Goal: Task Accomplishment & Management: Manage account settings

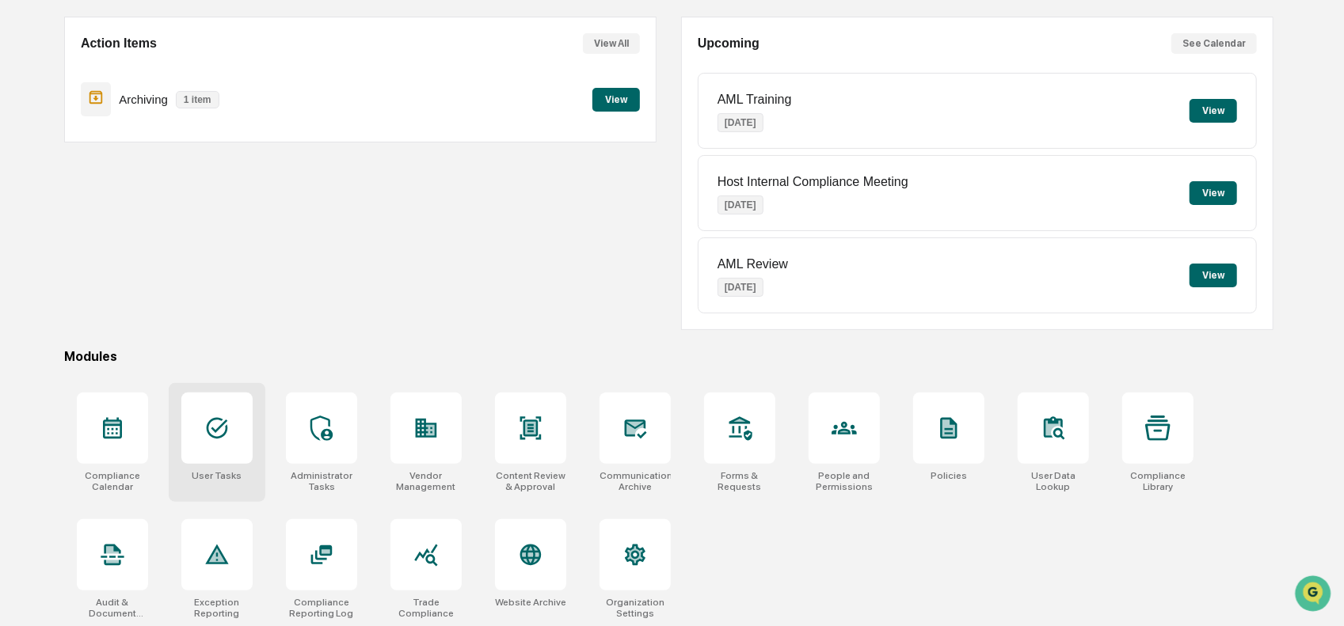
click at [231, 437] on div at bounding box center [216, 428] width 71 height 71
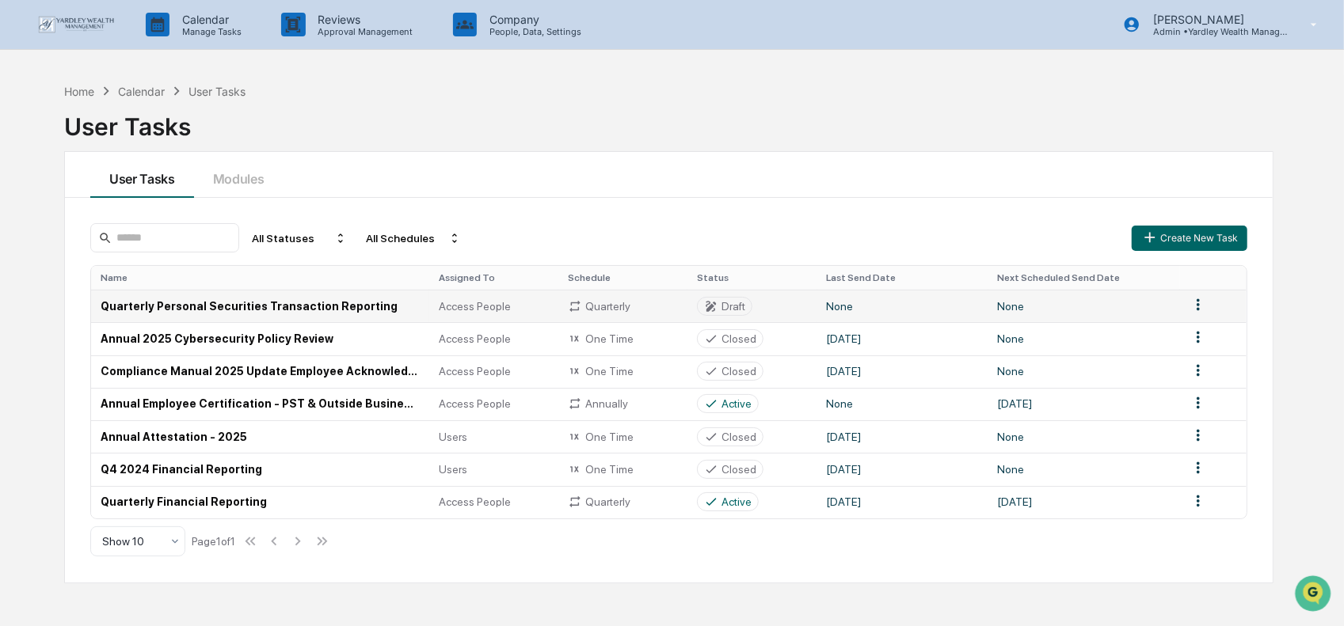
click at [190, 306] on td "Quarterly Personal Securities Transaction Reporting" at bounding box center [260, 306] width 338 height 32
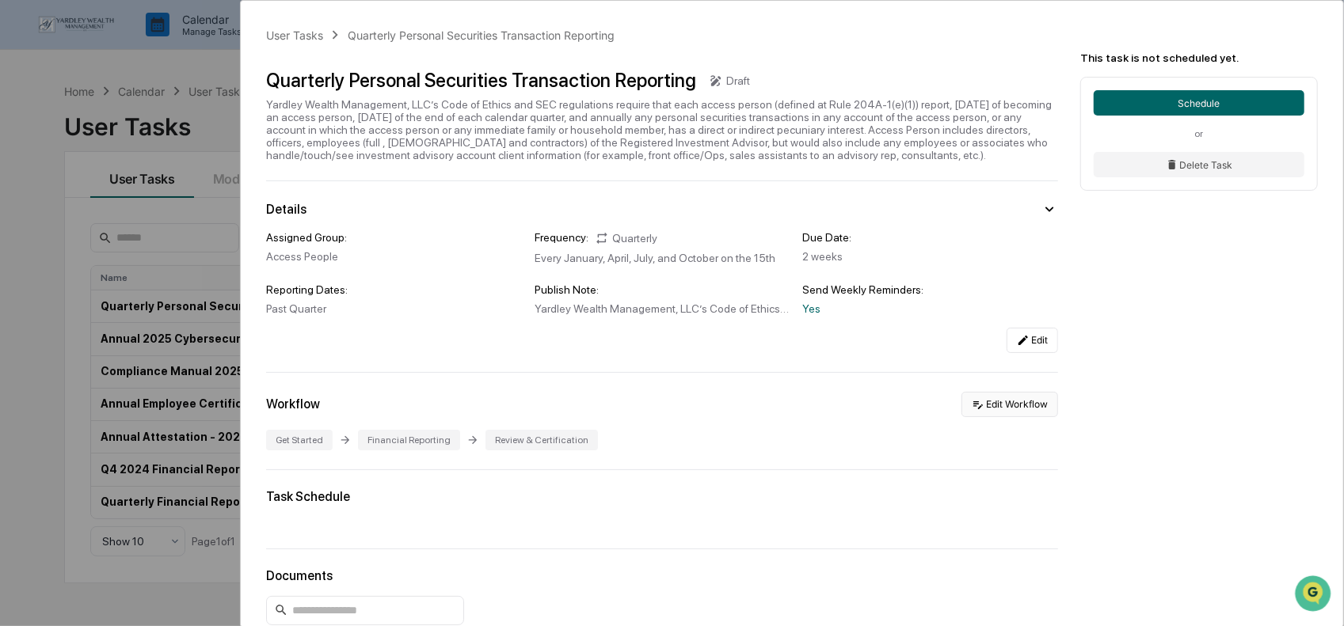
click at [999, 413] on button "Edit Workflow" at bounding box center [1009, 404] width 97 height 25
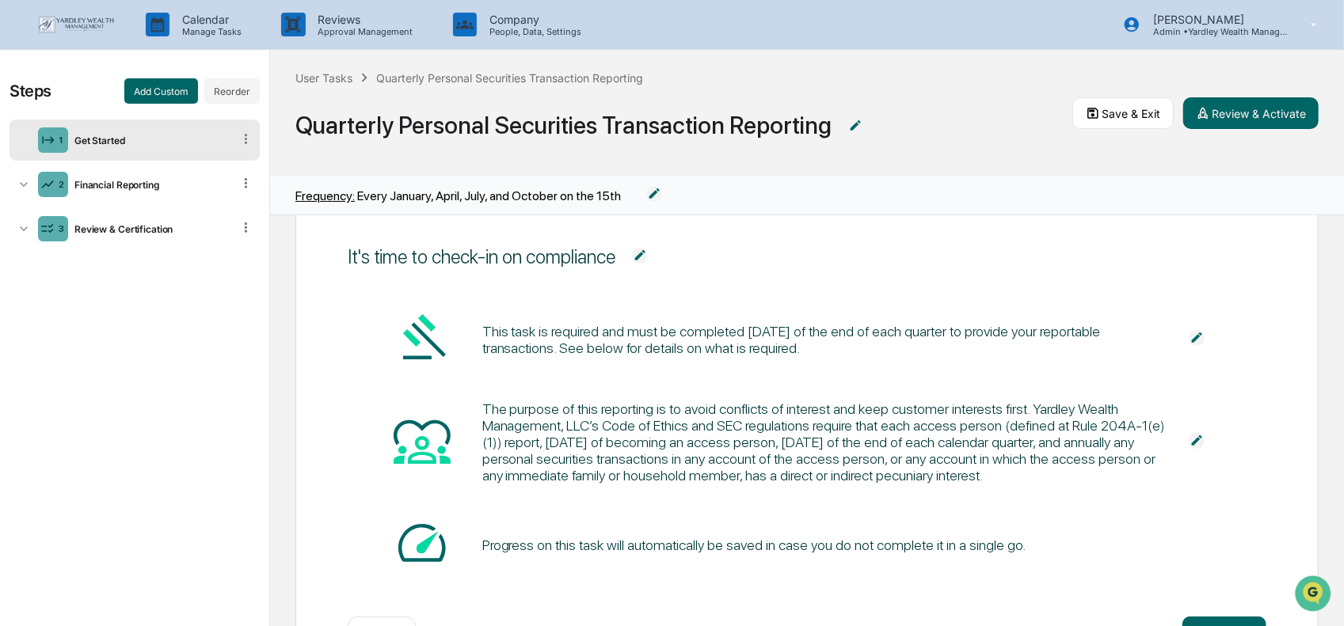
scroll to position [79, 0]
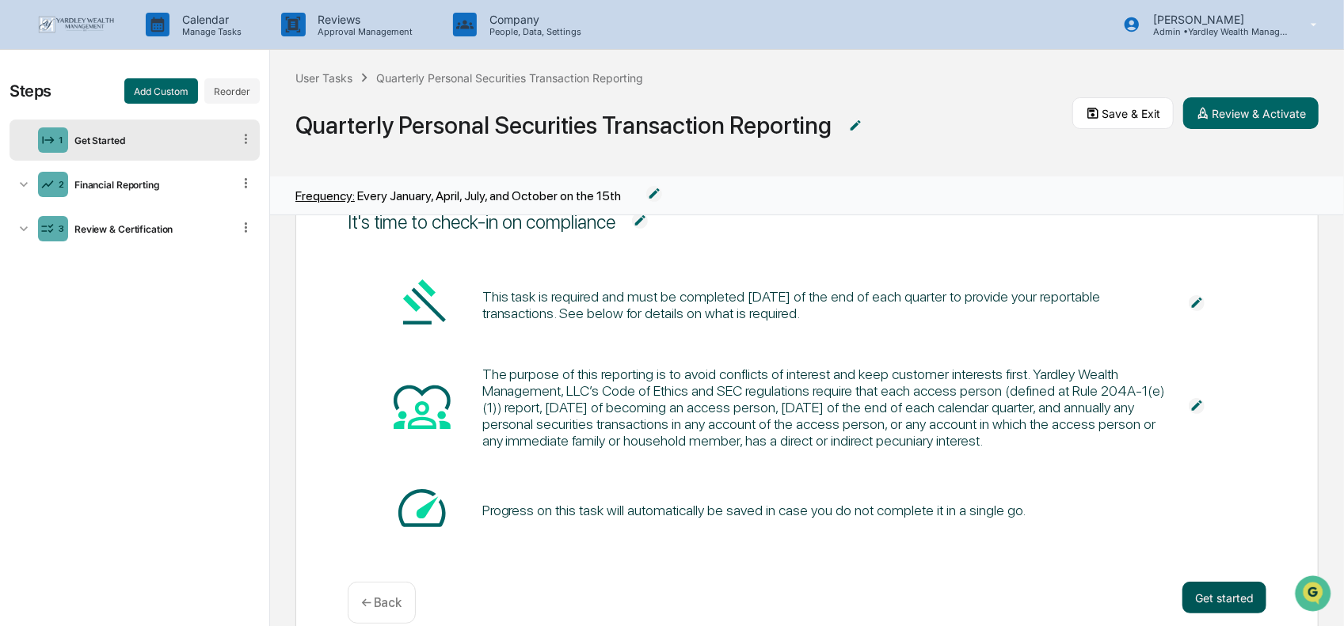
click at [1197, 592] on button "Get started" at bounding box center [1224, 598] width 84 height 32
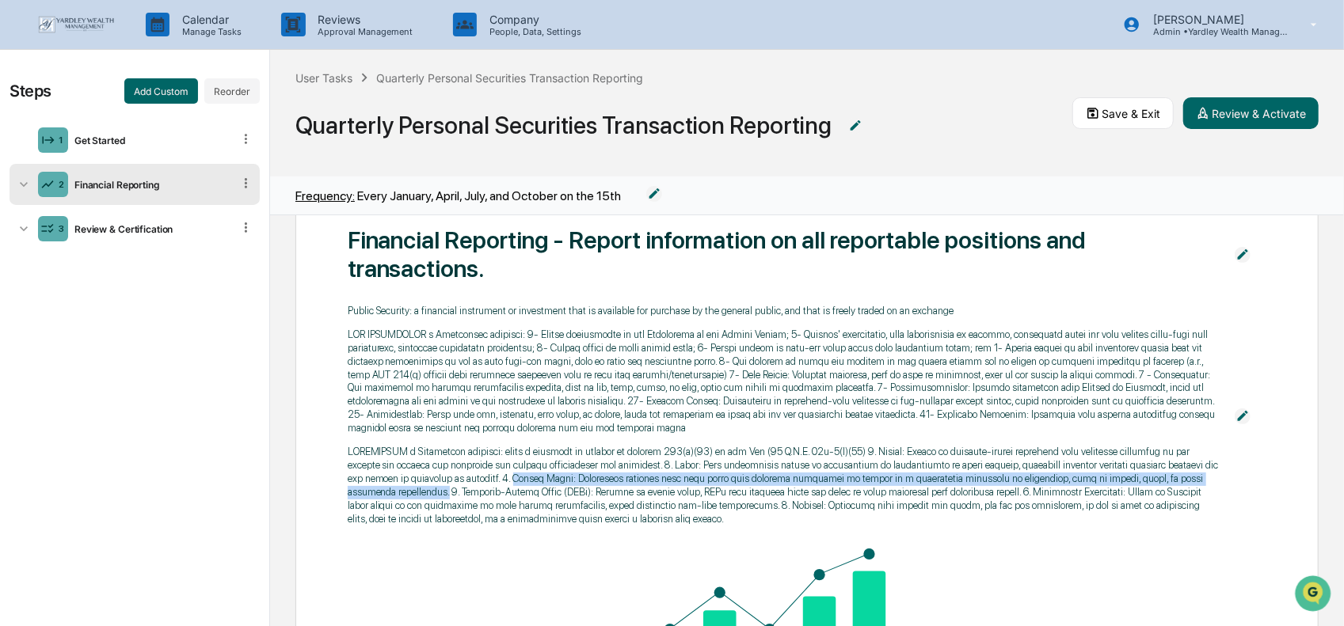
drag, startPoint x: 481, startPoint y: 478, endPoint x: 908, endPoint y: 459, distance: 428.0
click at [1185, 474] on p at bounding box center [784, 486] width 872 height 80
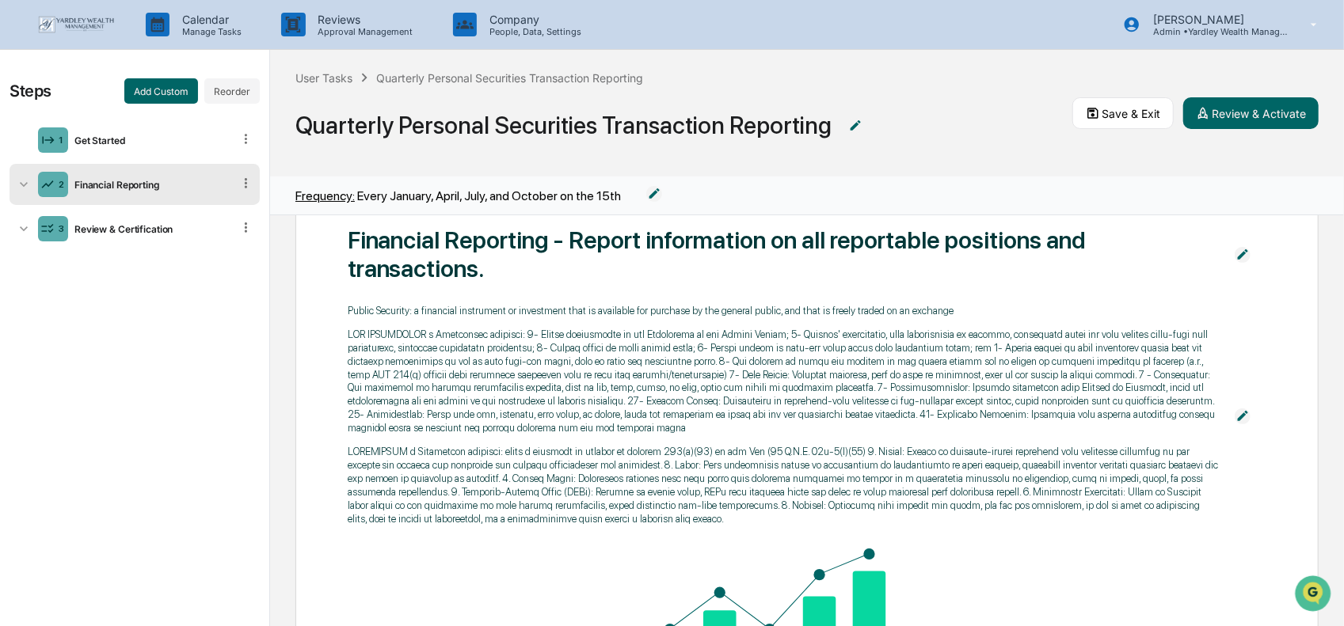
click at [371, 423] on p at bounding box center [784, 382] width 872 height 107
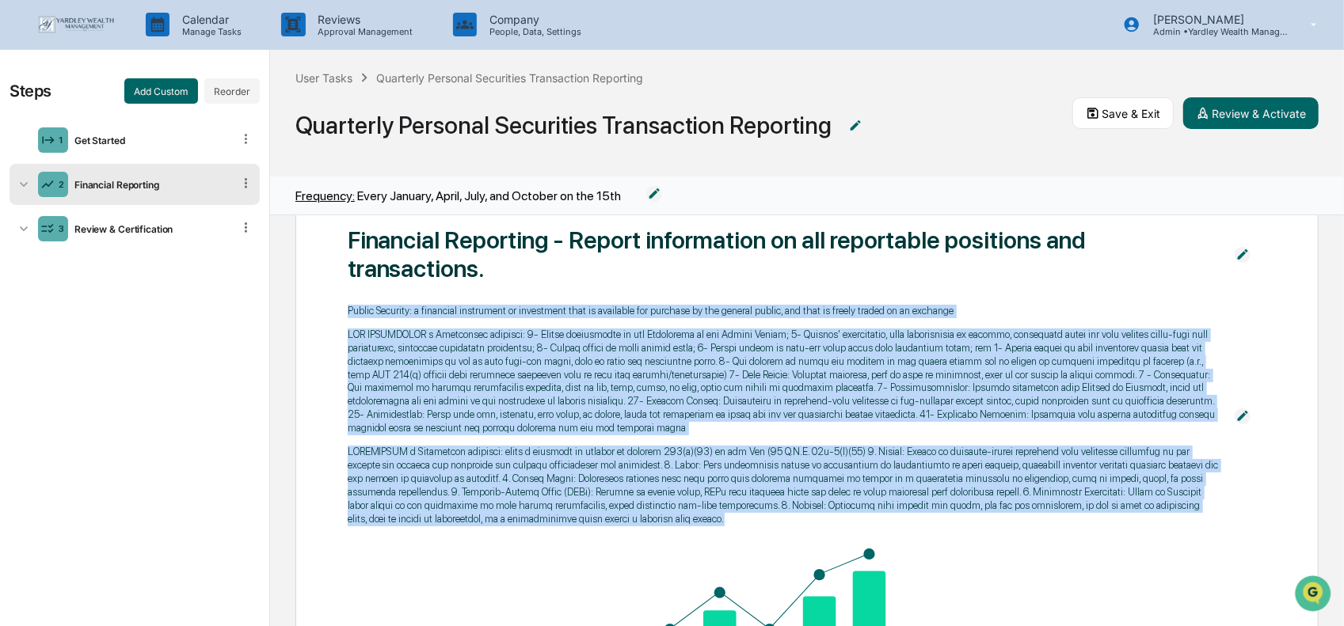
drag, startPoint x: 347, startPoint y: 310, endPoint x: 465, endPoint y: 469, distance: 198.1
click at [640, 516] on div "Public Security: a financial instrument or investment that is available for pur…" at bounding box center [784, 415] width 872 height 221
copy div "Public Security: a financial instrument or investment that is available for pur…"
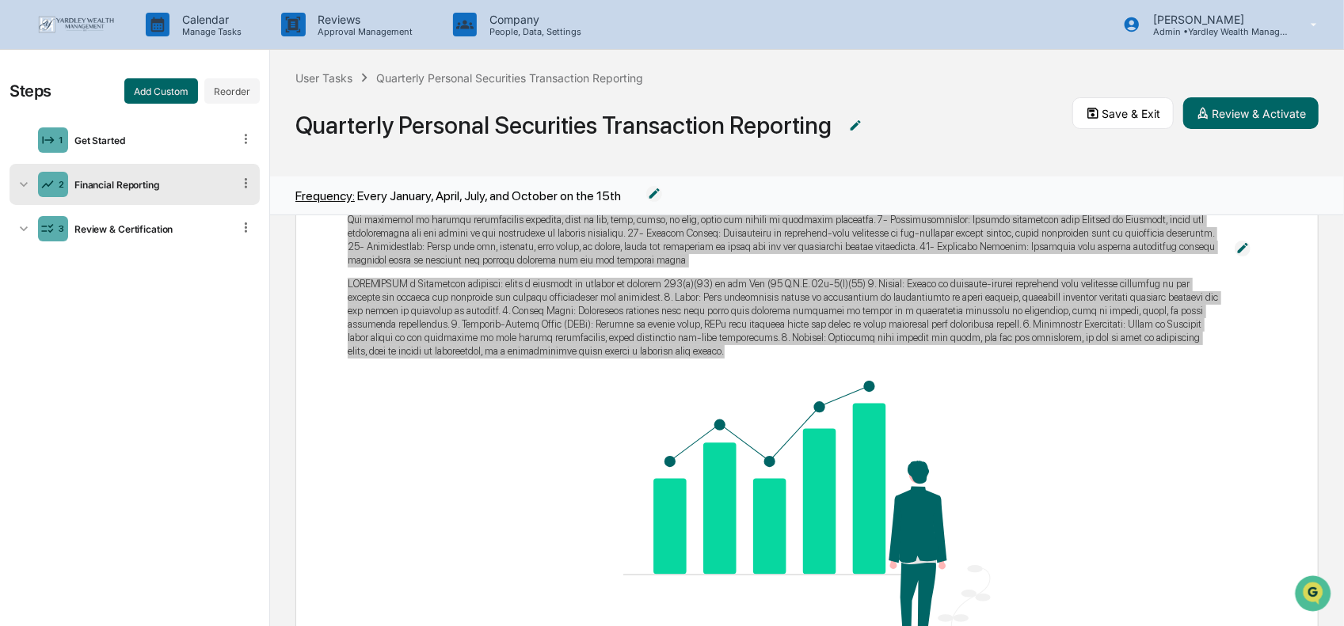
scroll to position [317, 0]
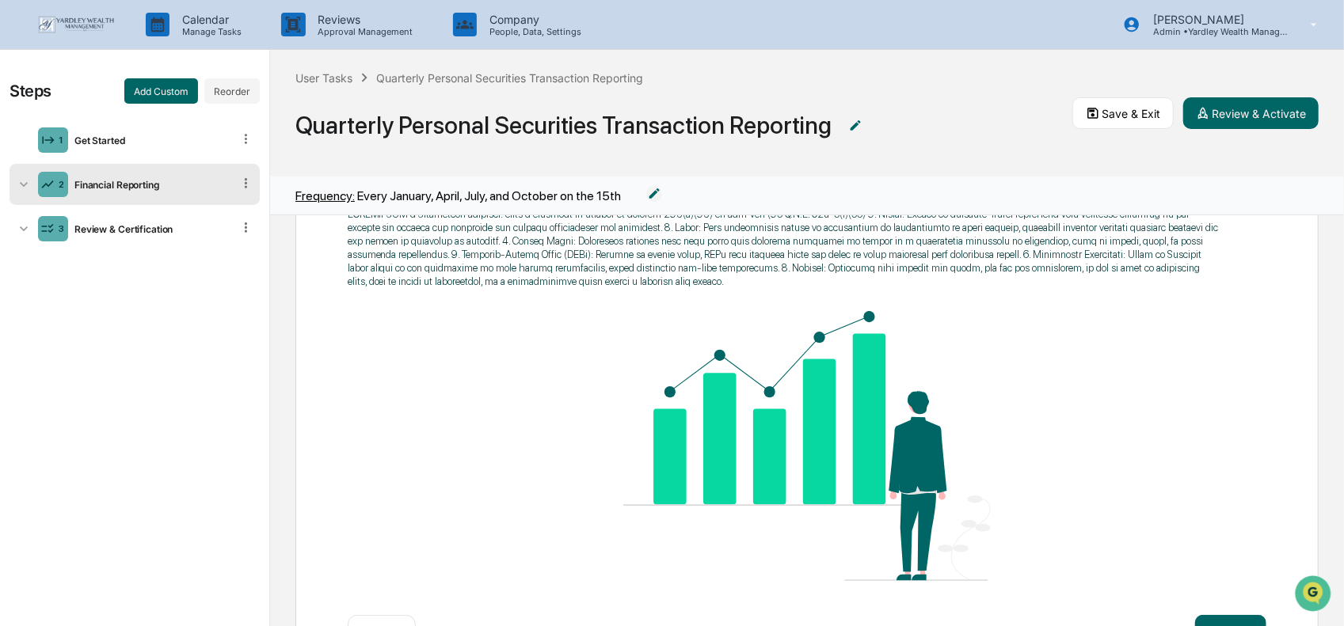
click at [1095, 456] on div "Financial Reporting - Report information on all reportable positions and transa…" at bounding box center [807, 281] width 919 height 634
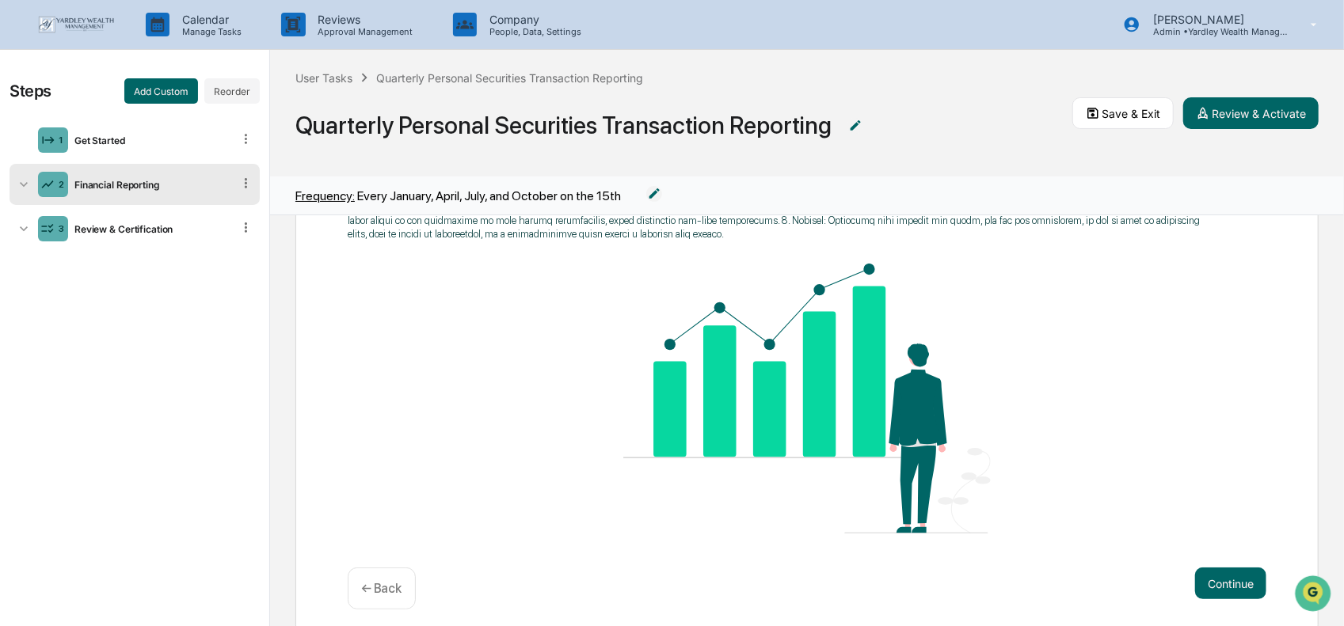
scroll to position [400, 0]
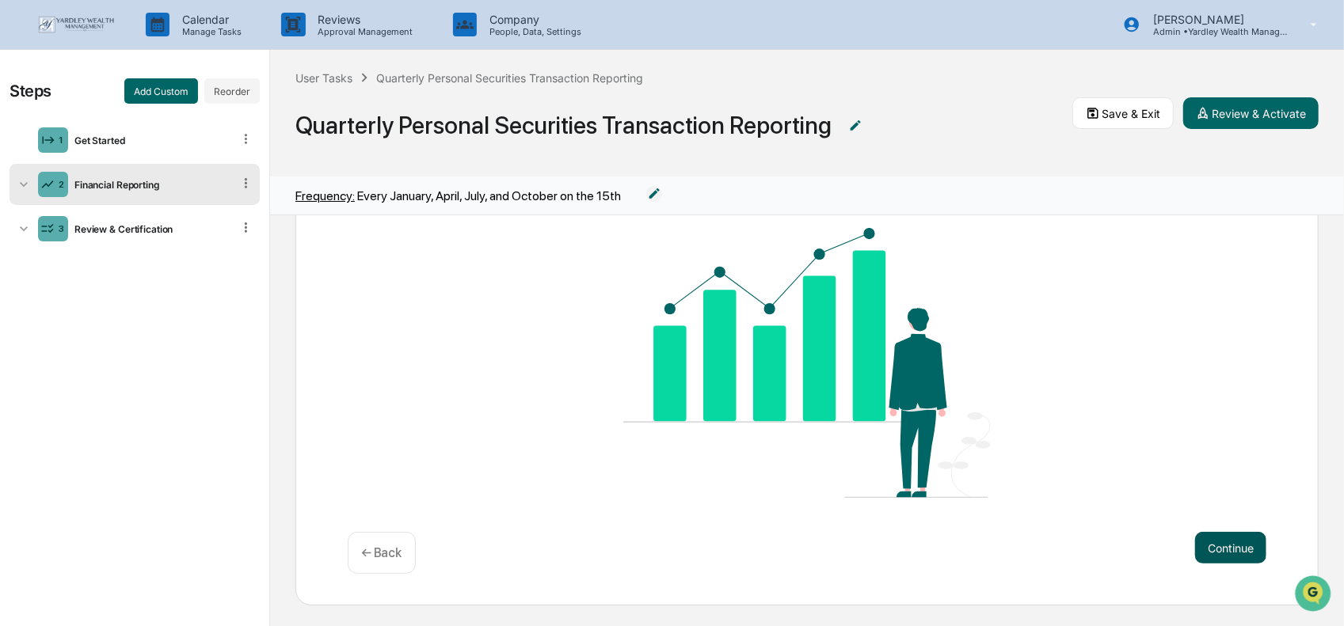
click at [1201, 542] on button "Continue" at bounding box center [1230, 548] width 71 height 32
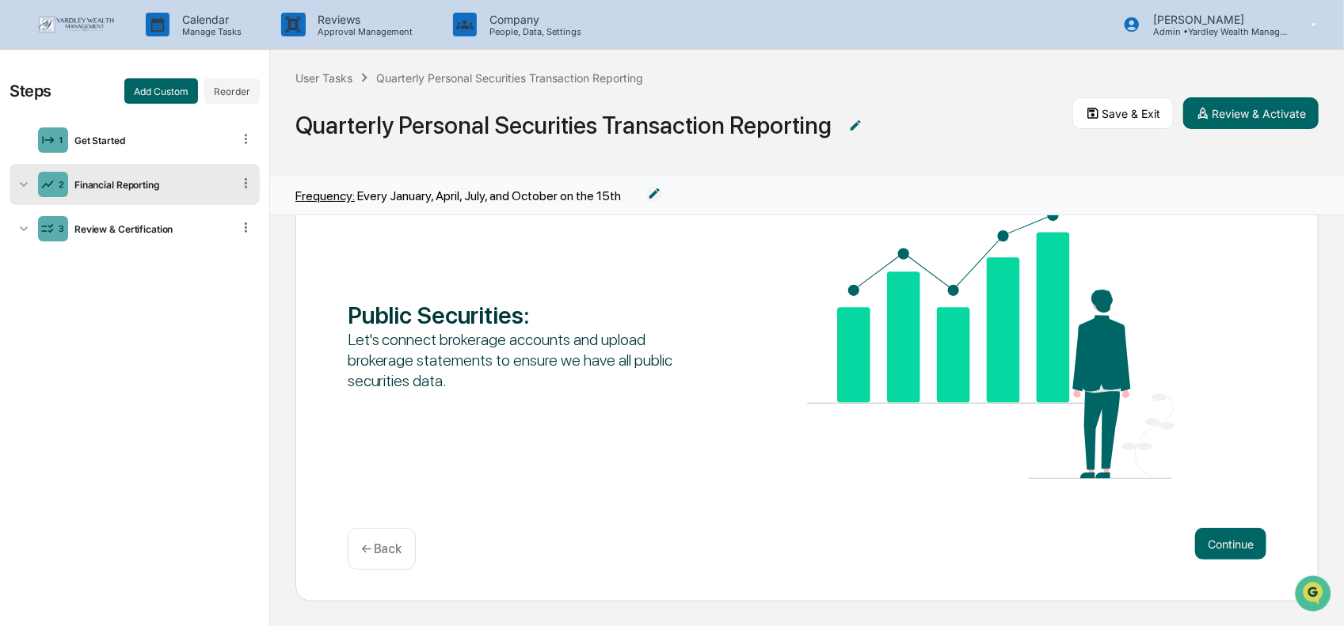
scroll to position [96, 0]
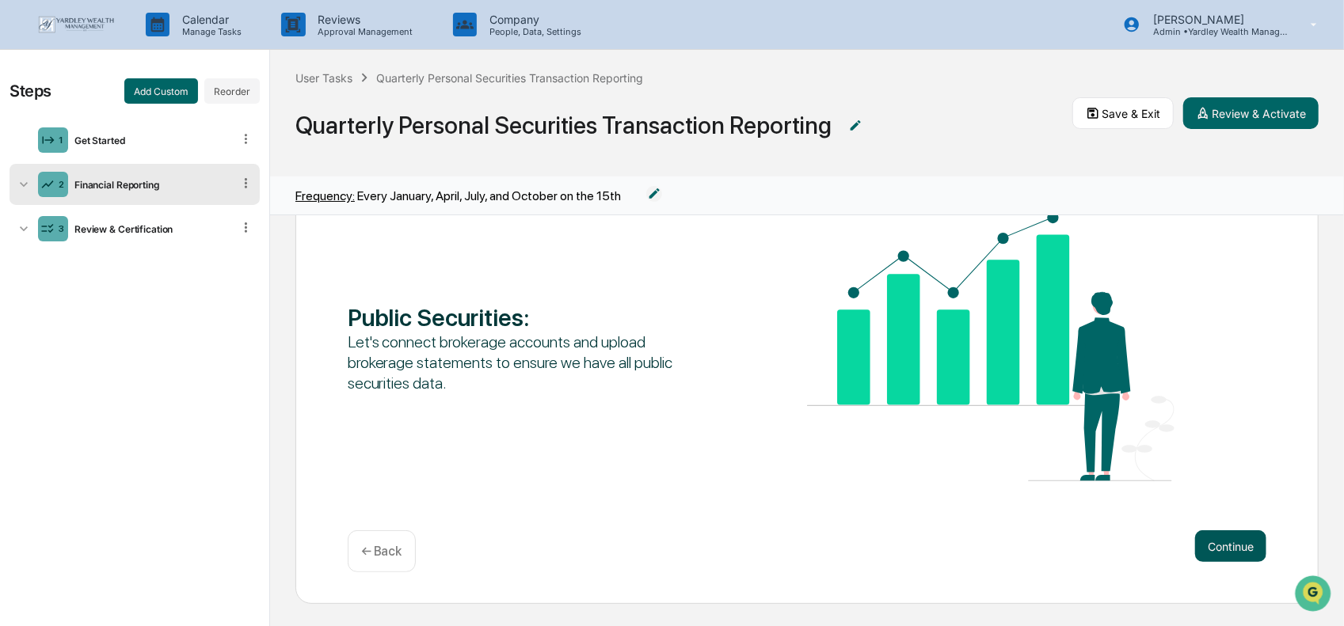
click at [1215, 549] on button "Continue" at bounding box center [1230, 547] width 71 height 32
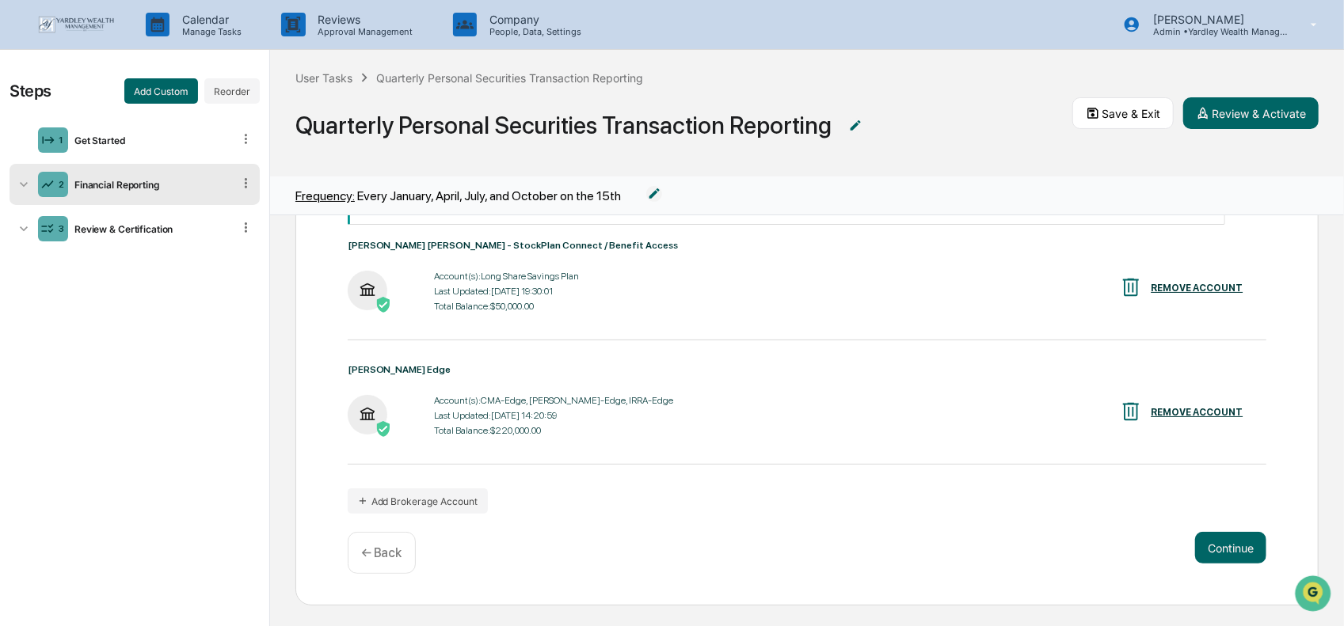
scroll to position [194, 0]
click at [1212, 547] on button "Continue" at bounding box center [1230, 547] width 71 height 32
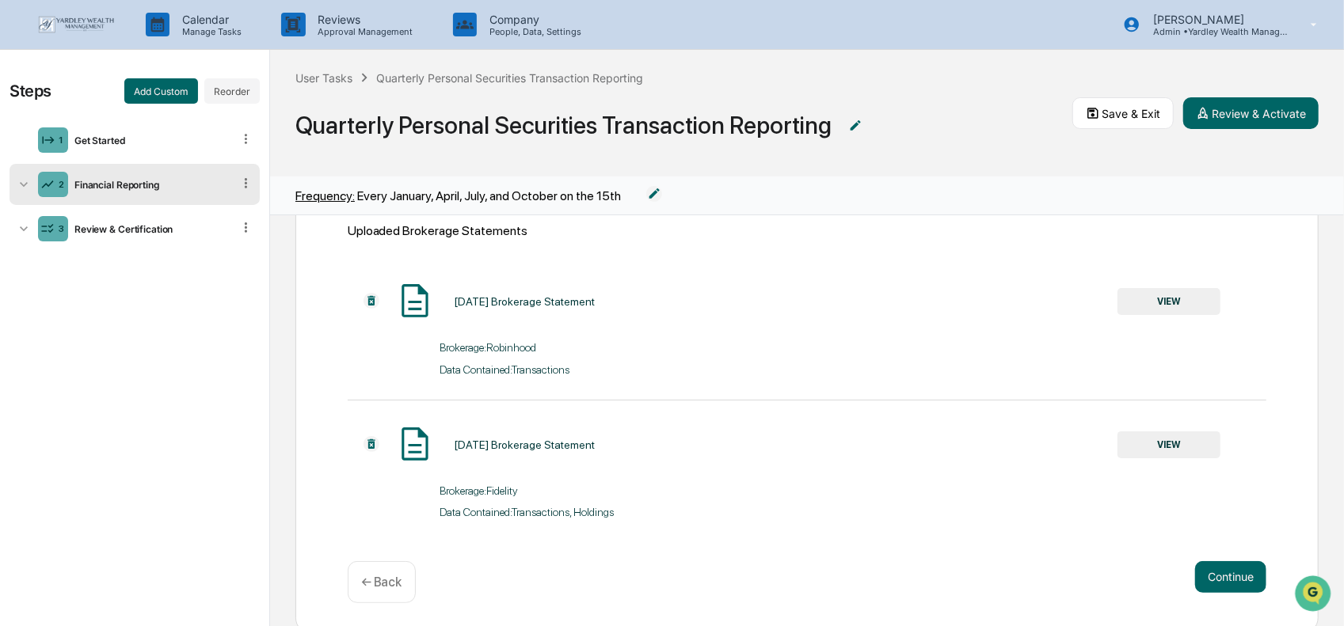
scroll to position [273, 0]
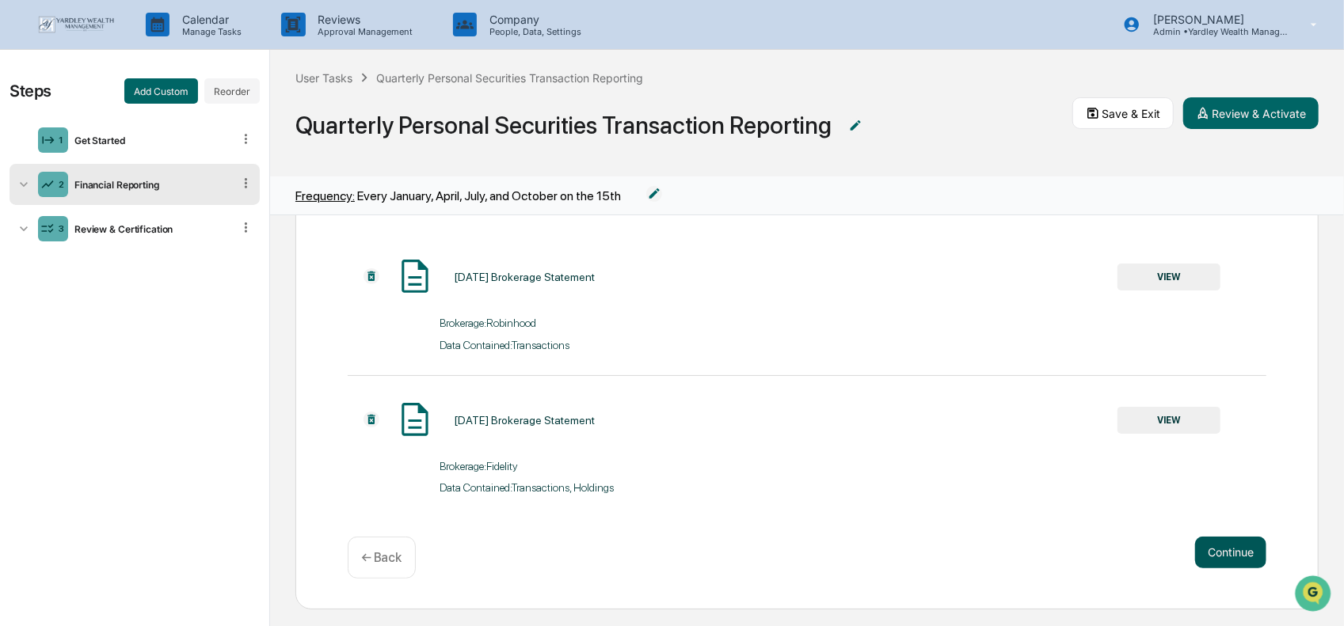
click at [1226, 555] on button "Continue" at bounding box center [1230, 553] width 71 height 32
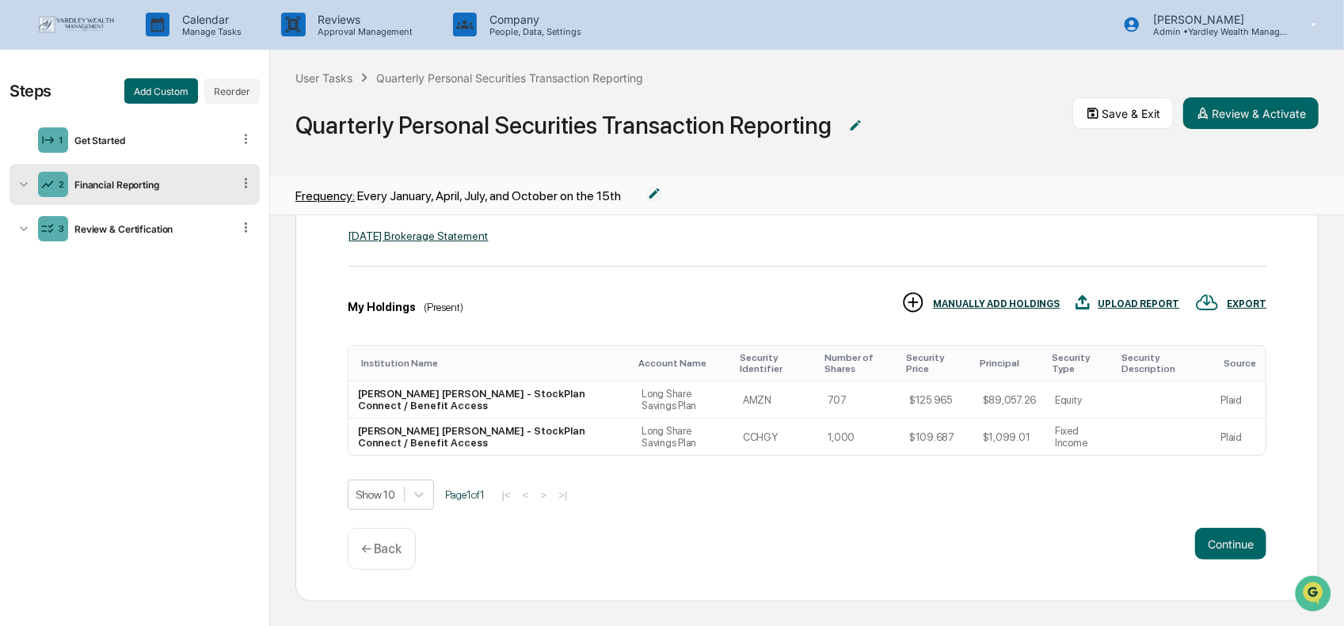
scroll to position [173, 0]
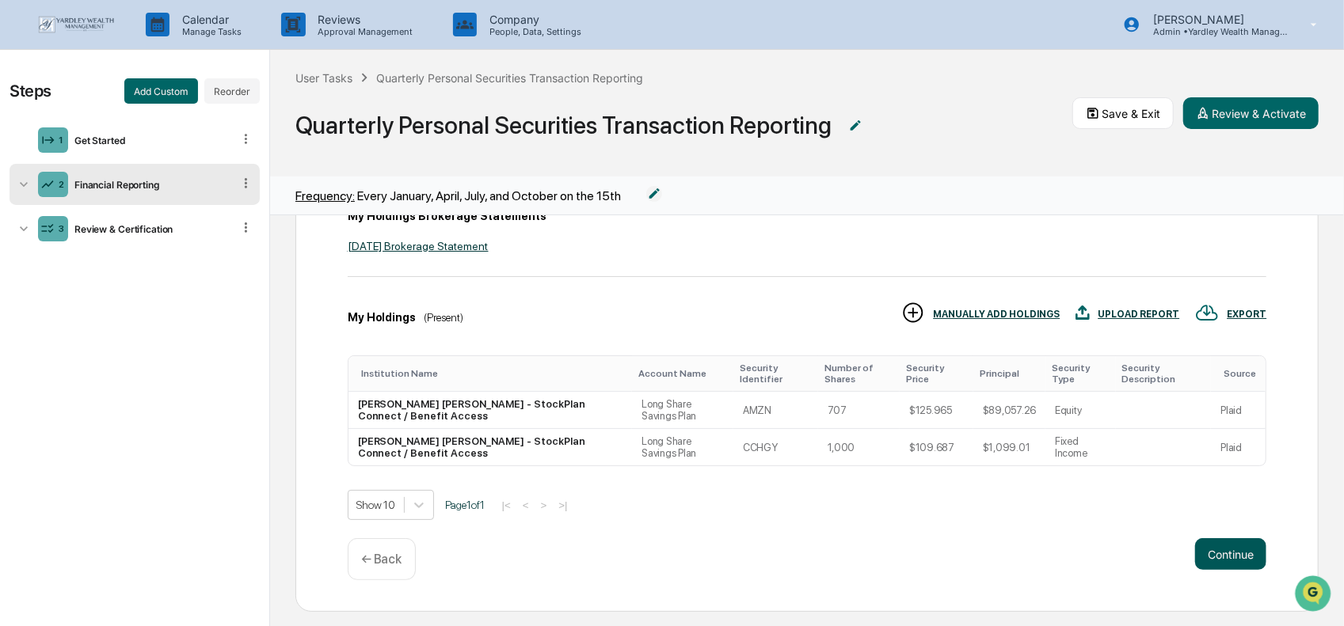
click at [1221, 542] on button "Continue" at bounding box center [1230, 555] width 71 height 32
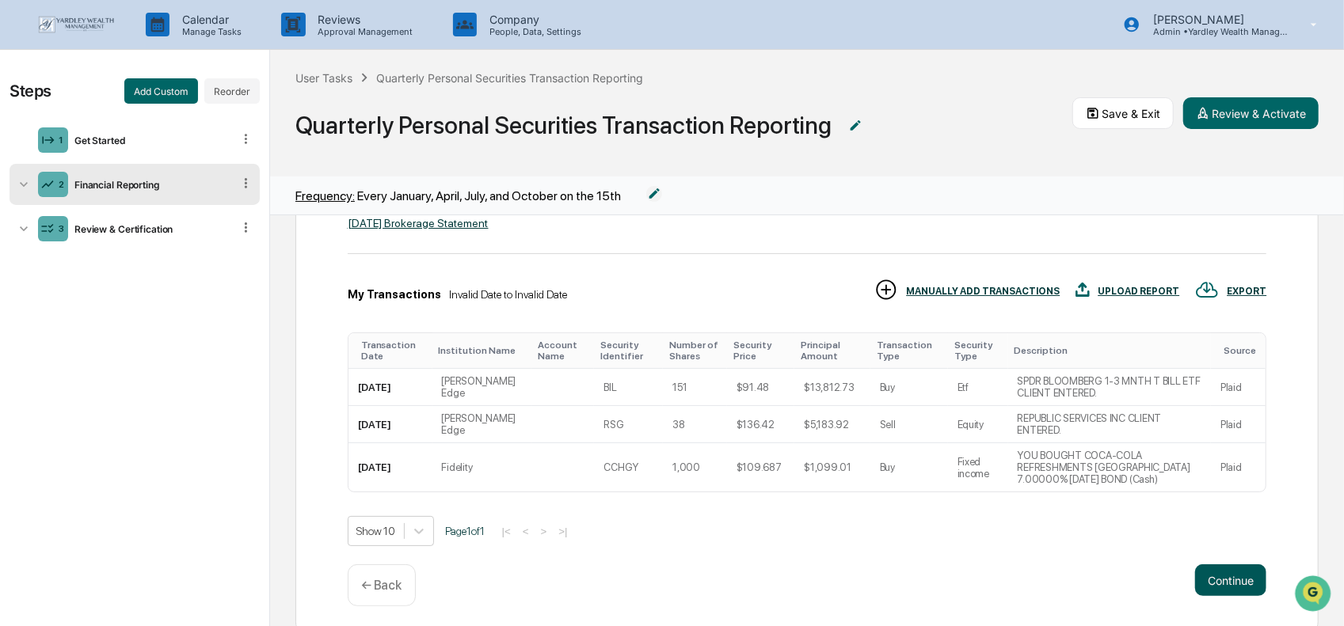
scroll to position [187, 0]
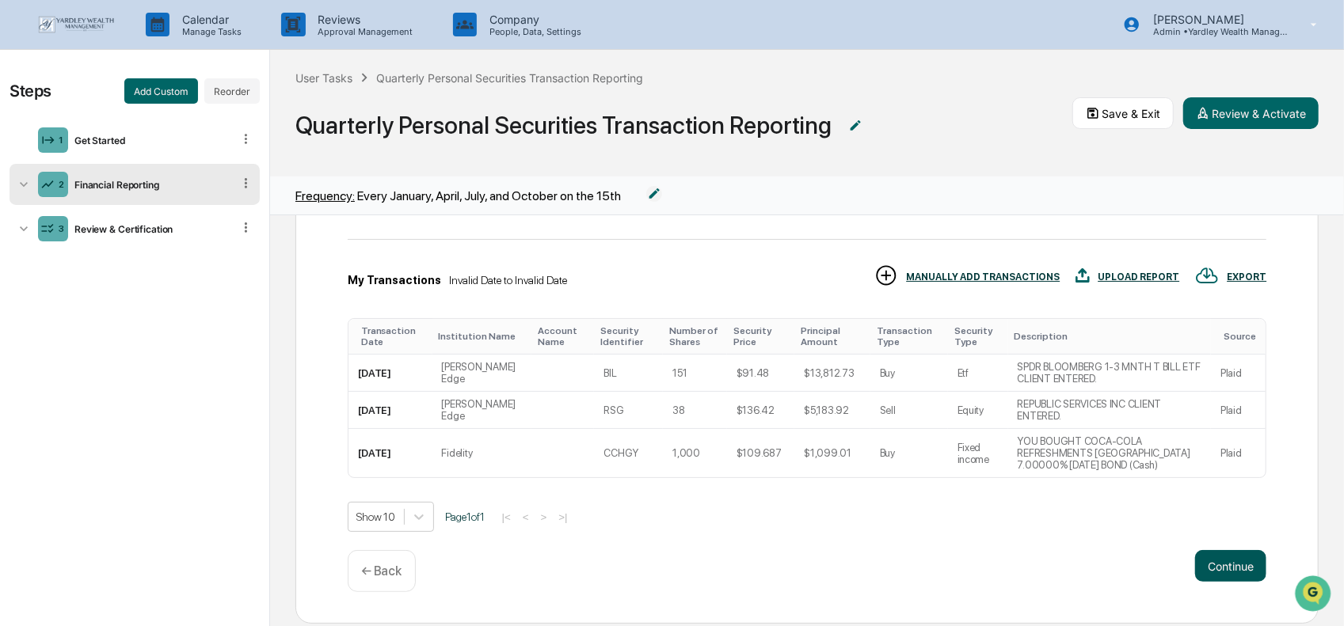
click at [1202, 550] on button "Continue" at bounding box center [1230, 566] width 71 height 32
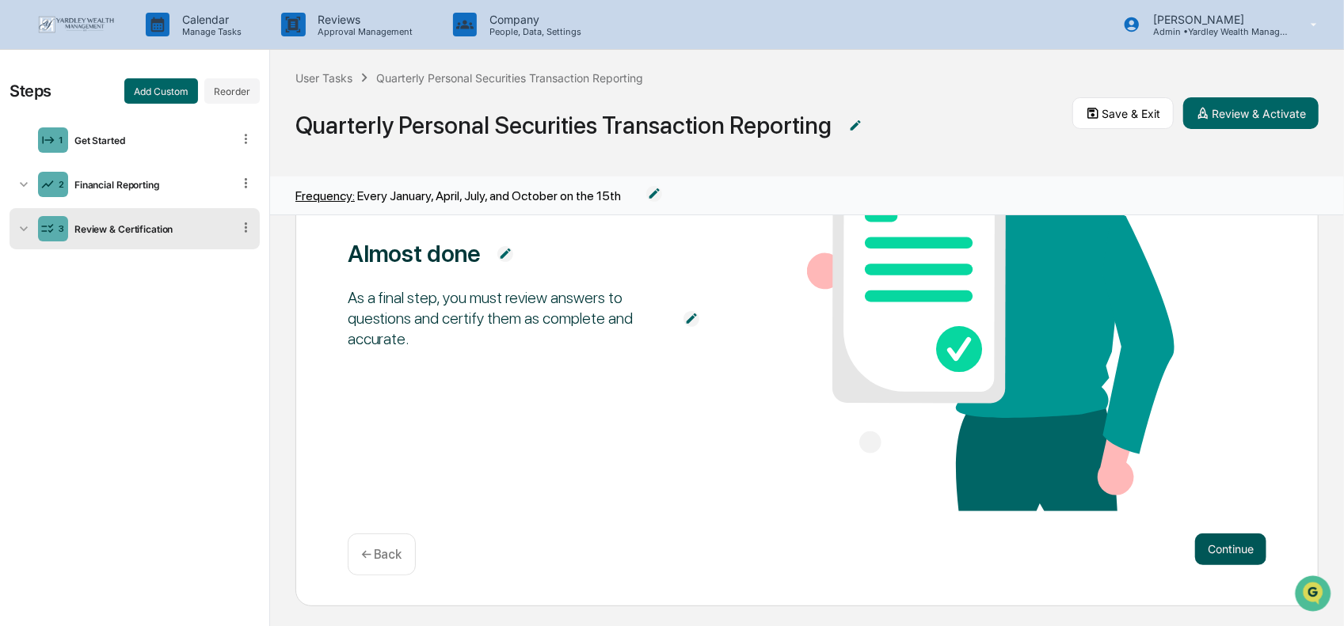
click at [1203, 539] on button "Continue" at bounding box center [1230, 550] width 71 height 32
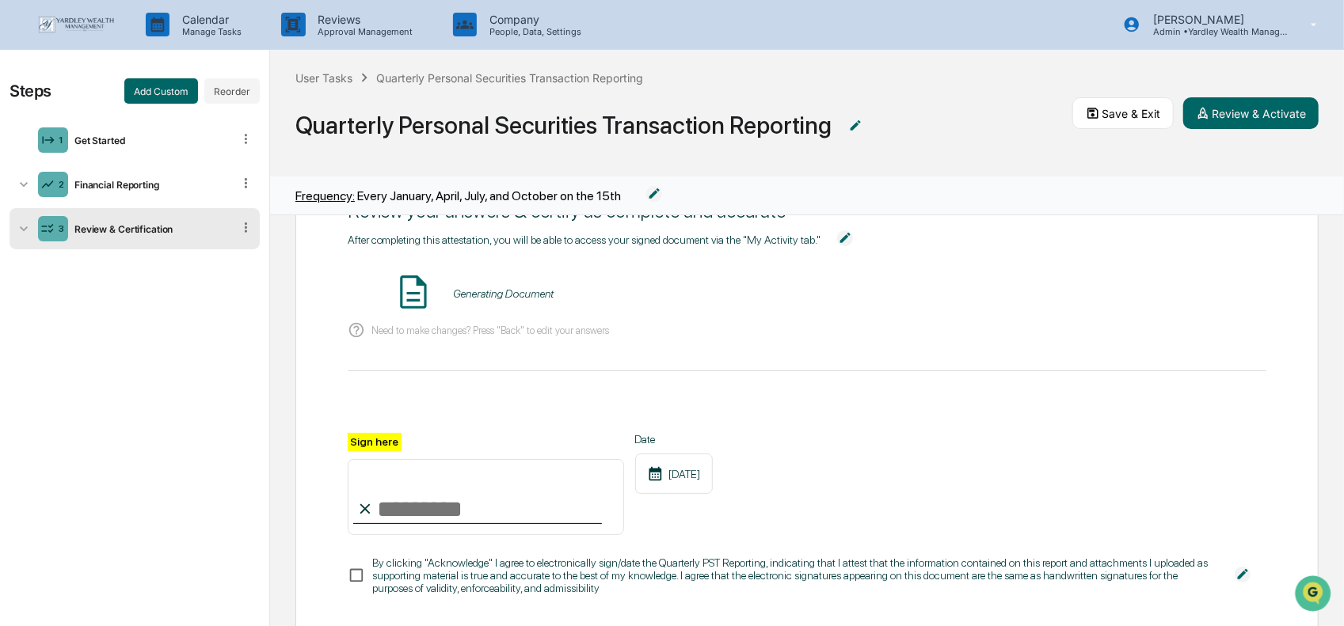
scroll to position [0, 0]
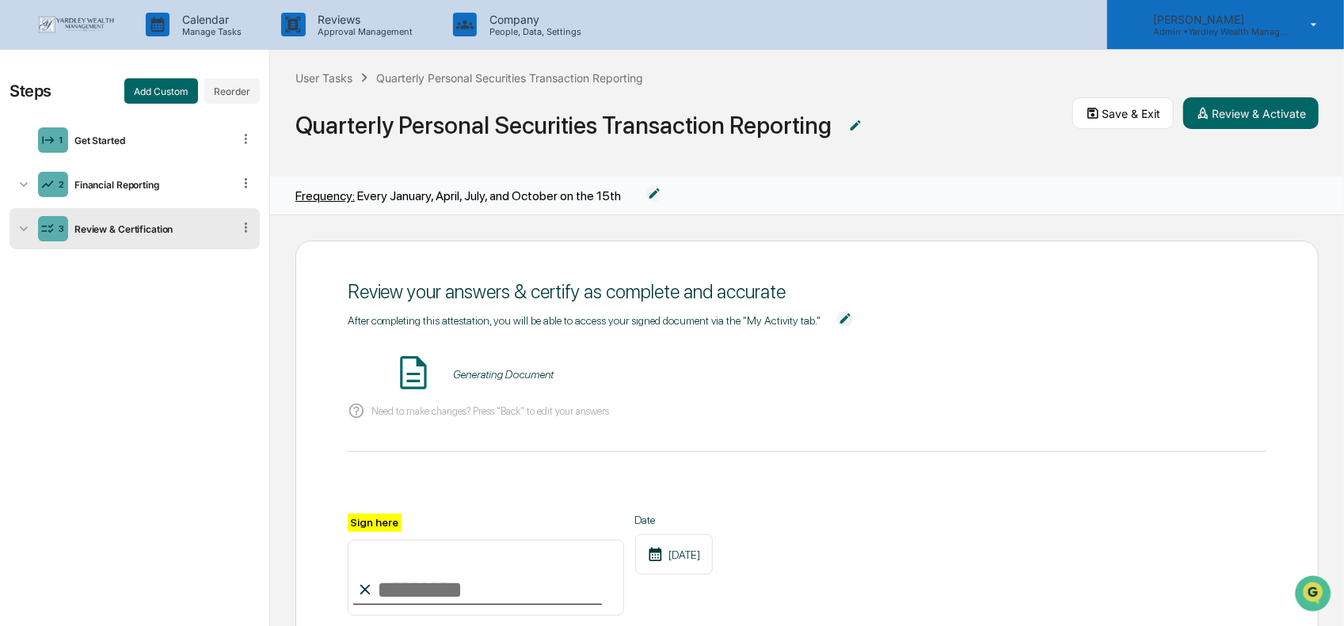
click at [1240, 19] on p "[PERSON_NAME]" at bounding box center [1213, 19] width 147 height 13
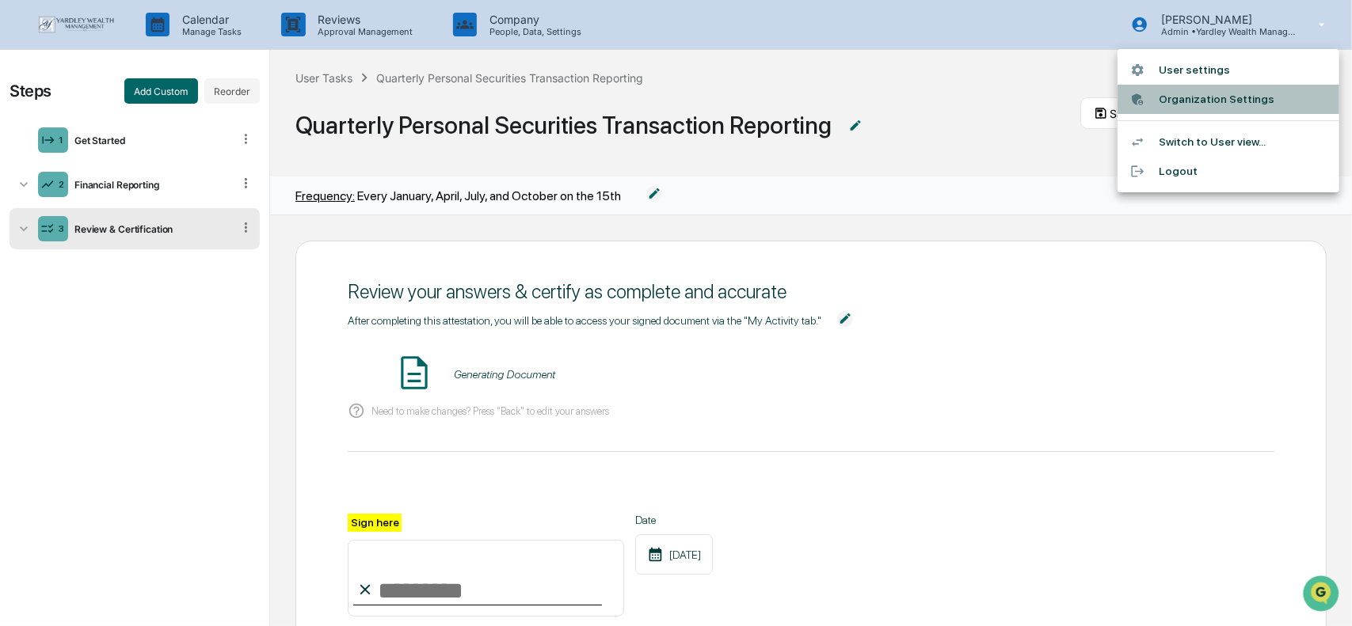
click at [1170, 93] on li "Organization Settings" at bounding box center [1228, 99] width 222 height 29
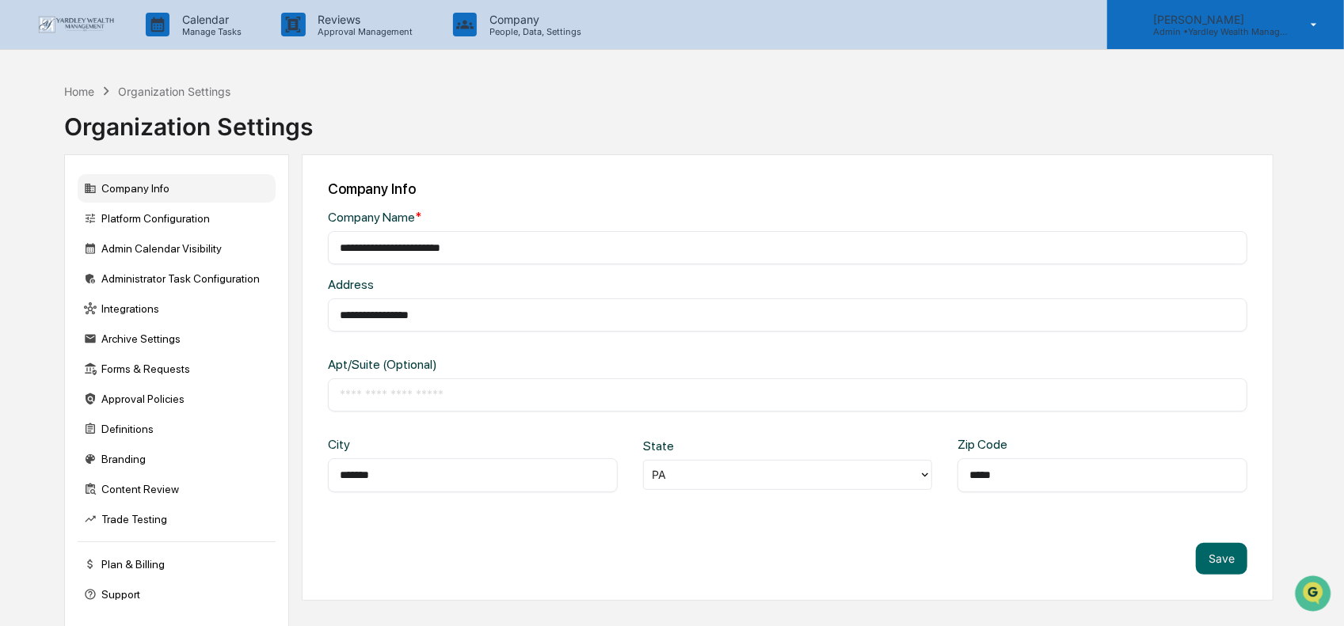
click at [1315, 18] on icon at bounding box center [1314, 24] width 28 height 15
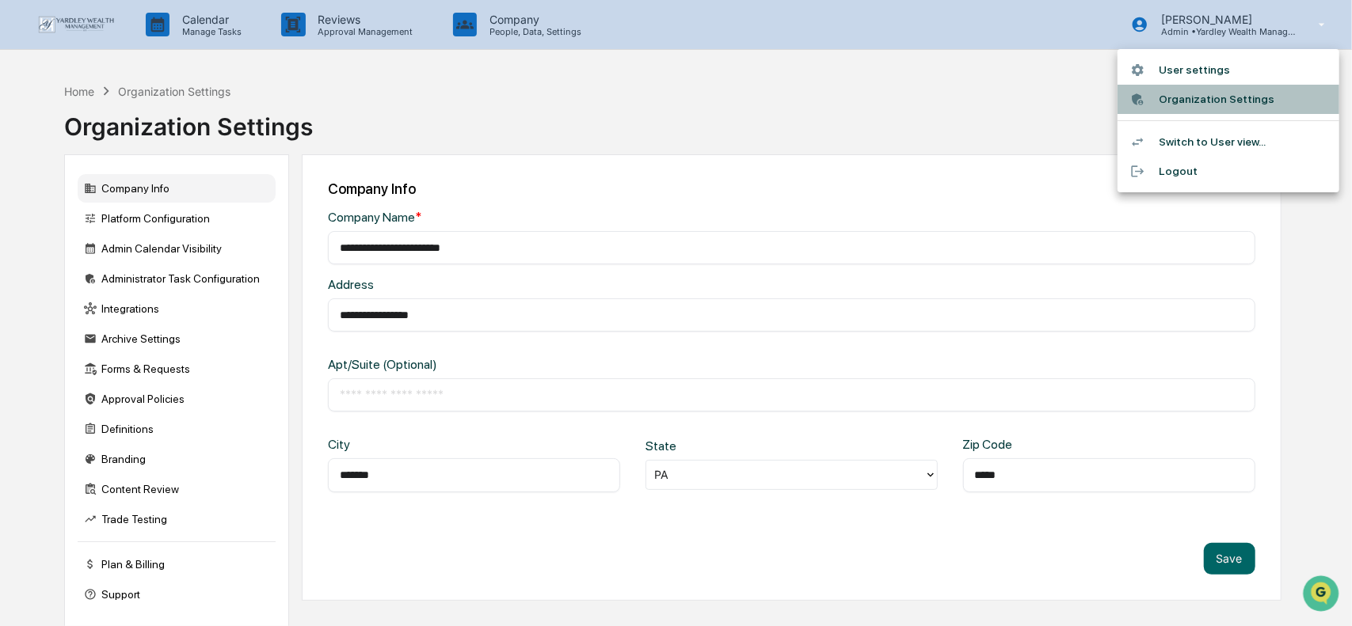
click at [1177, 96] on li "Organization Settings" at bounding box center [1228, 99] width 222 height 29
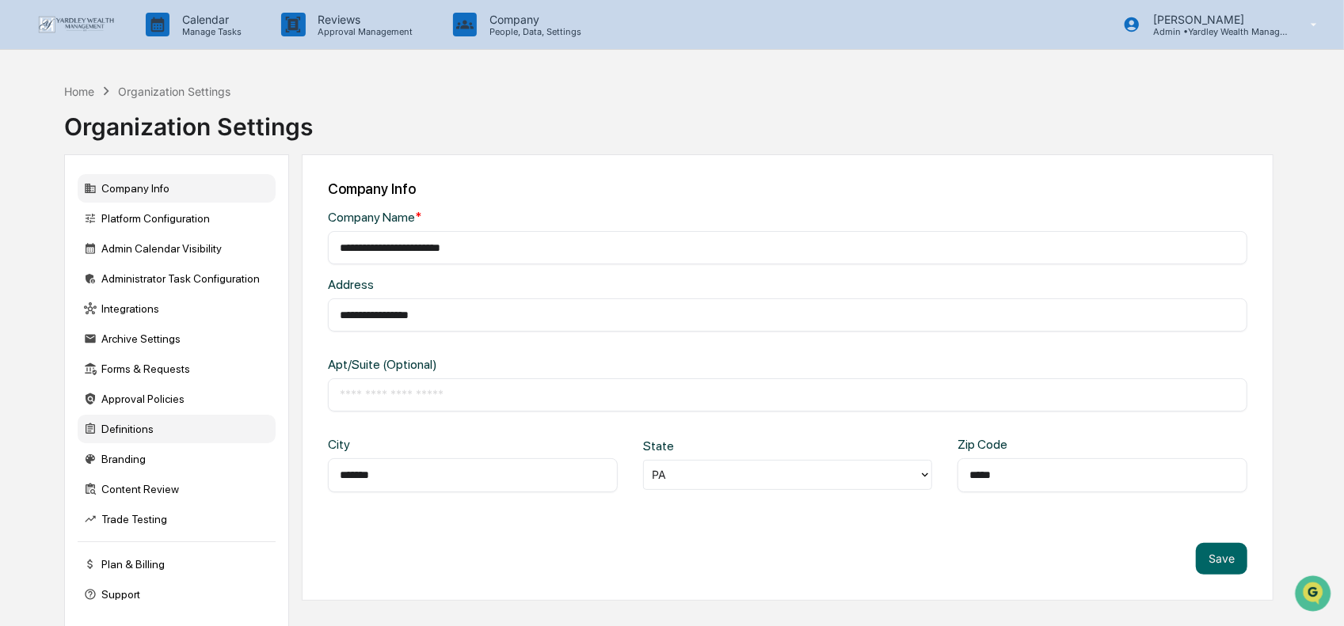
click at [137, 433] on div "Definitions" at bounding box center [177, 429] width 198 height 29
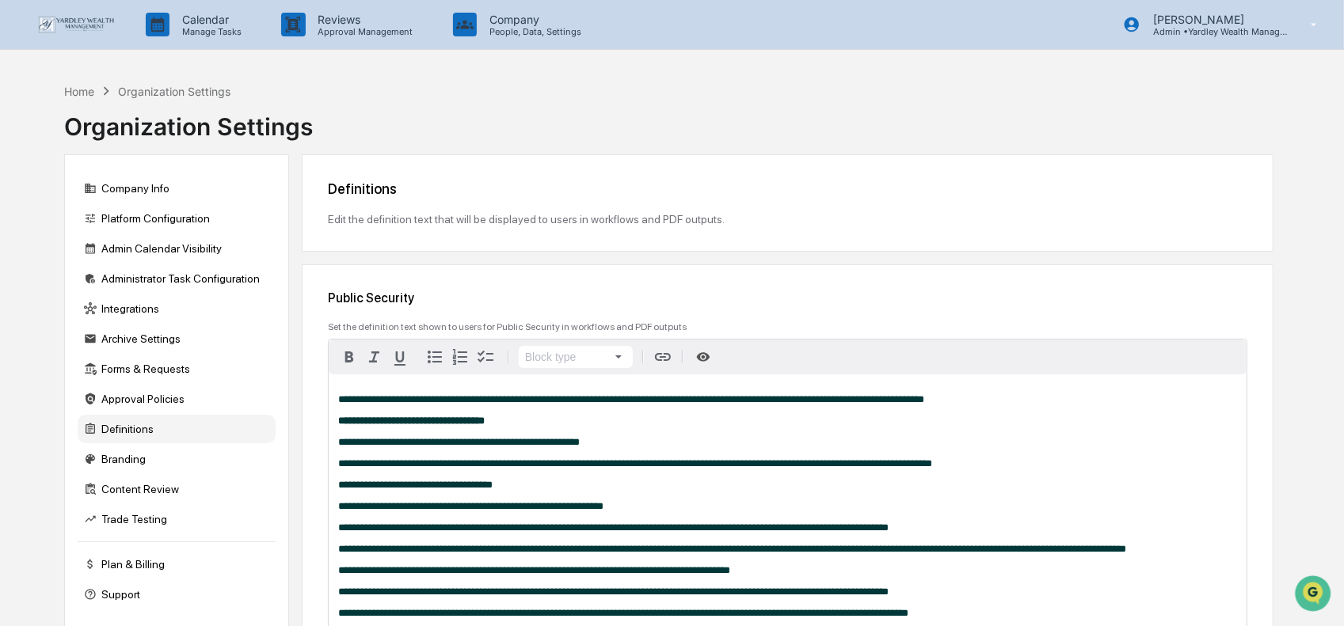
click at [74, 28] on img at bounding box center [76, 24] width 76 height 17
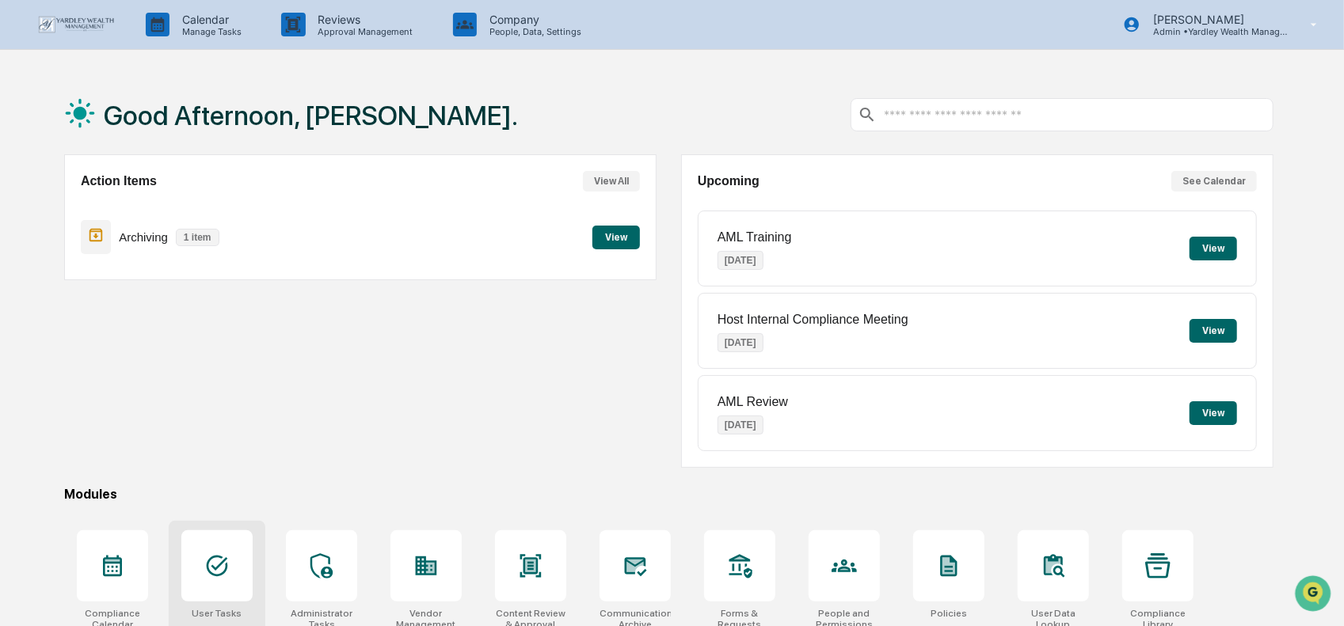
click at [234, 572] on div at bounding box center [216, 566] width 71 height 71
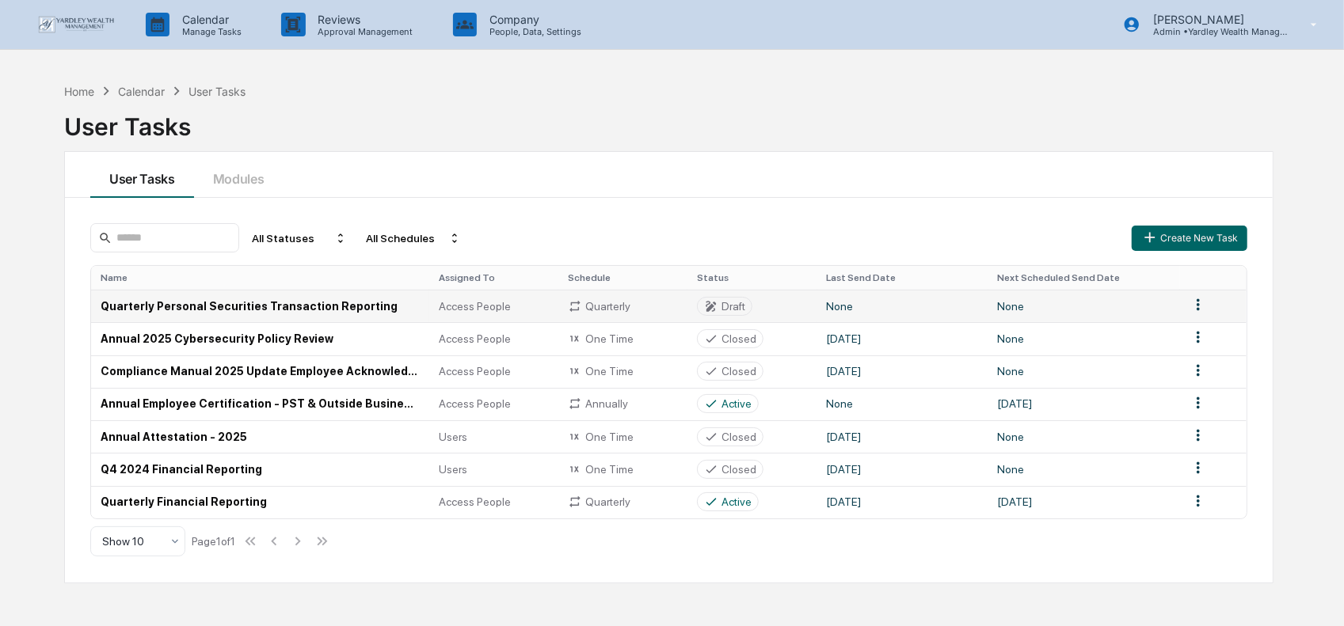
click at [204, 306] on td "Quarterly Personal Securities Transaction Reporting" at bounding box center [260, 306] width 338 height 32
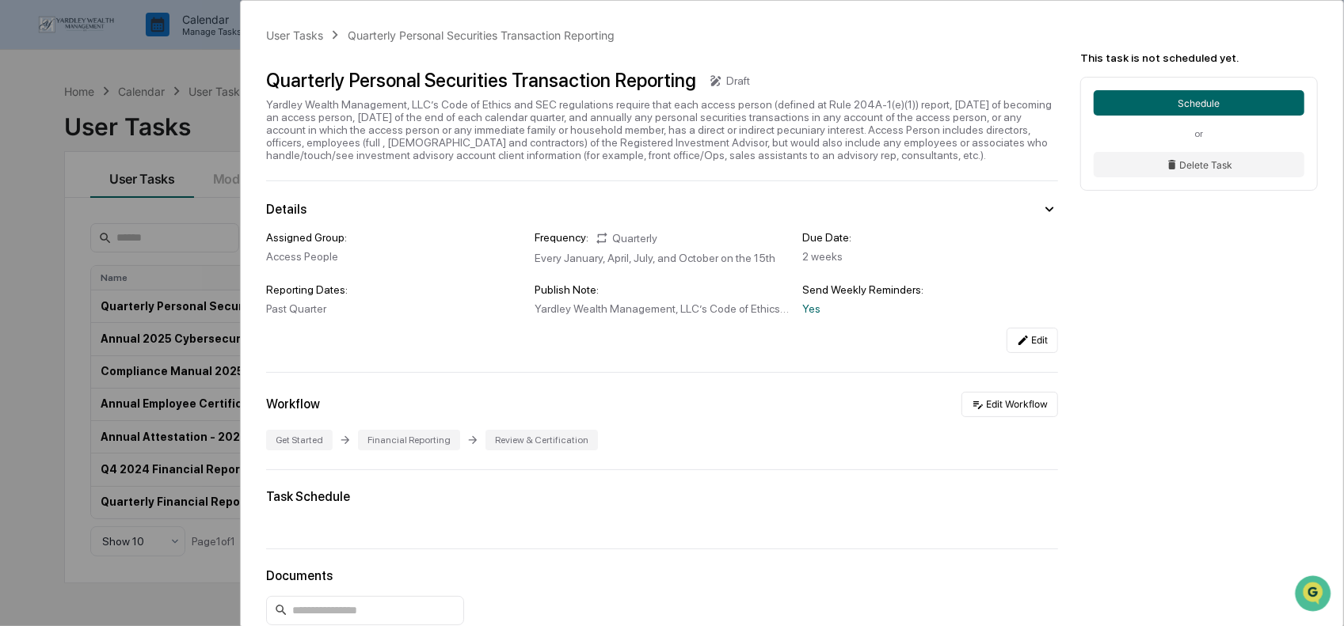
drag, startPoint x: 1007, startPoint y: 411, endPoint x: 1017, endPoint y: 431, distance: 22.0
click at [1027, 451] on div "Workflow Edit Workflow Get Started Financial Reporting Review & Certification" at bounding box center [662, 421] width 792 height 59
click at [999, 412] on button "Edit Workflow" at bounding box center [1009, 404] width 97 height 25
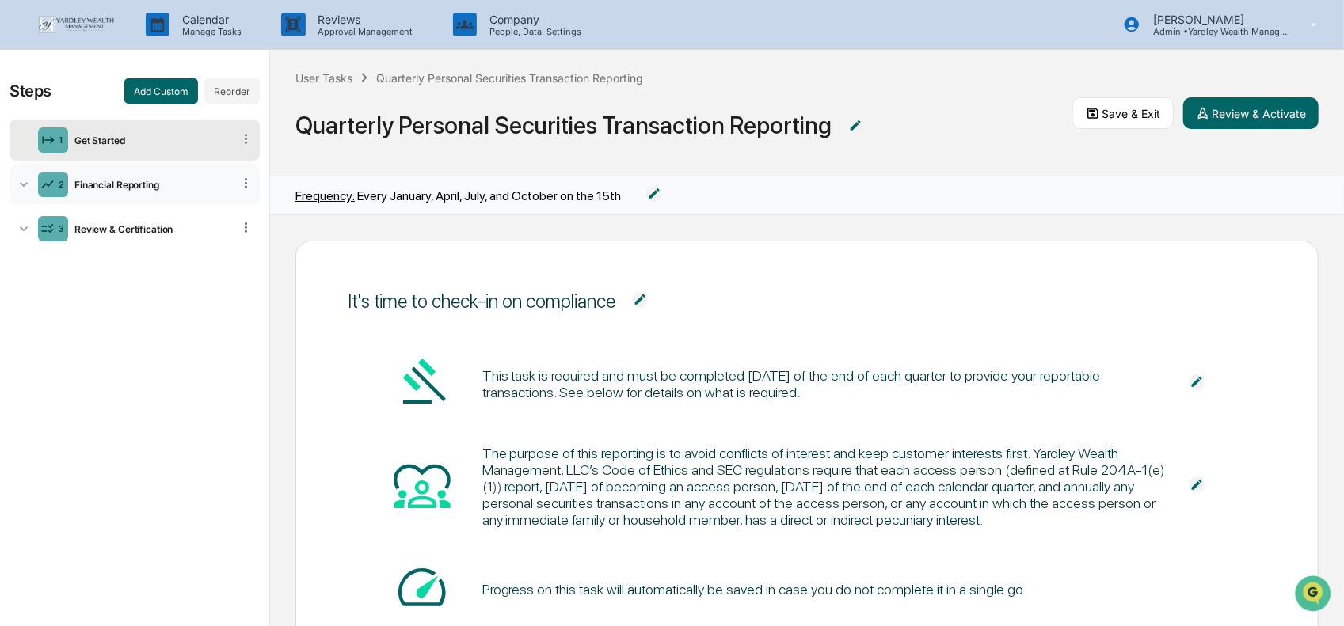
click at [182, 188] on div "Financial Reporting" at bounding box center [150, 185] width 164 height 12
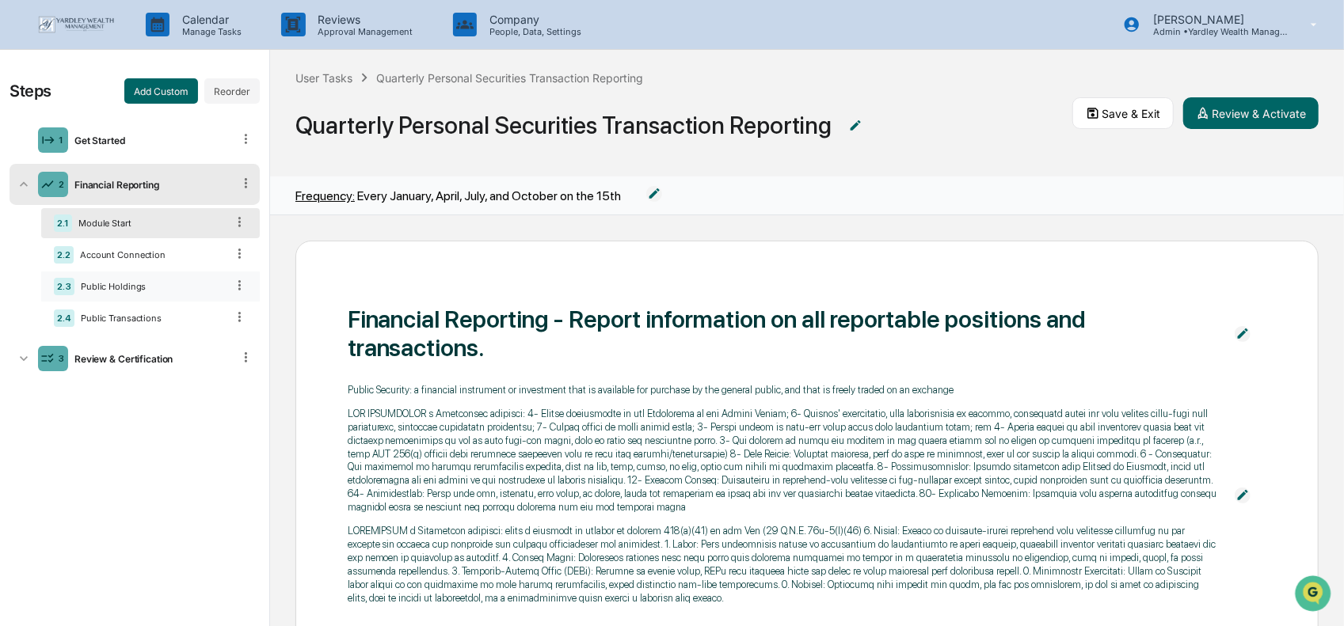
click at [131, 284] on div "Public Holdings" at bounding box center [149, 286] width 151 height 11
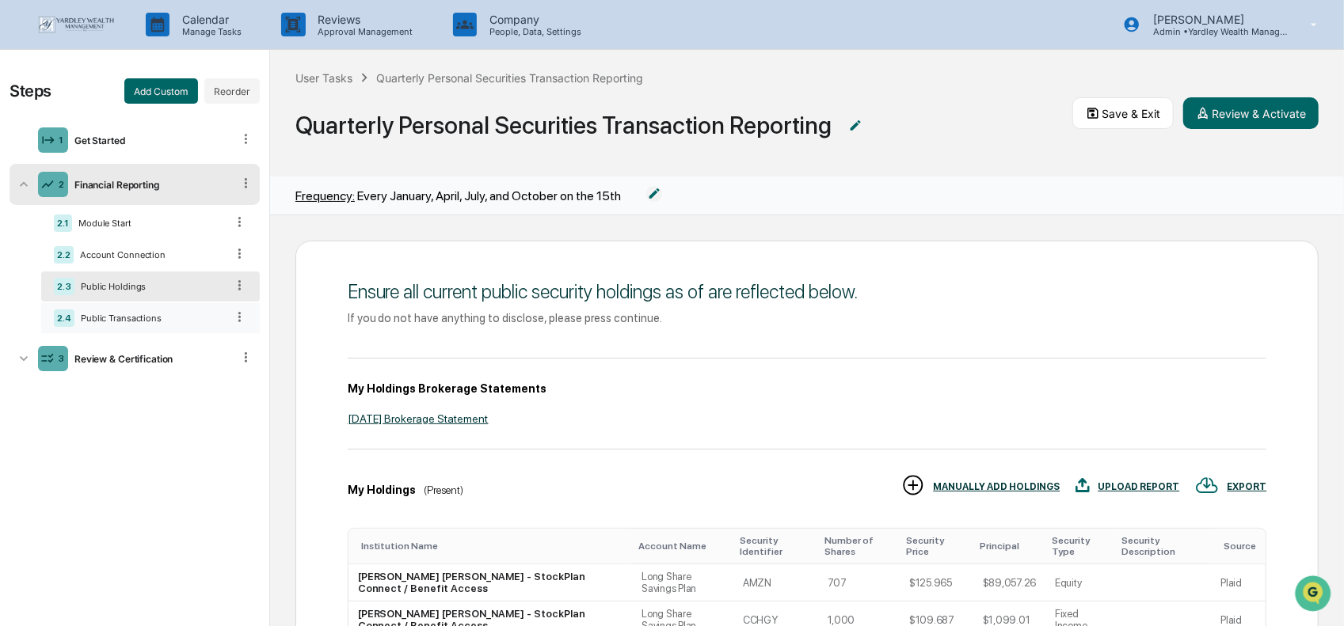
click at [138, 318] on div "Public Transactions" at bounding box center [149, 318] width 151 height 11
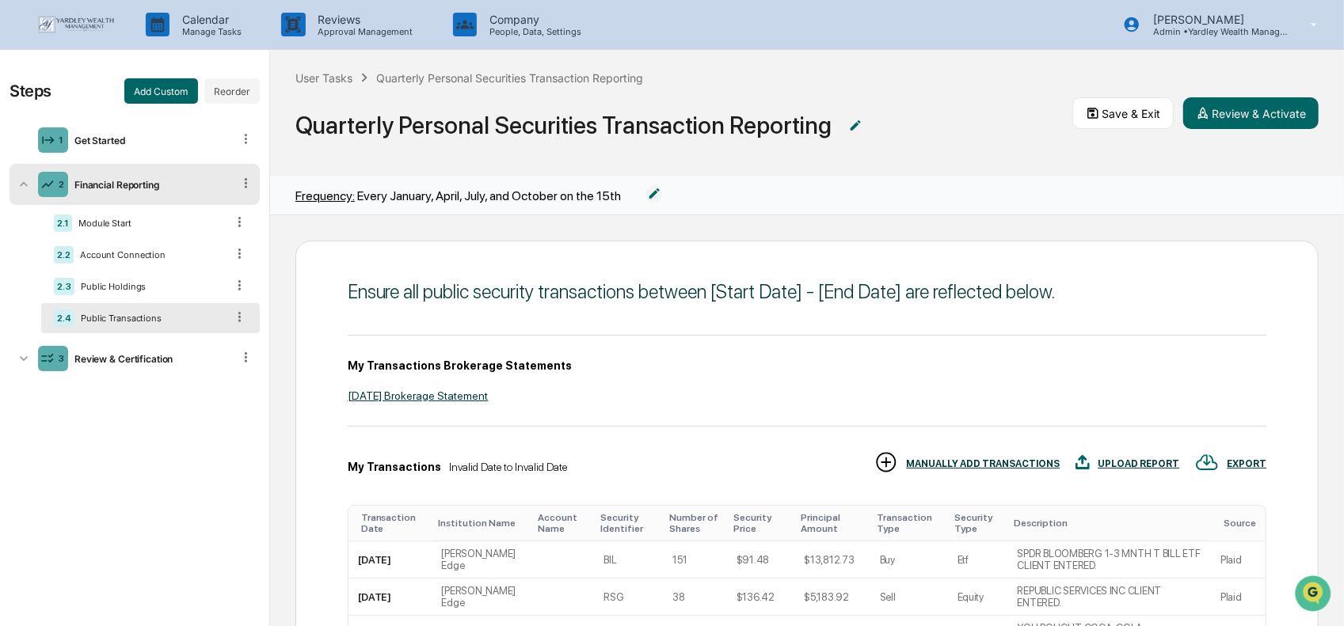
click at [97, 21] on img at bounding box center [76, 24] width 76 height 17
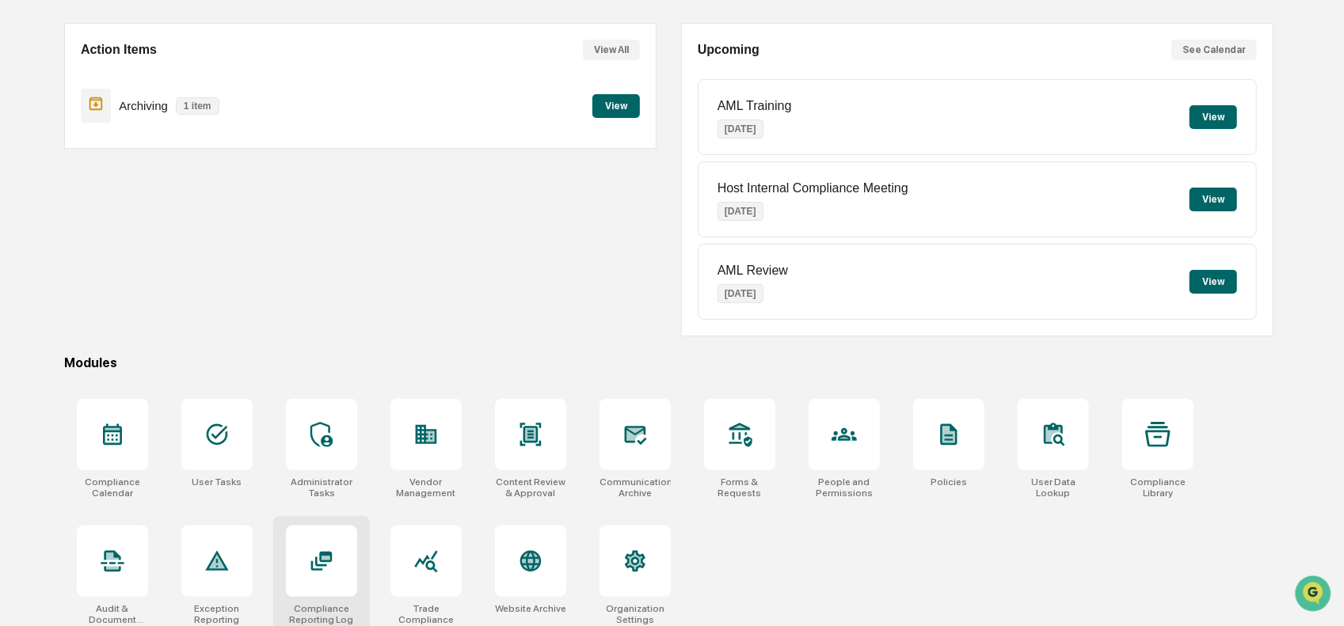
scroll to position [138, 0]
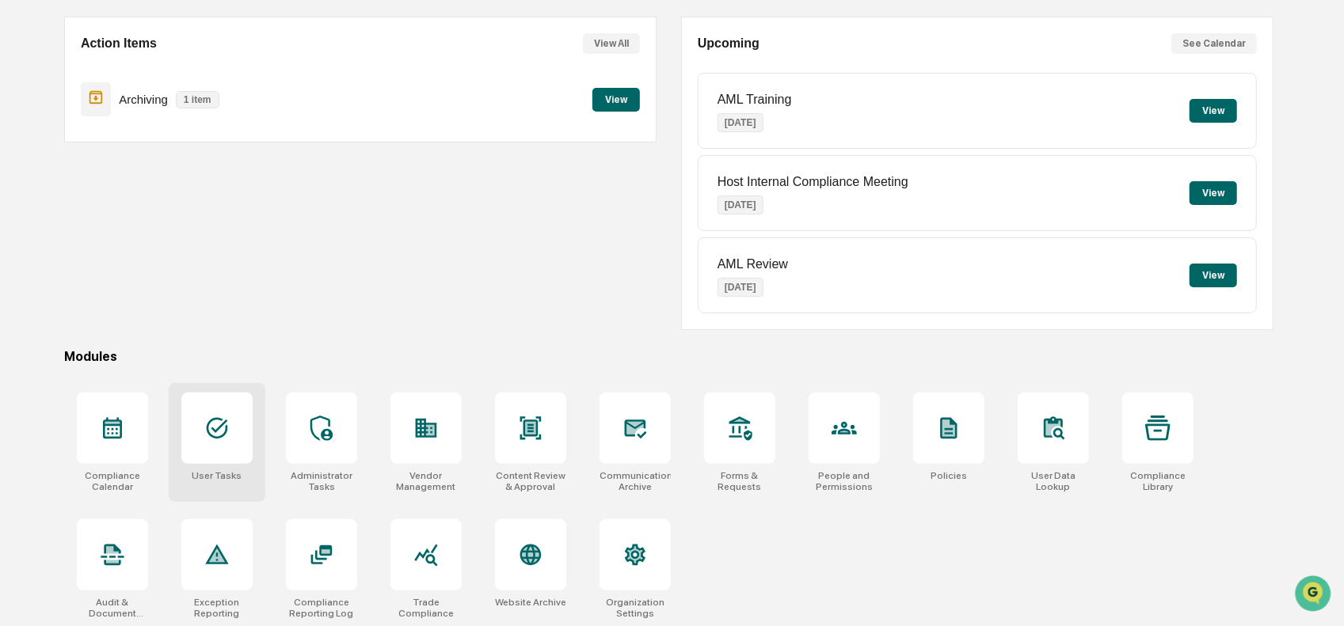
click at [196, 444] on div at bounding box center [216, 428] width 71 height 71
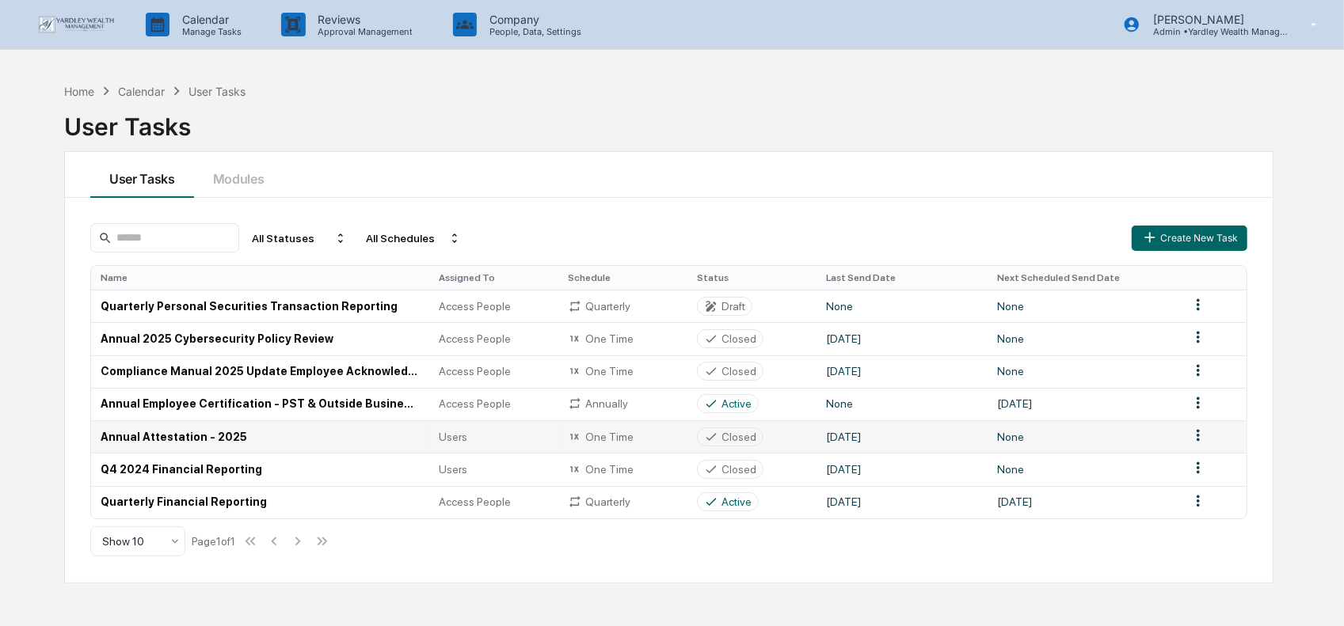
click at [173, 436] on td "Annual Attestation - 2025" at bounding box center [260, 437] width 338 height 32
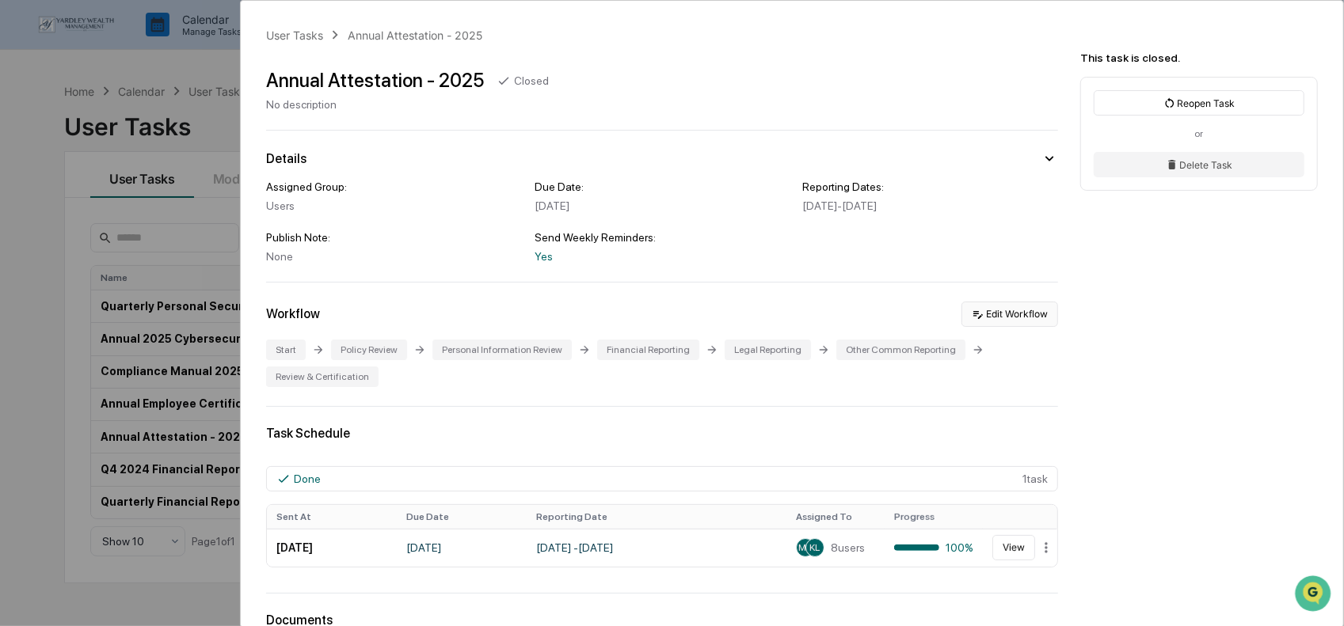
click at [1003, 317] on button "Edit Workflow" at bounding box center [1009, 314] width 97 height 25
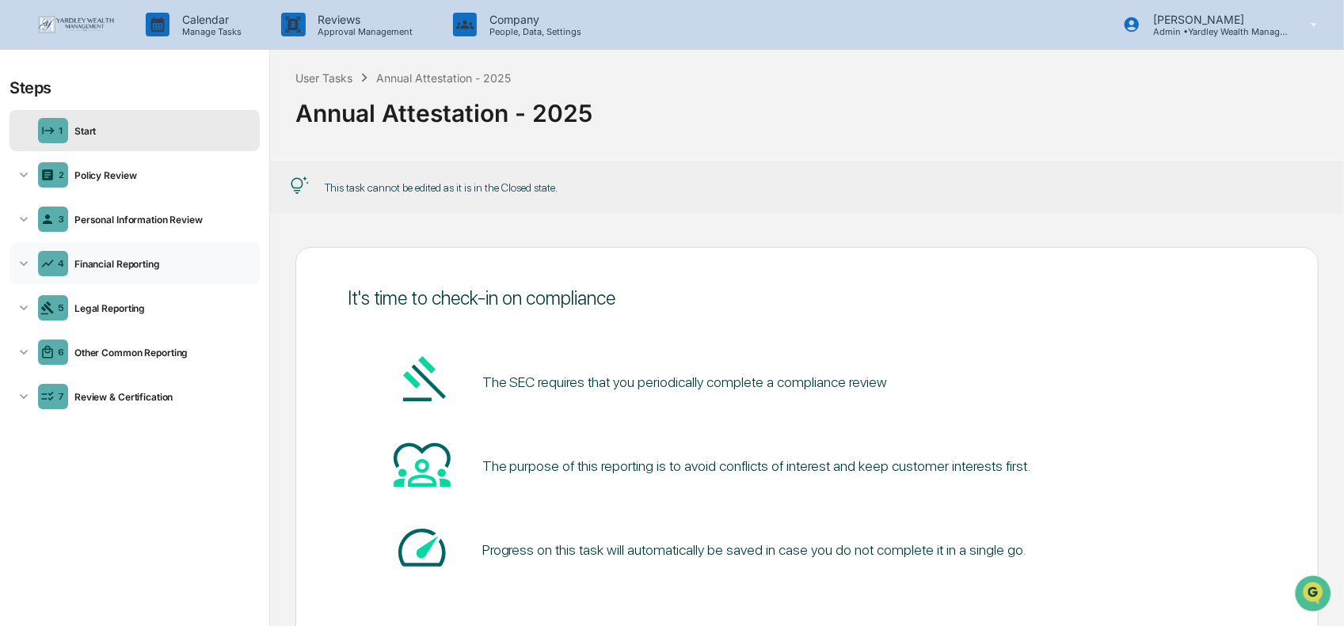
click at [25, 263] on icon at bounding box center [24, 263] width 8 height 5
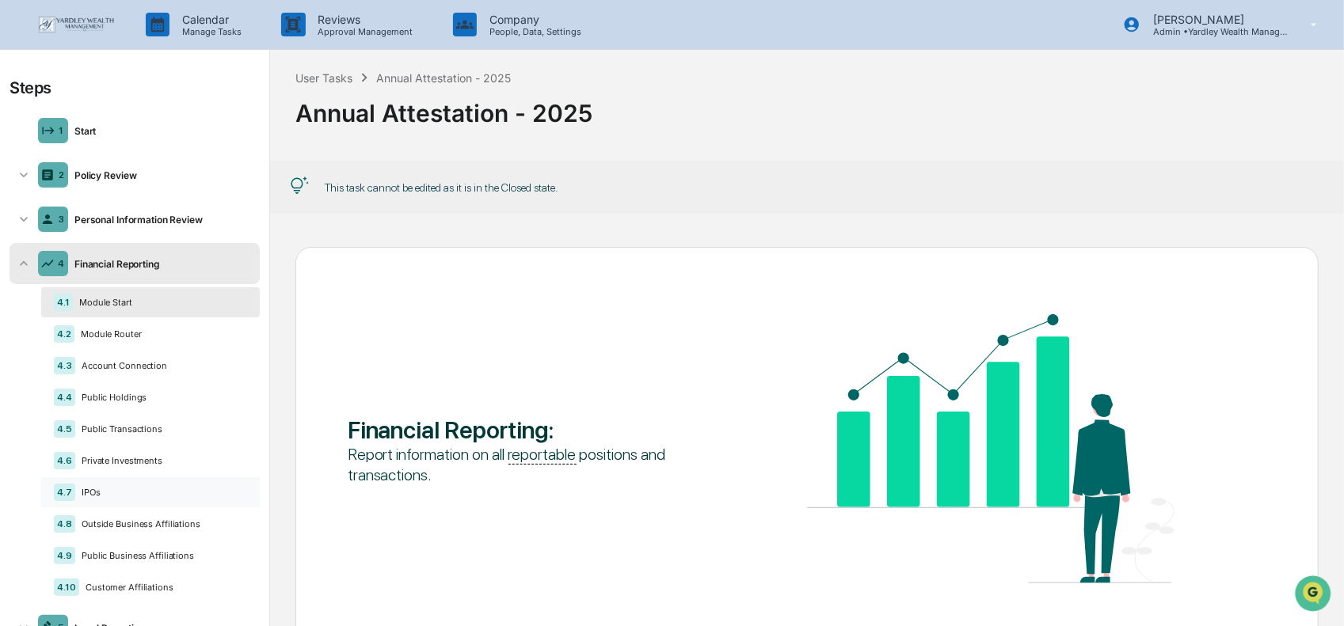
click at [90, 492] on div "IPOs" at bounding box center [161, 492] width 172 height 11
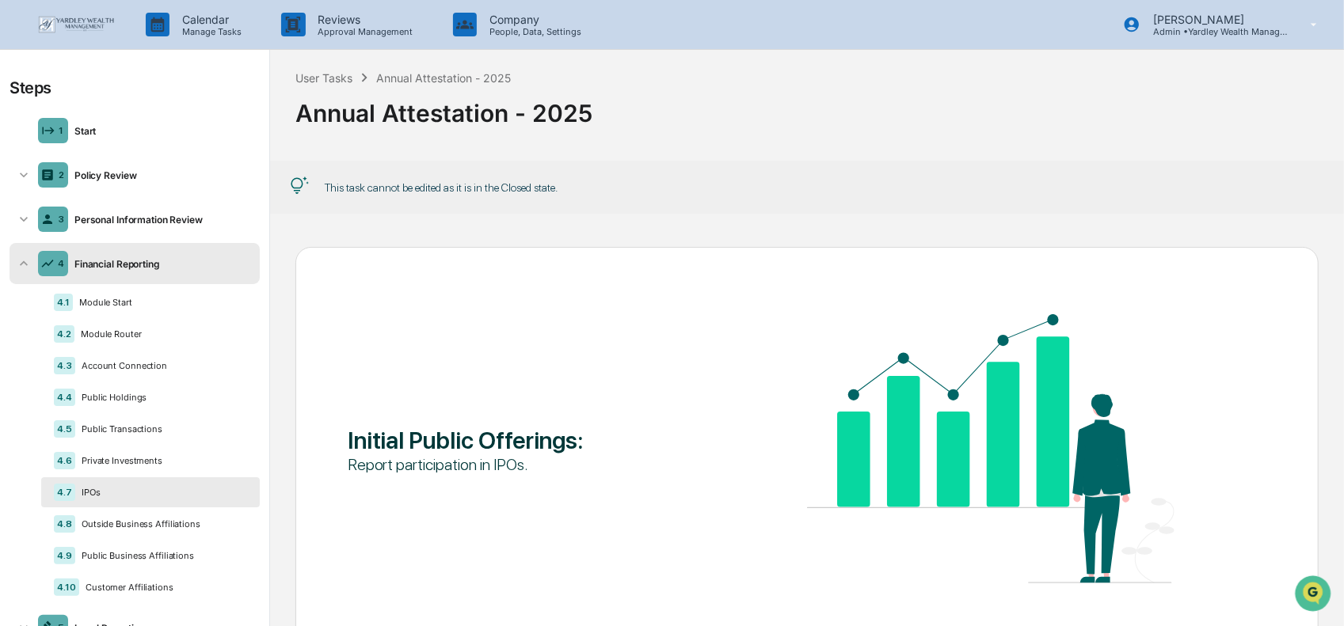
click at [232, 493] on div "IPOs" at bounding box center [161, 492] width 172 height 11
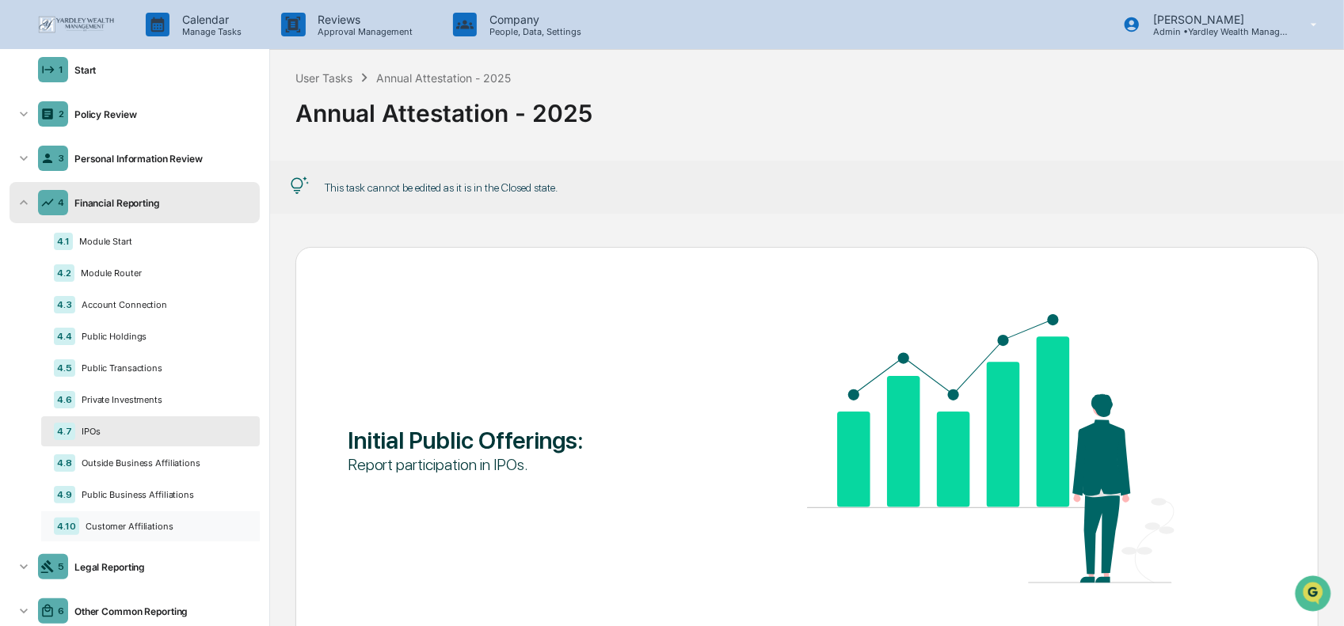
scroll to position [138, 0]
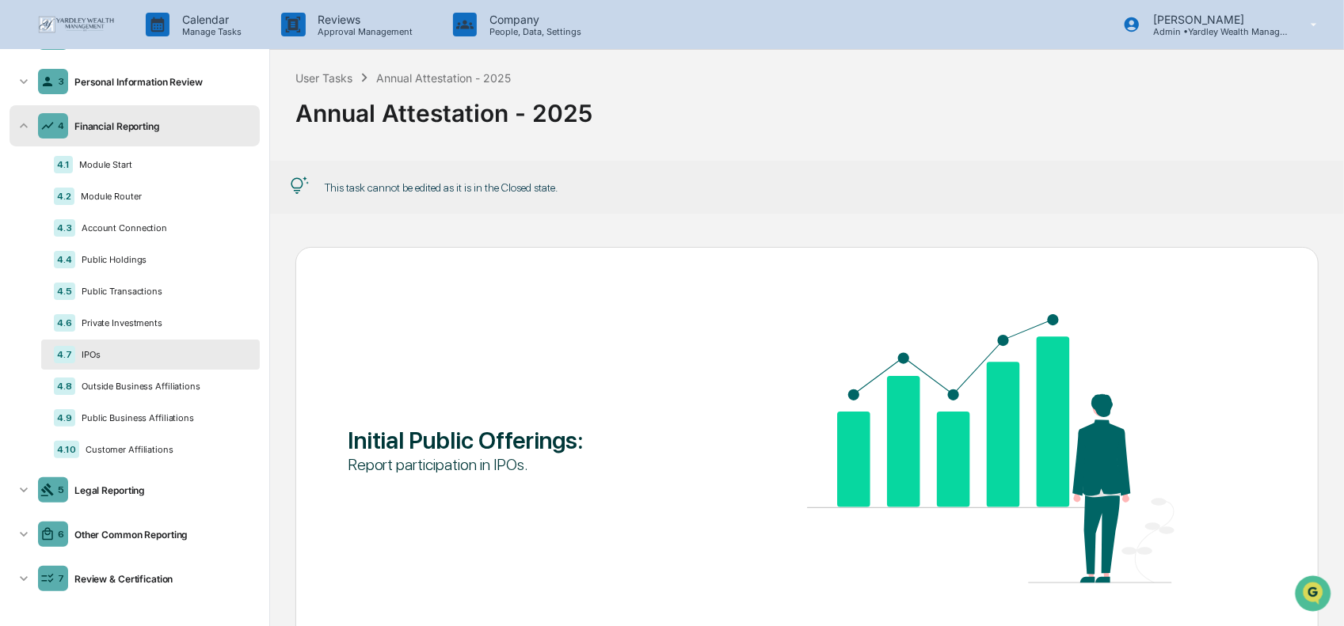
click at [69, 354] on div "4.7" at bounding box center [64, 354] width 21 height 17
click at [88, 356] on div "IPOs" at bounding box center [161, 354] width 172 height 11
drag, startPoint x: 88, startPoint y: 356, endPoint x: 99, endPoint y: 406, distance: 51.9
click at [99, 408] on div "4.9 Public Business Affiliations" at bounding box center [150, 418] width 219 height 30
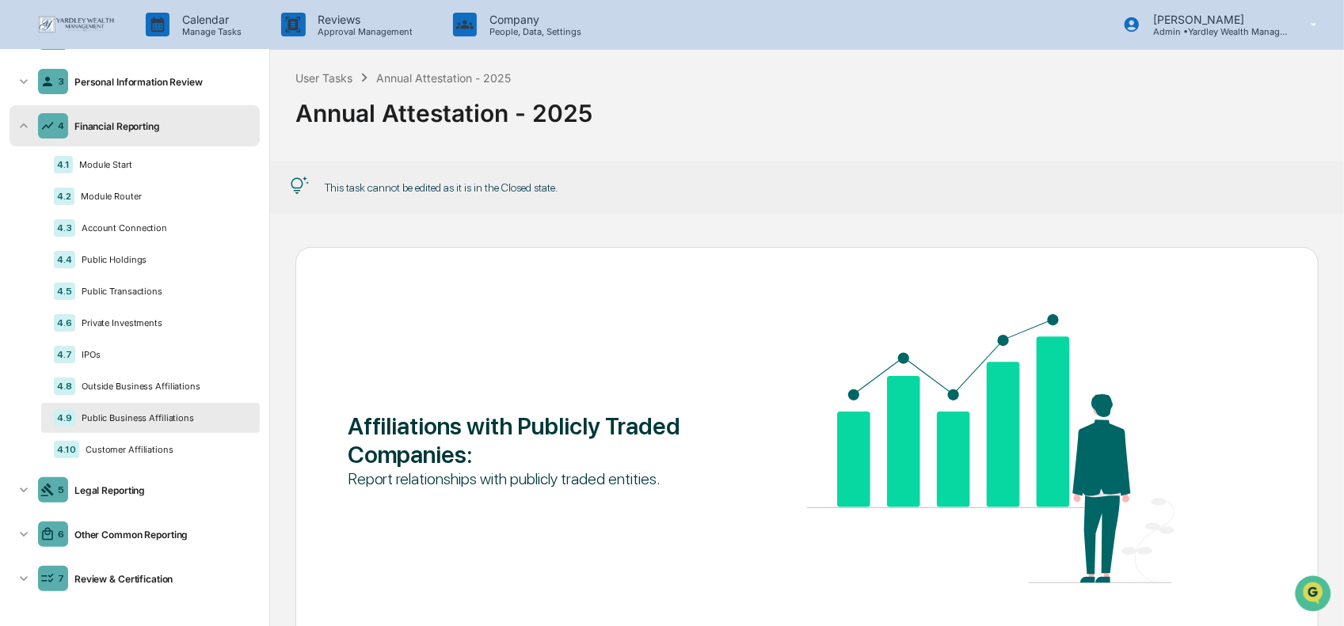
click at [95, 130] on div "Financial Reporting" at bounding box center [160, 126] width 185 height 12
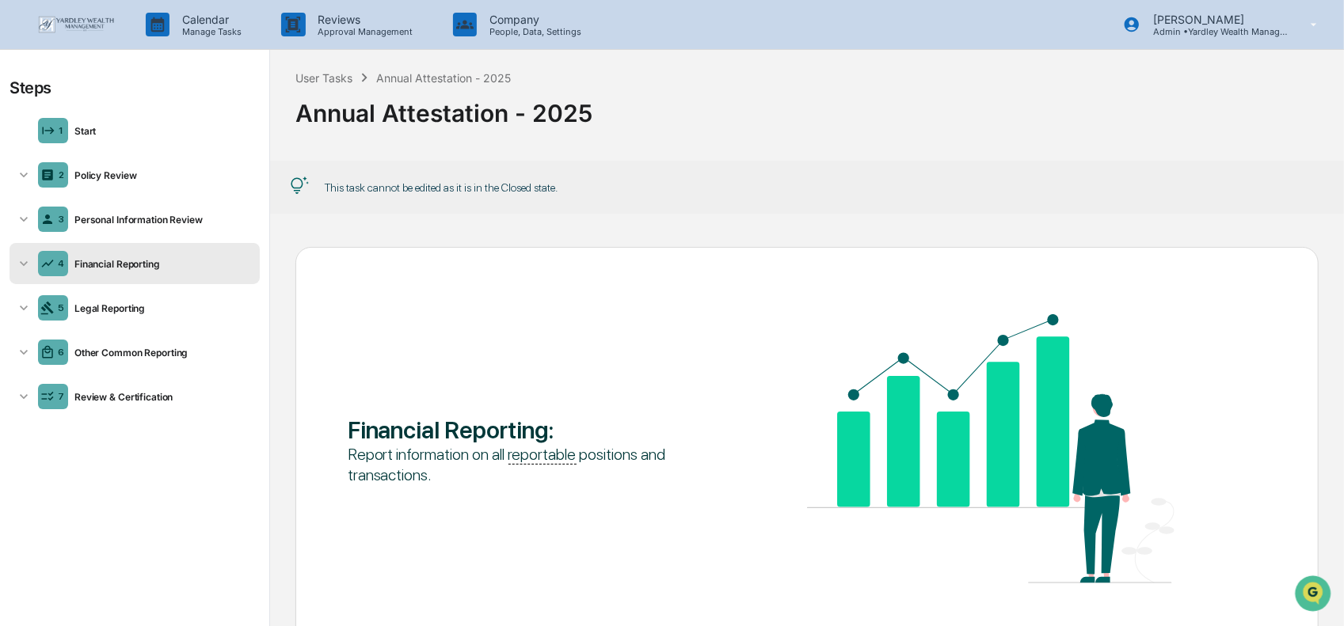
scroll to position [0, 0]
click at [70, 21] on img at bounding box center [76, 24] width 76 height 17
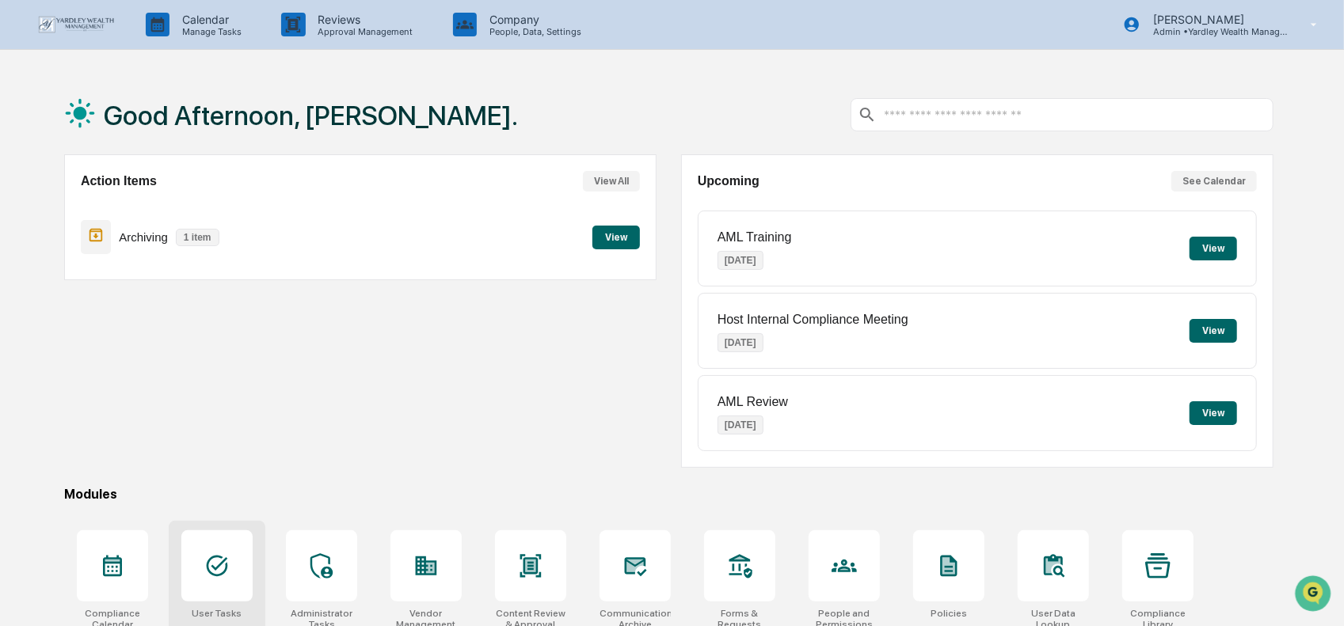
click at [232, 567] on div at bounding box center [216, 566] width 71 height 71
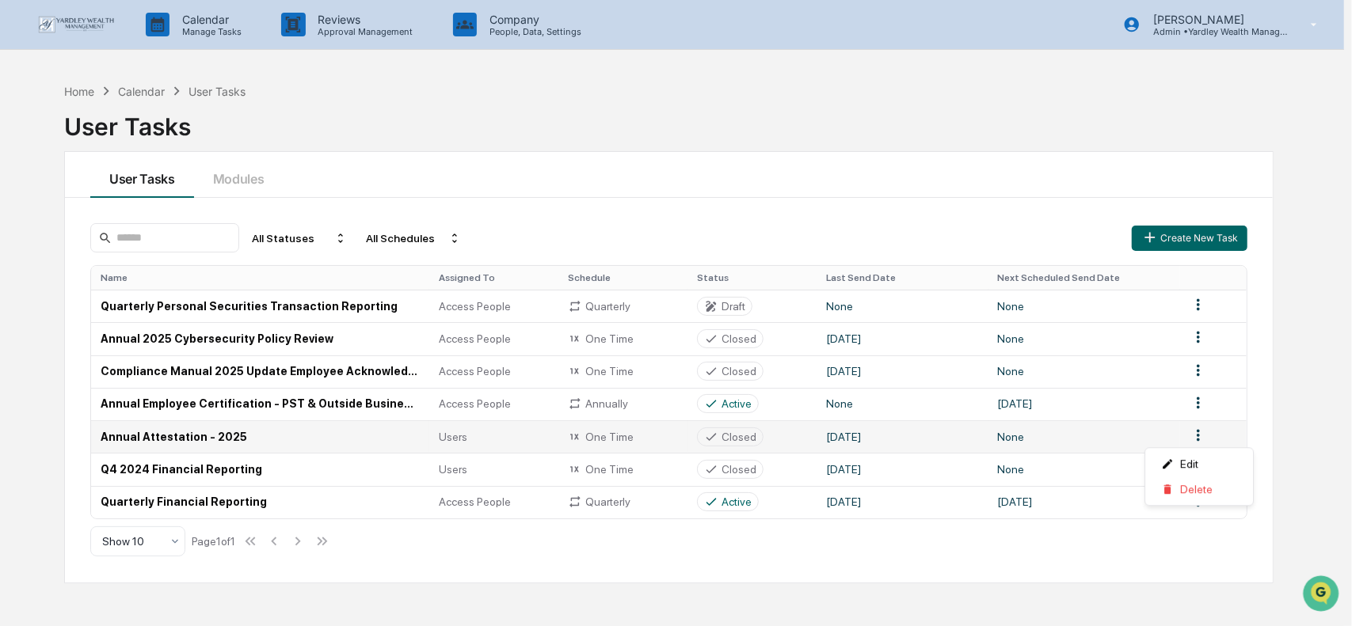
click at [1192, 436] on html "Calendar Manage Tasks Reviews Approval Management Company People, Data, Setting…" at bounding box center [676, 313] width 1352 height 626
click at [1184, 462] on div "Edit" at bounding box center [1198, 463] width 101 height 25
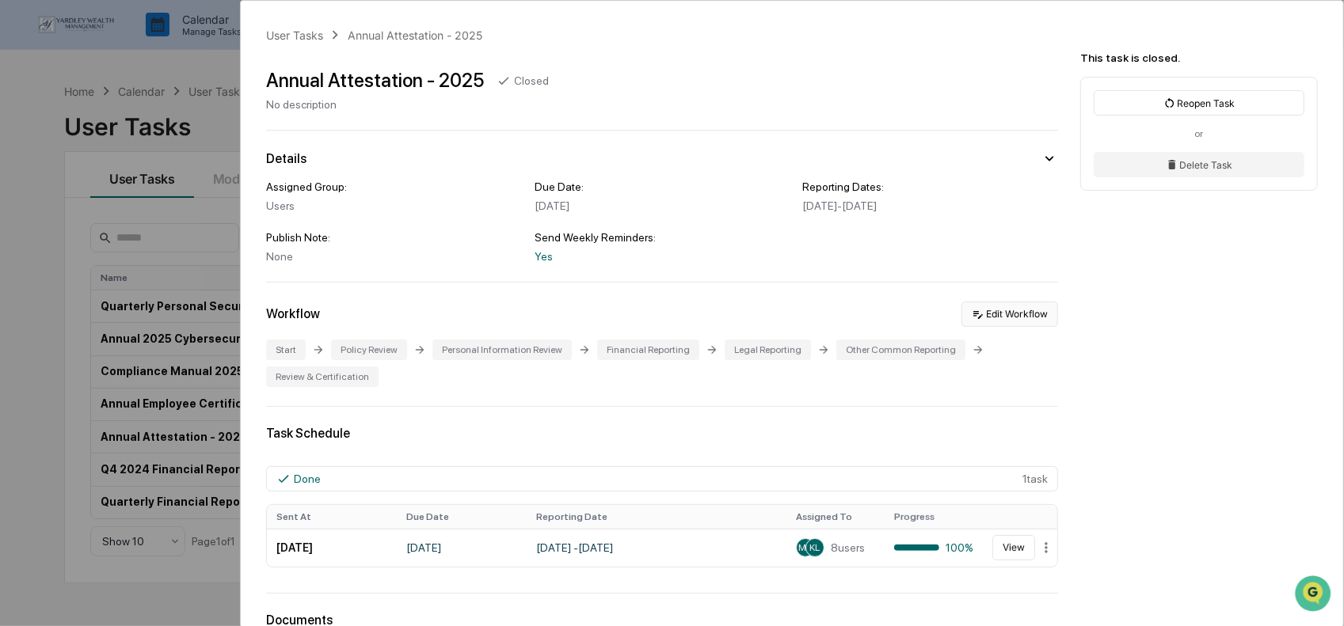
click at [996, 314] on button "Edit Workflow" at bounding box center [1009, 314] width 97 height 25
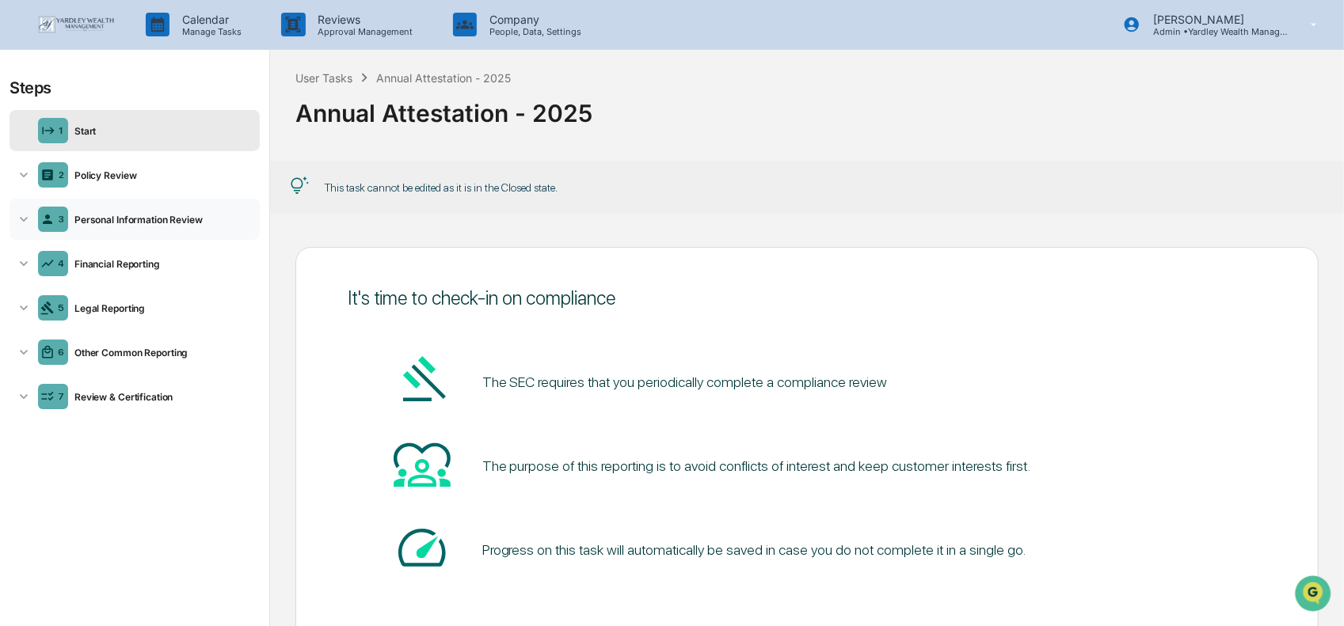
click at [98, 219] on div "Personal Information Review" at bounding box center [160, 220] width 185 height 12
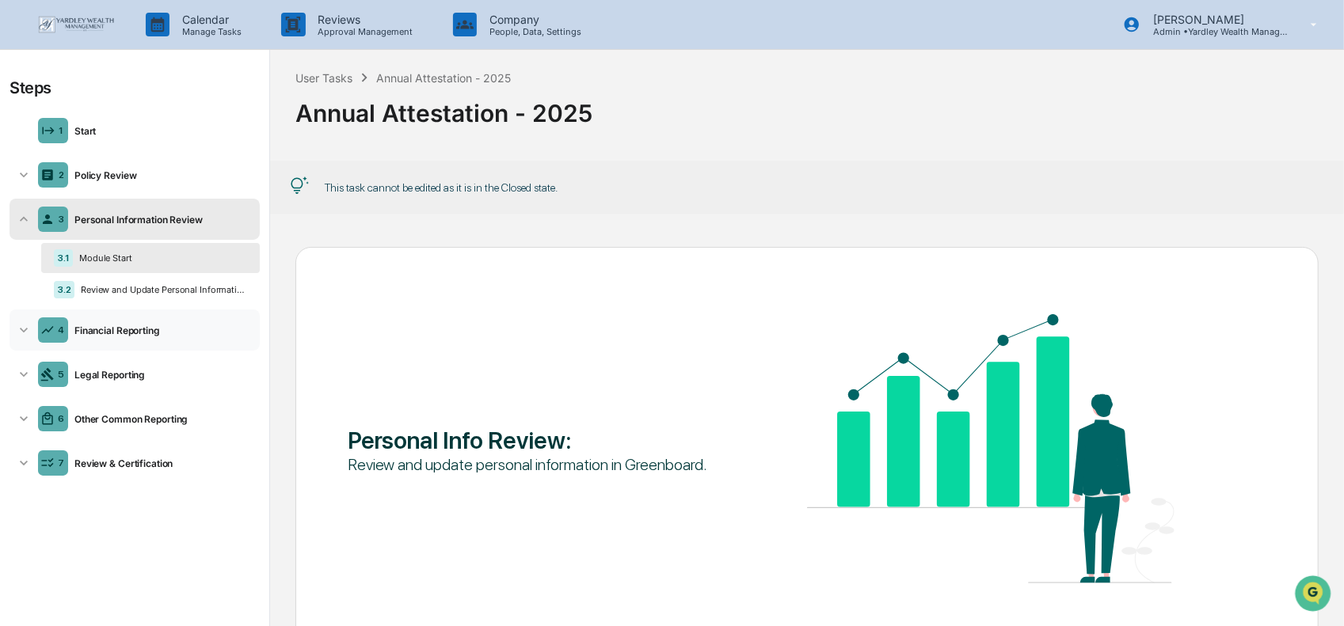
click at [84, 329] on div "Financial Reporting" at bounding box center [160, 331] width 185 height 12
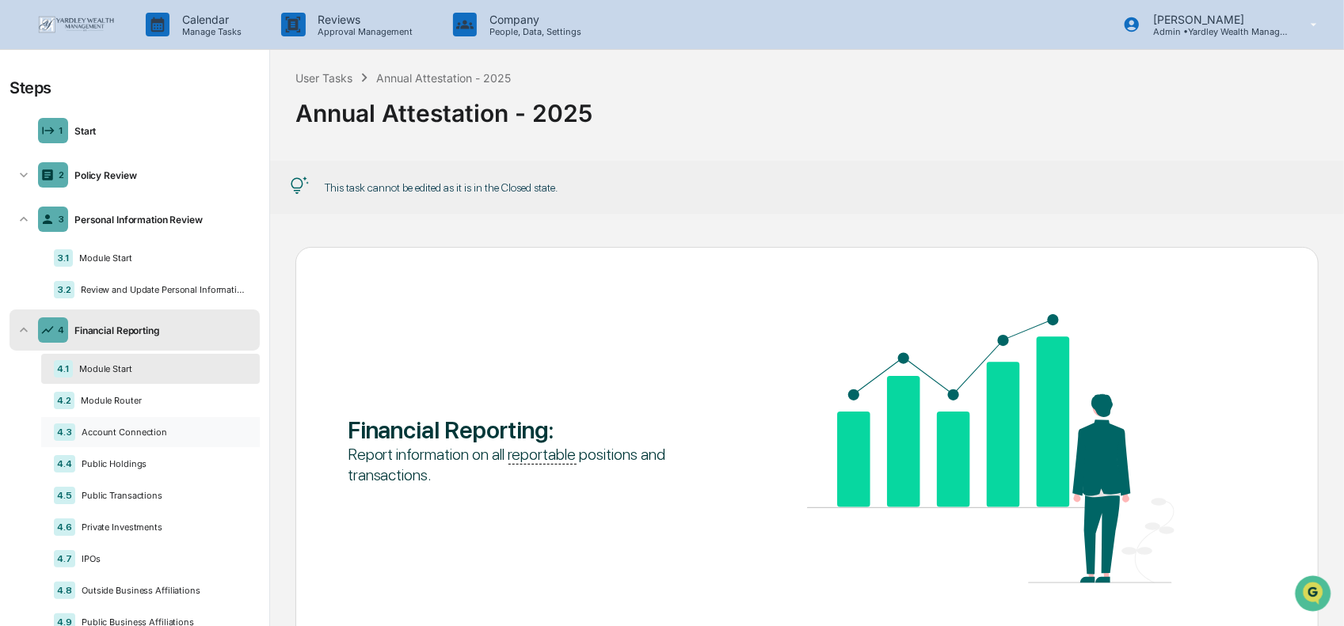
click at [114, 433] on div "Account Connection" at bounding box center [161, 432] width 172 height 11
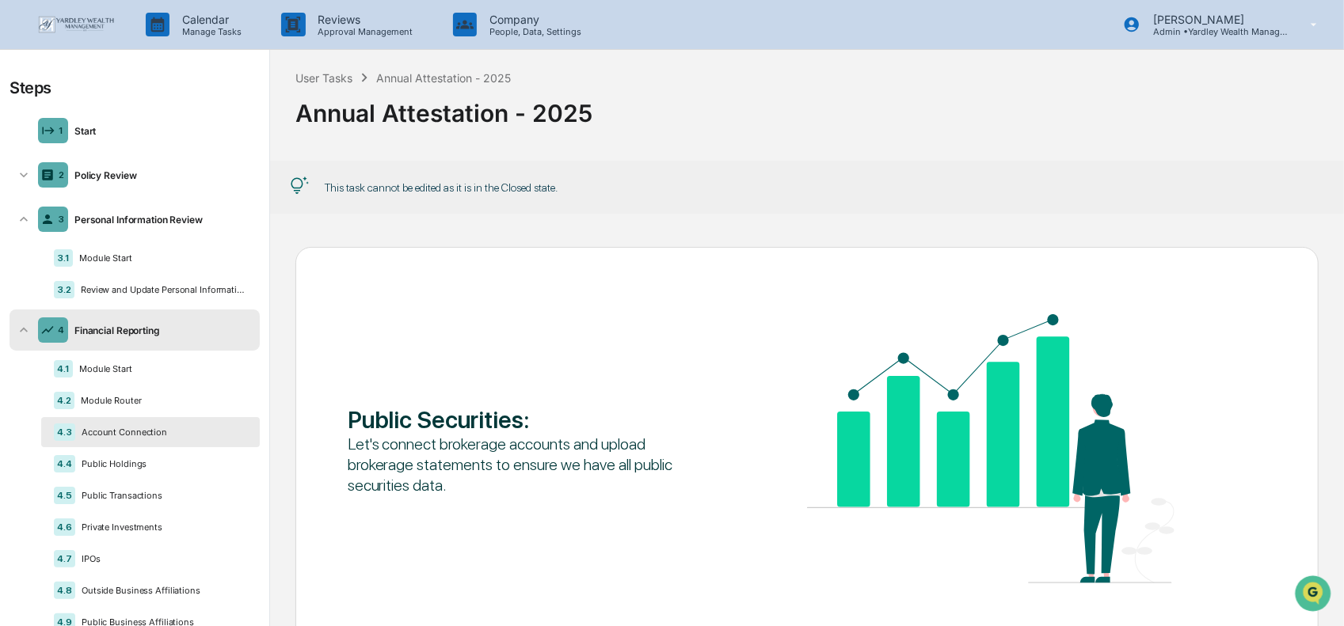
click at [65, 337] on div "4" at bounding box center [53, 330] width 30 height 25
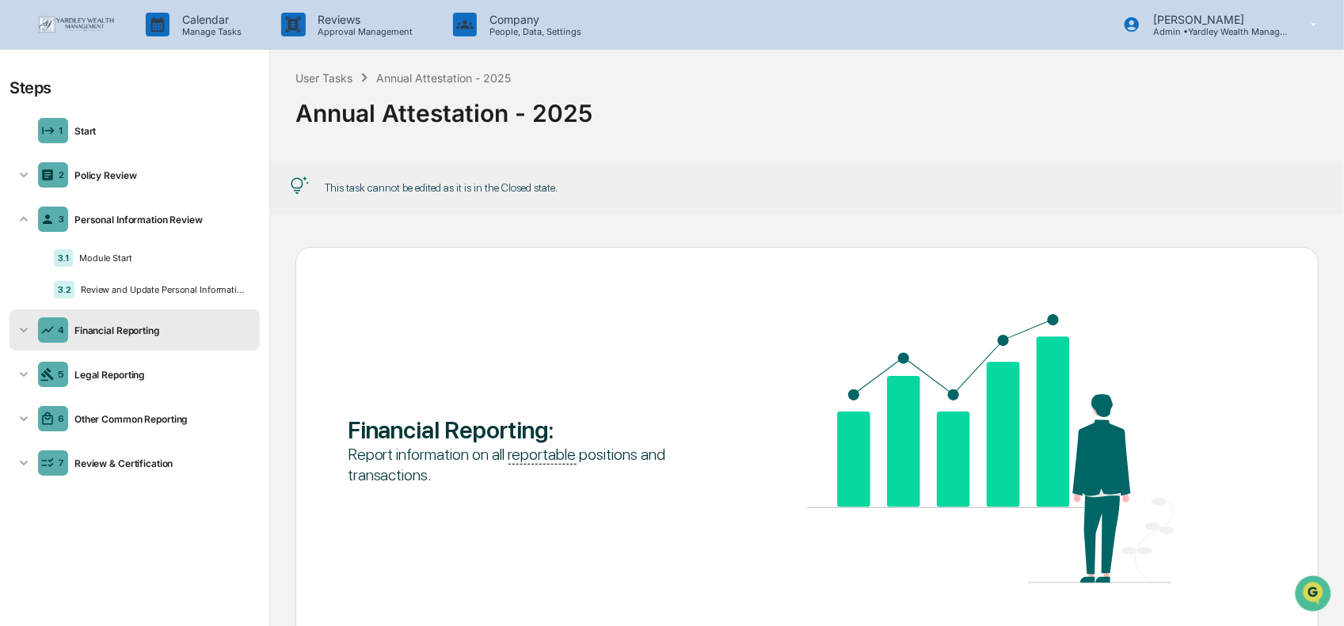
click at [59, 328] on div "4" at bounding box center [61, 330] width 6 height 11
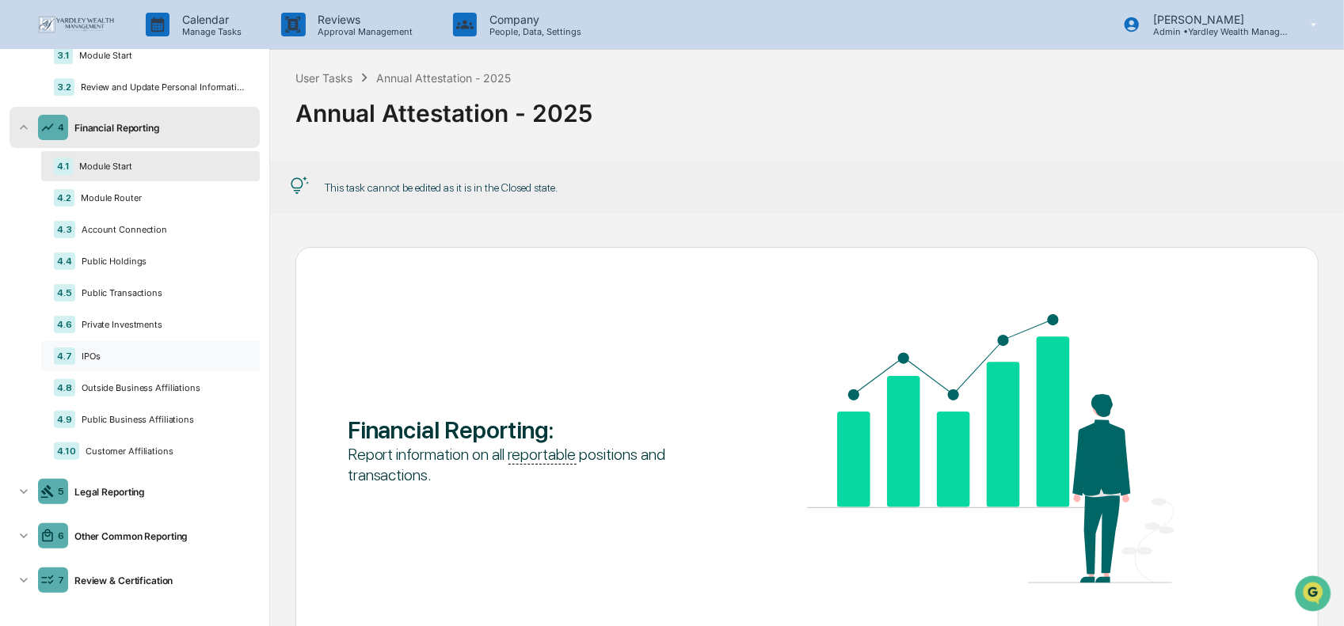
scroll to position [204, 0]
click at [82, 355] on div "IPOs" at bounding box center [161, 354] width 172 height 11
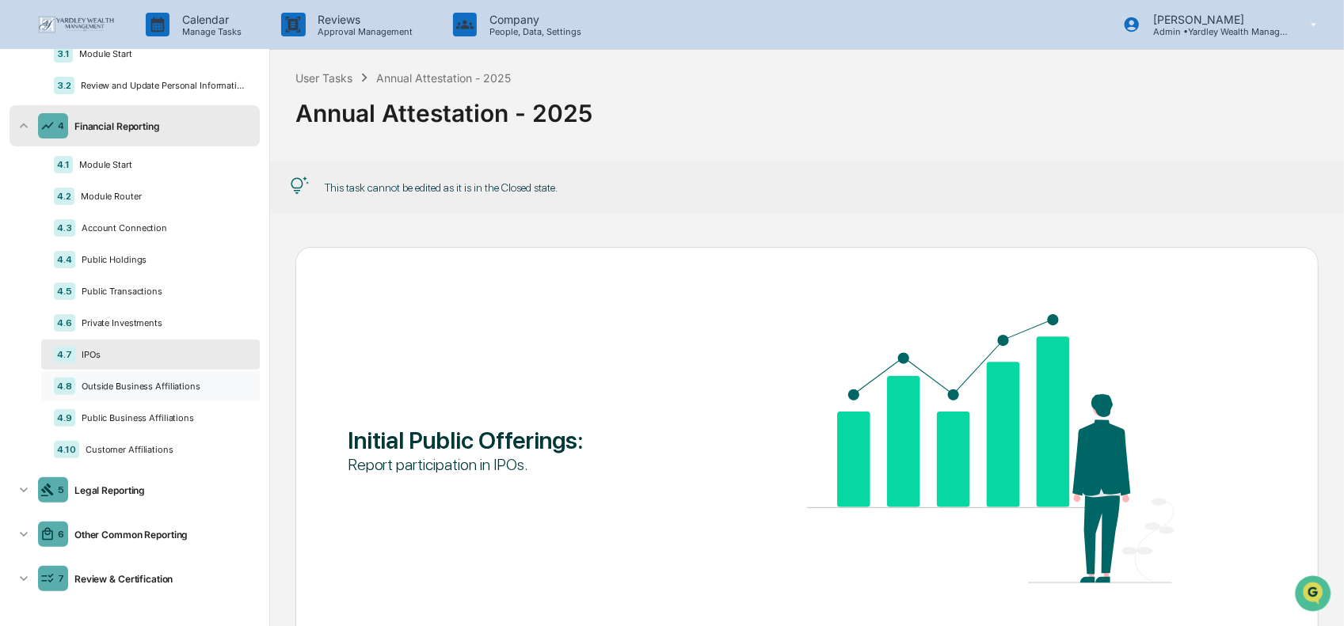
click at [219, 390] on div "Outside Business Affiliations" at bounding box center [161, 386] width 172 height 11
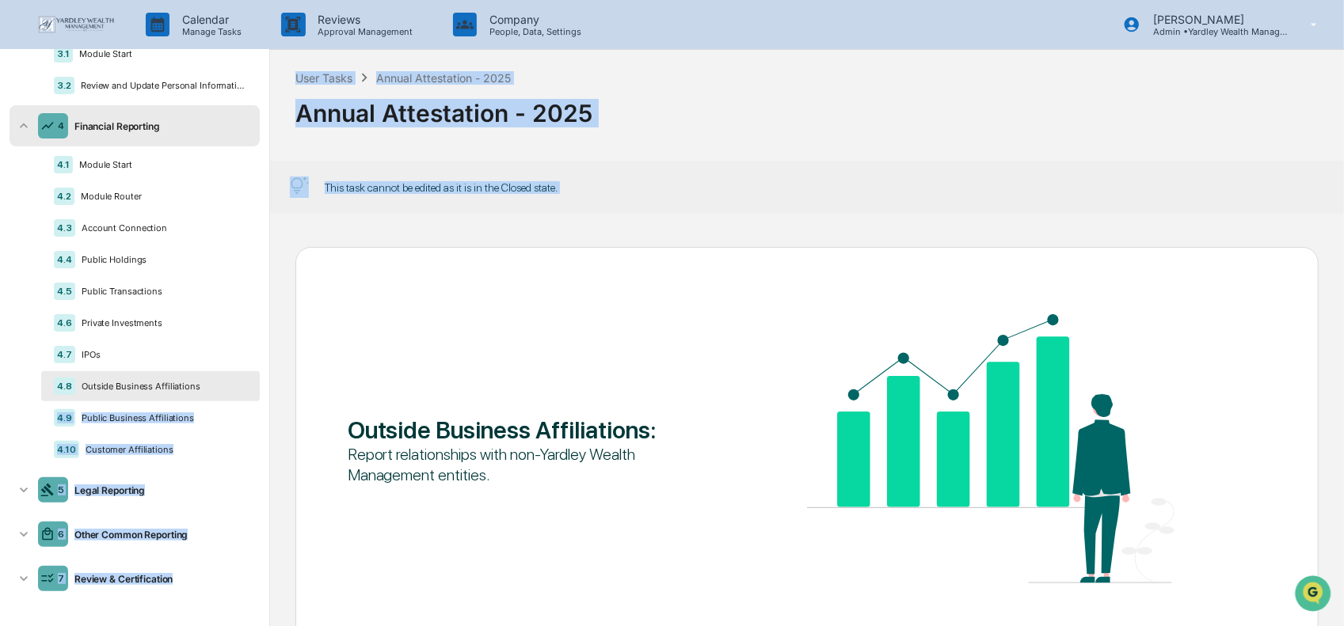
drag, startPoint x: 219, startPoint y: 390, endPoint x: 174, endPoint y: 386, distance: 45.3
click at [236, 403] on div "4.1 Module Start 4.2 Module Router 4.3 Account Connection 4.4 Public Holdings 4…" at bounding box center [150, 307] width 219 height 315
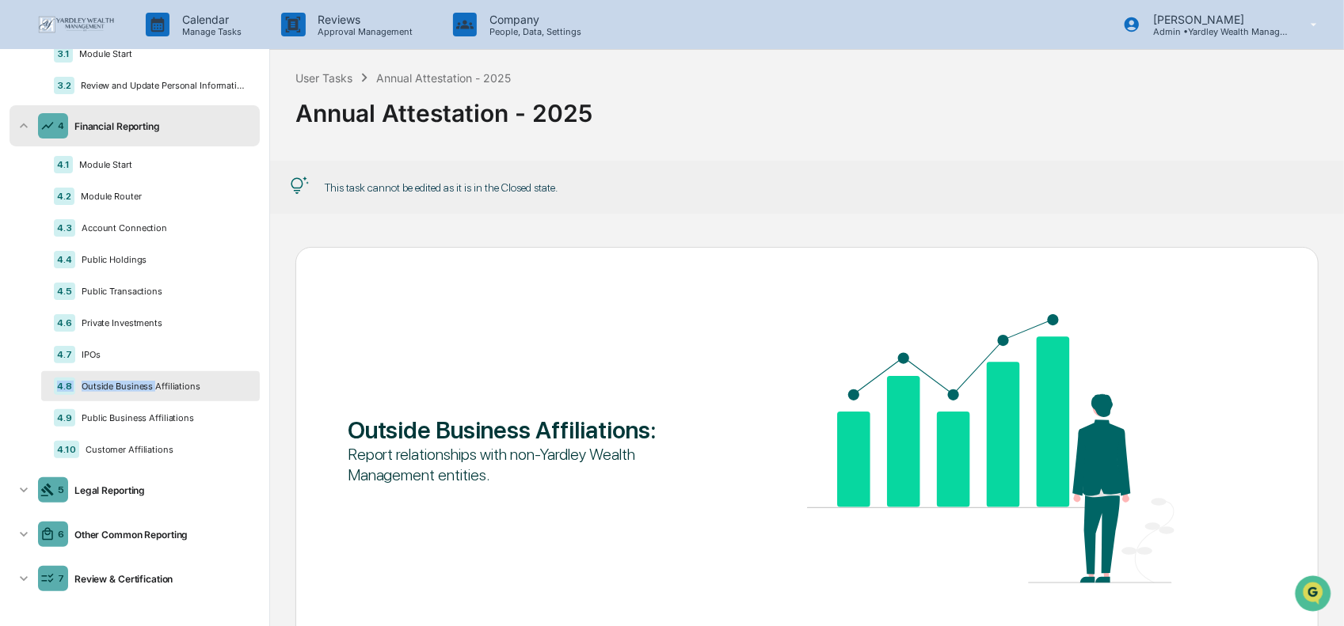
drag, startPoint x: 154, startPoint y: 376, endPoint x: -5, endPoint y: 383, distance: 159.3
click at [0, 383] on html "Calendar Manage Tasks Reviews Approval Management Company People, Data, Setting…" at bounding box center [672, 313] width 1344 height 626
click at [128, 481] on div "5 Legal Reporting" at bounding box center [135, 490] width 250 height 41
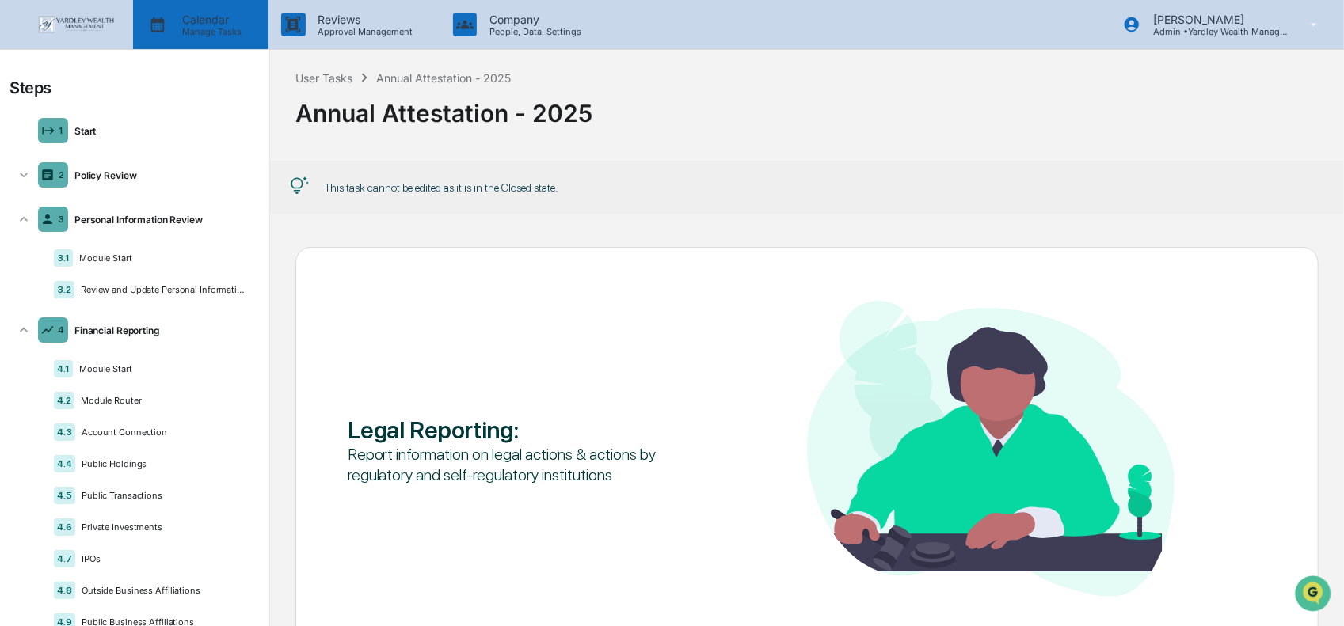
click at [190, 28] on p "Manage Tasks" at bounding box center [209, 31] width 80 height 11
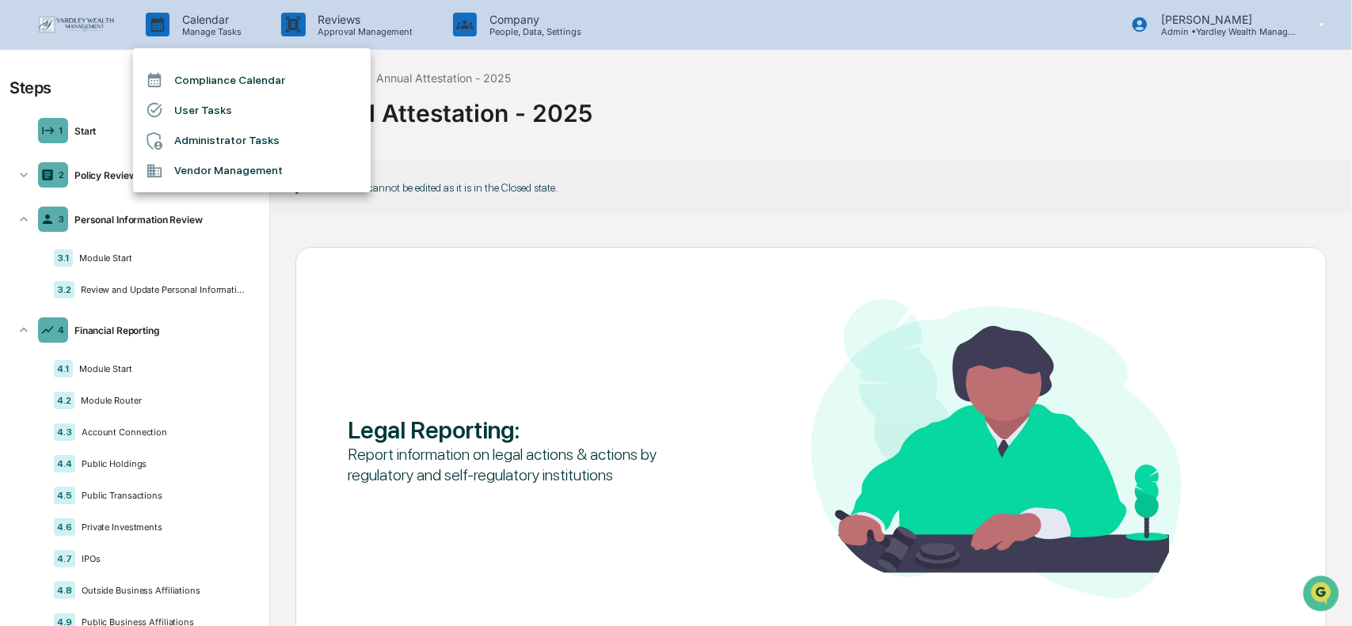
click at [77, 13] on div at bounding box center [676, 313] width 1352 height 626
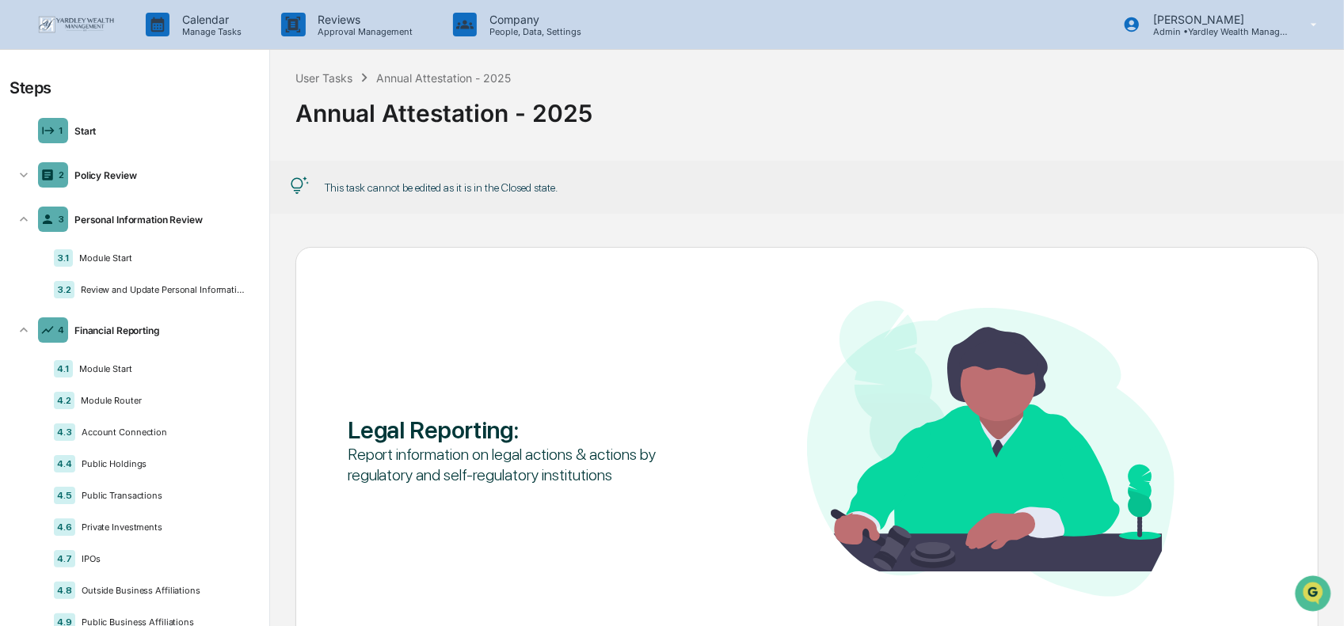
click at [77, 21] on img at bounding box center [76, 24] width 76 height 17
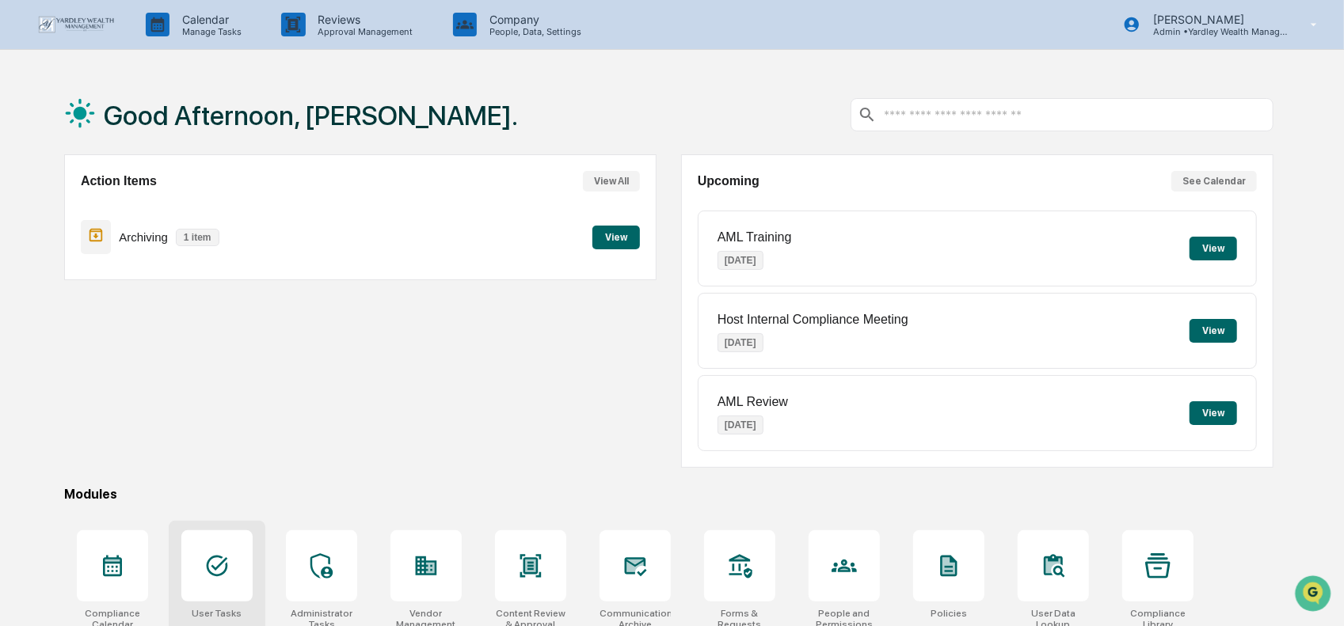
click at [216, 547] on div at bounding box center [216, 566] width 71 height 71
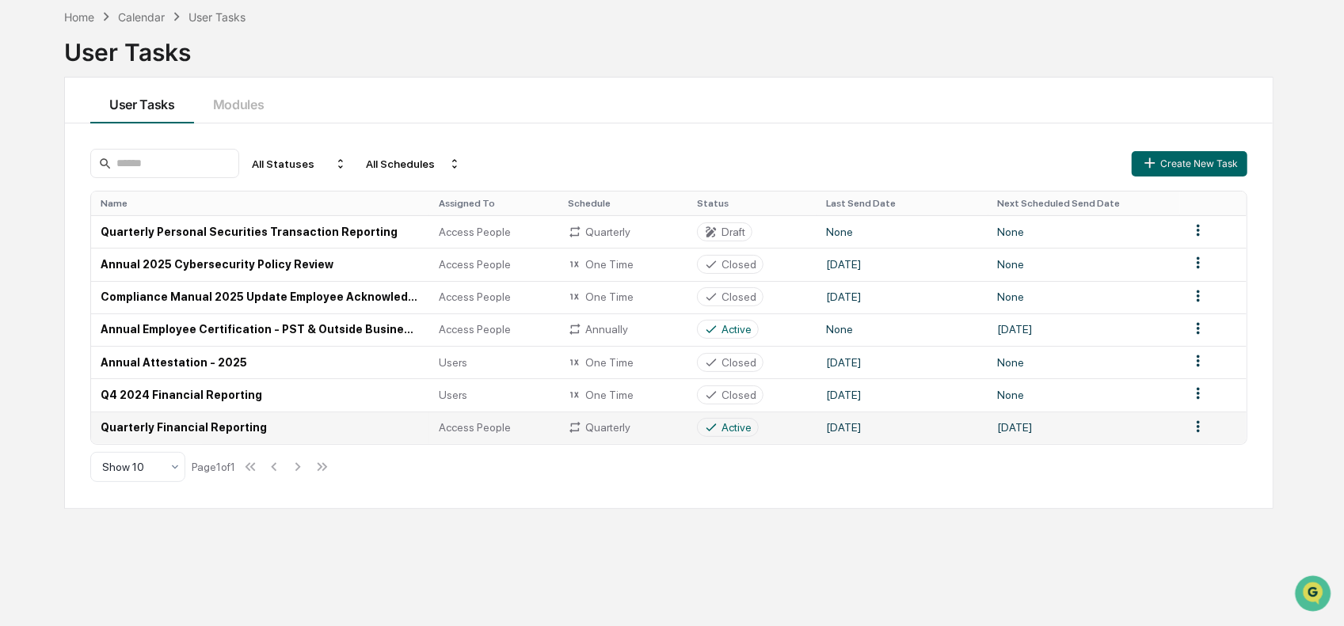
click at [143, 426] on td "Quarterly Financial Reporting" at bounding box center [260, 428] width 338 height 32
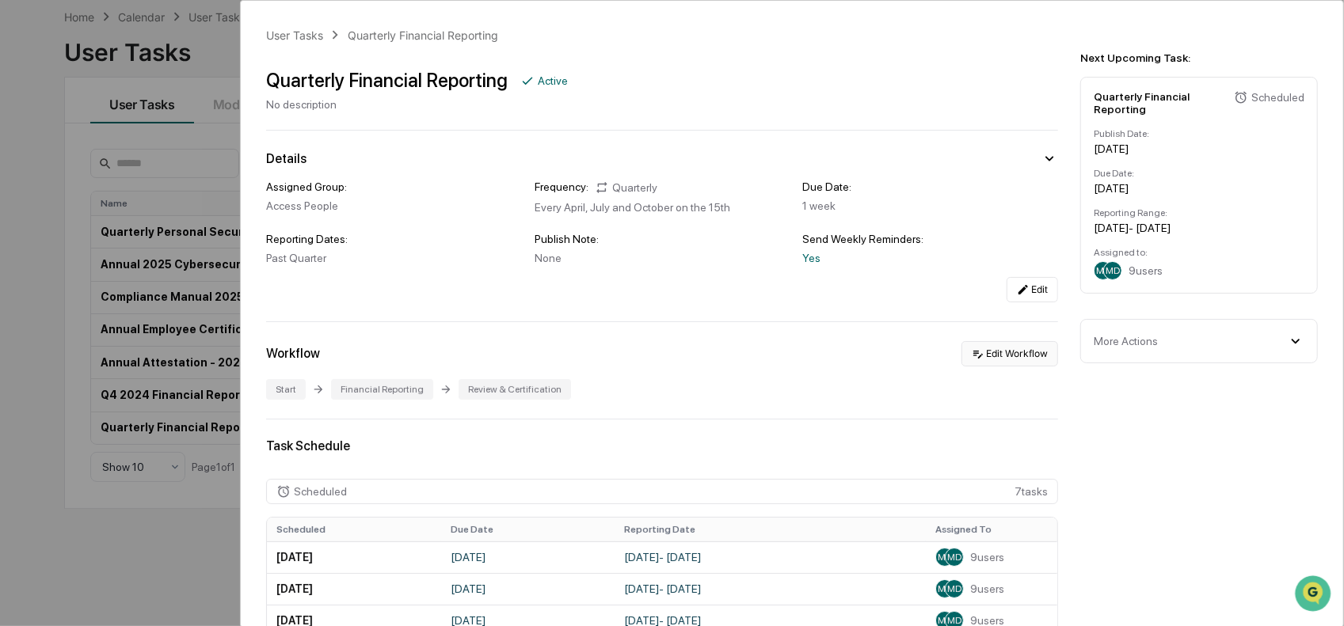
click at [999, 355] on button "Edit Workflow" at bounding box center [1009, 353] width 97 height 25
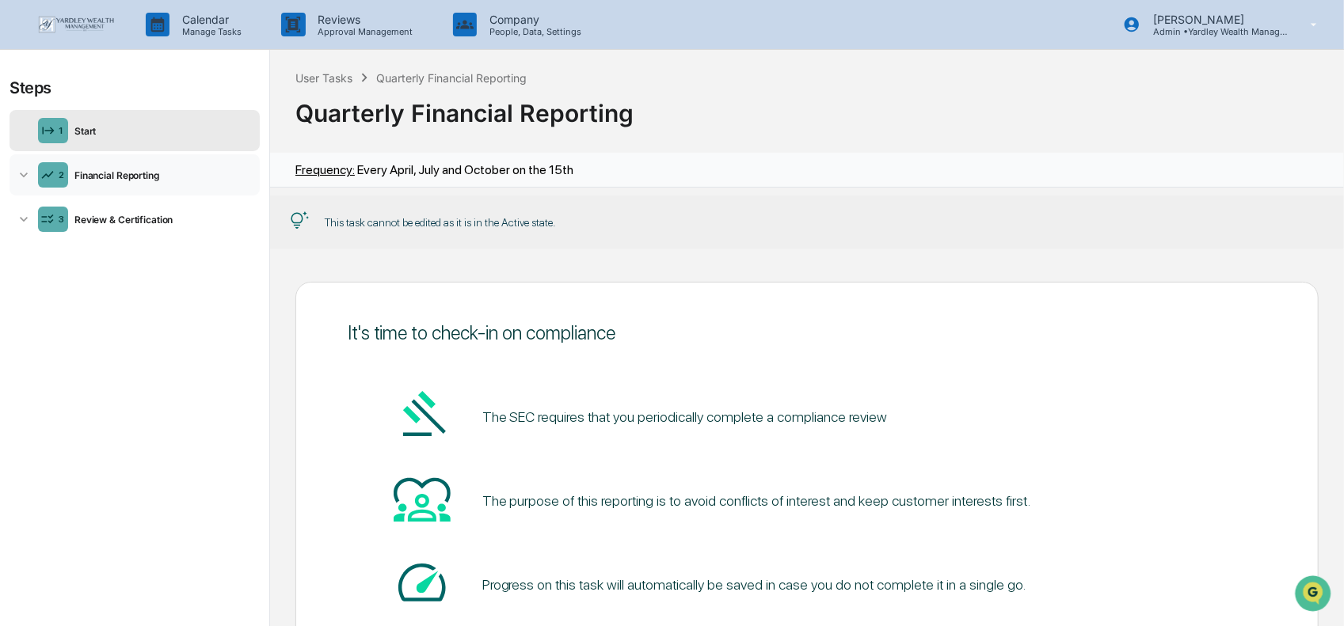
click at [122, 171] on div "Financial Reporting" at bounding box center [160, 175] width 185 height 12
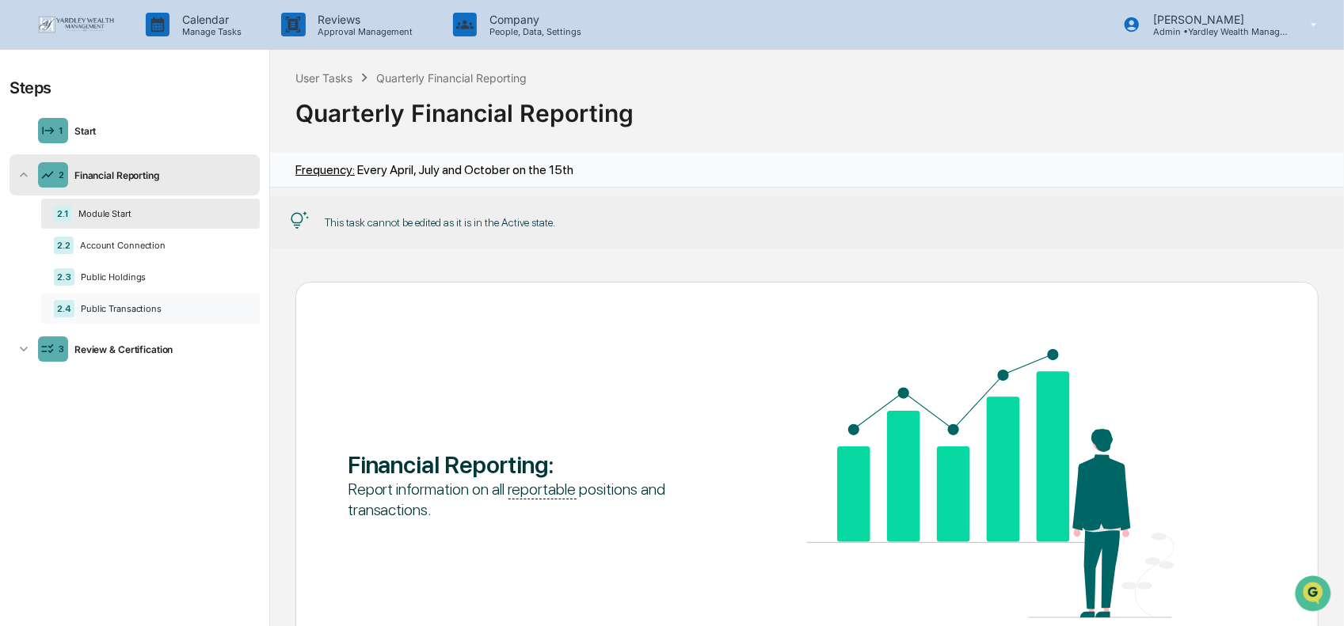
click at [119, 306] on div "Public Transactions" at bounding box center [160, 308] width 173 height 11
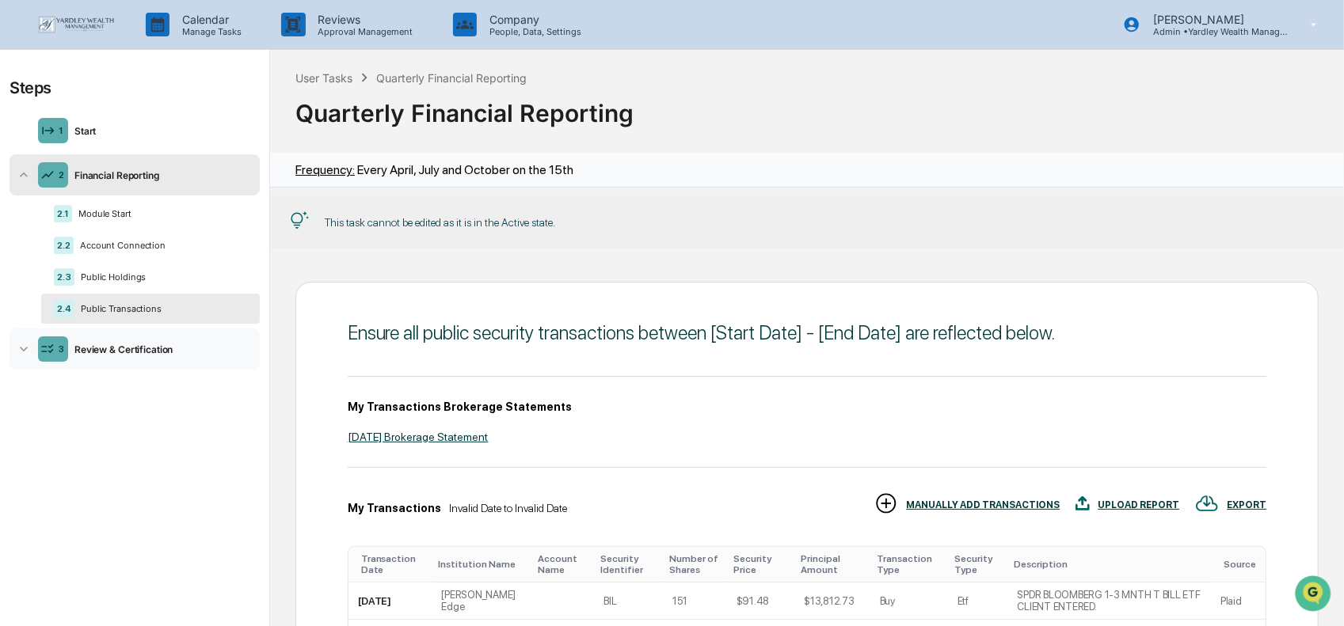
click at [27, 347] on icon at bounding box center [24, 349] width 8 height 5
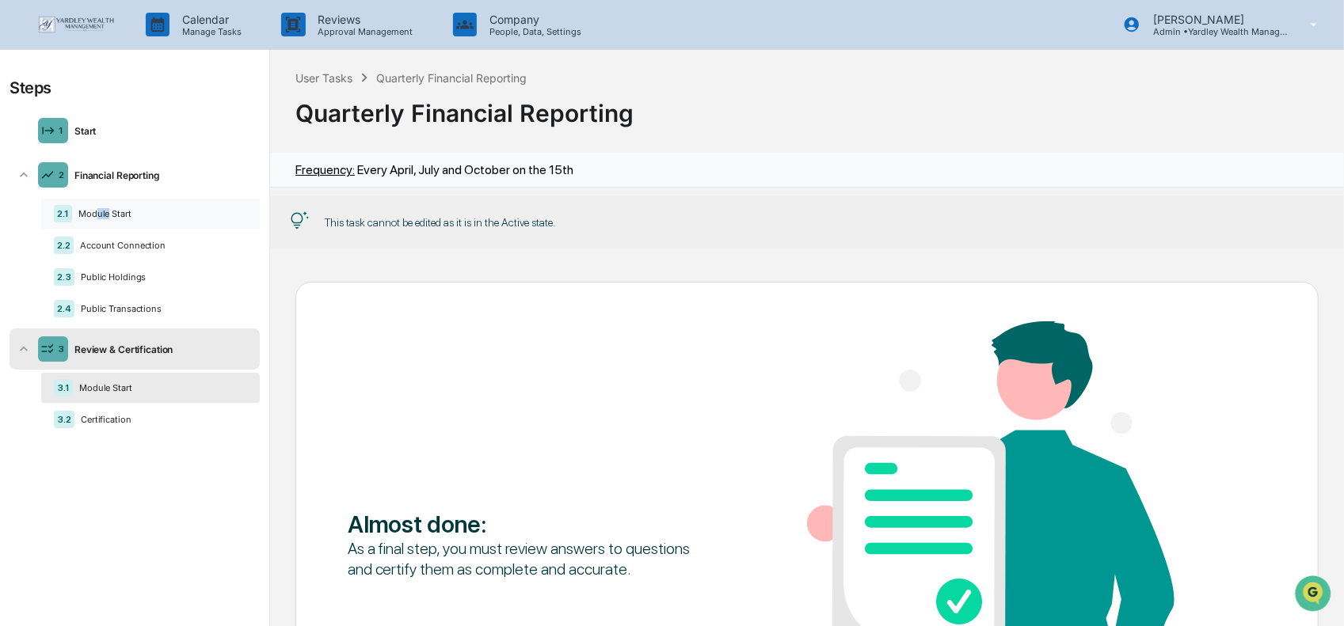
drag, startPoint x: 94, startPoint y: 208, endPoint x: 108, endPoint y: 212, distance: 14.0
click at [108, 212] on div "Module Start" at bounding box center [159, 213] width 175 height 11
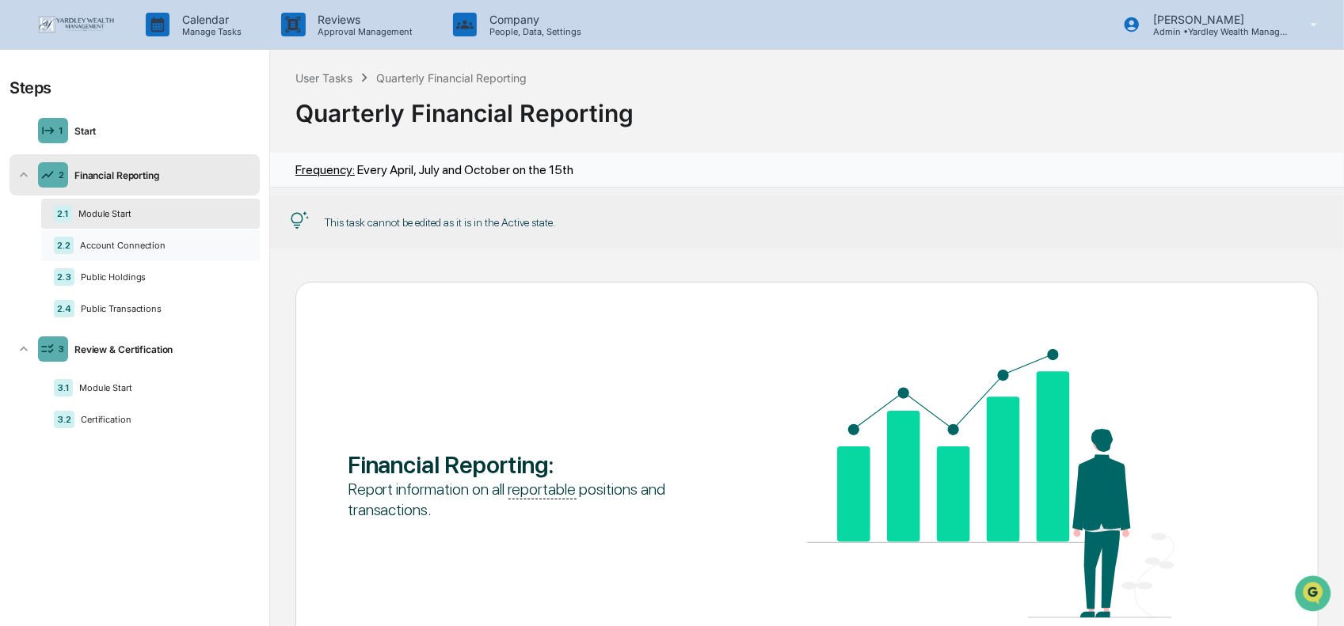
click at [100, 243] on div "Account Connection" at bounding box center [160, 245] width 173 height 11
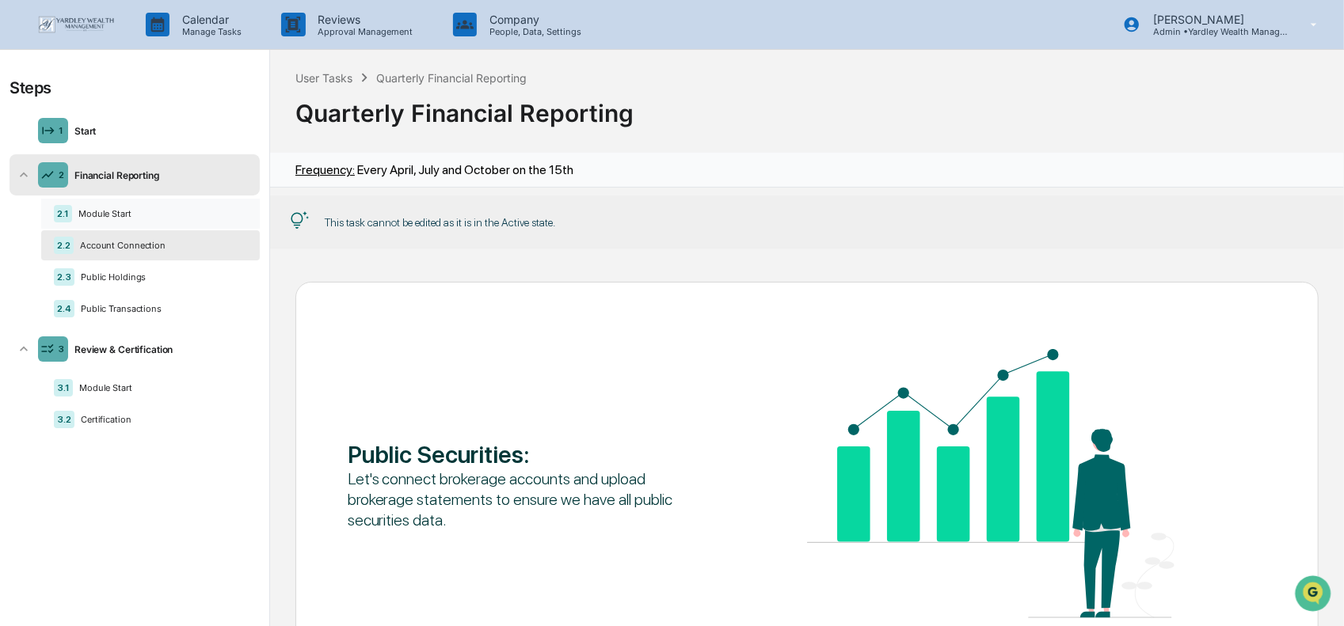
click at [79, 207] on div "2.1 Module Start" at bounding box center [150, 214] width 219 height 30
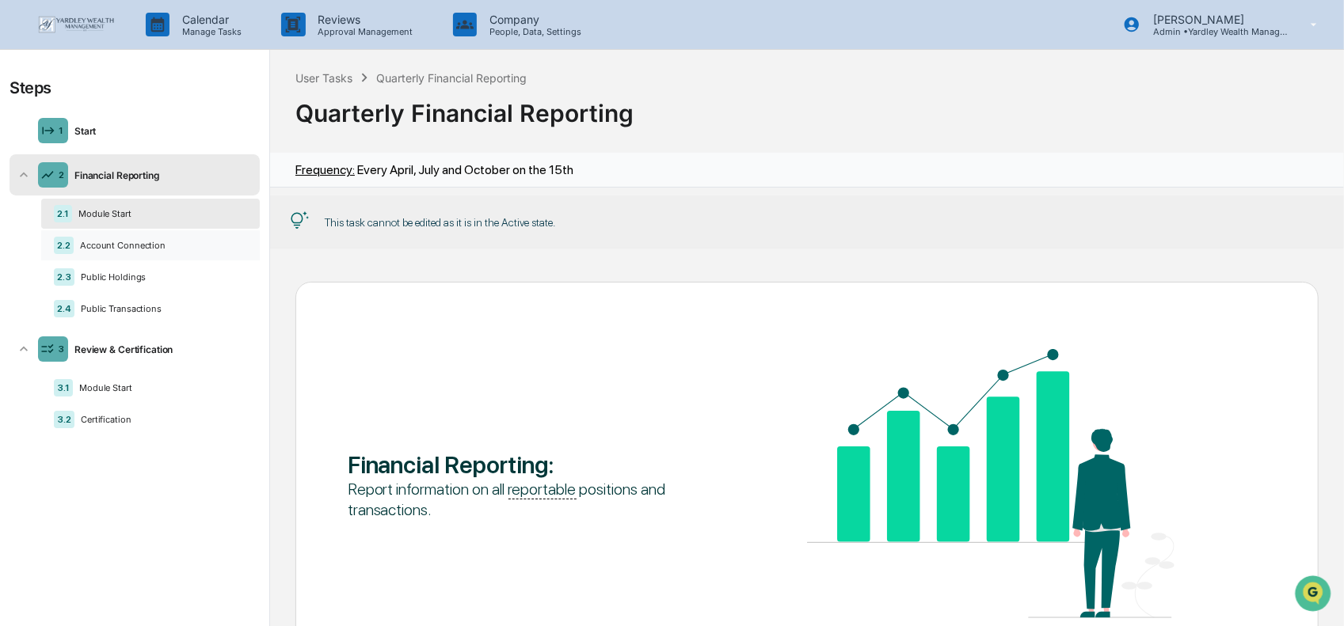
click at [87, 243] on div "Account Connection" at bounding box center [160, 245] width 173 height 11
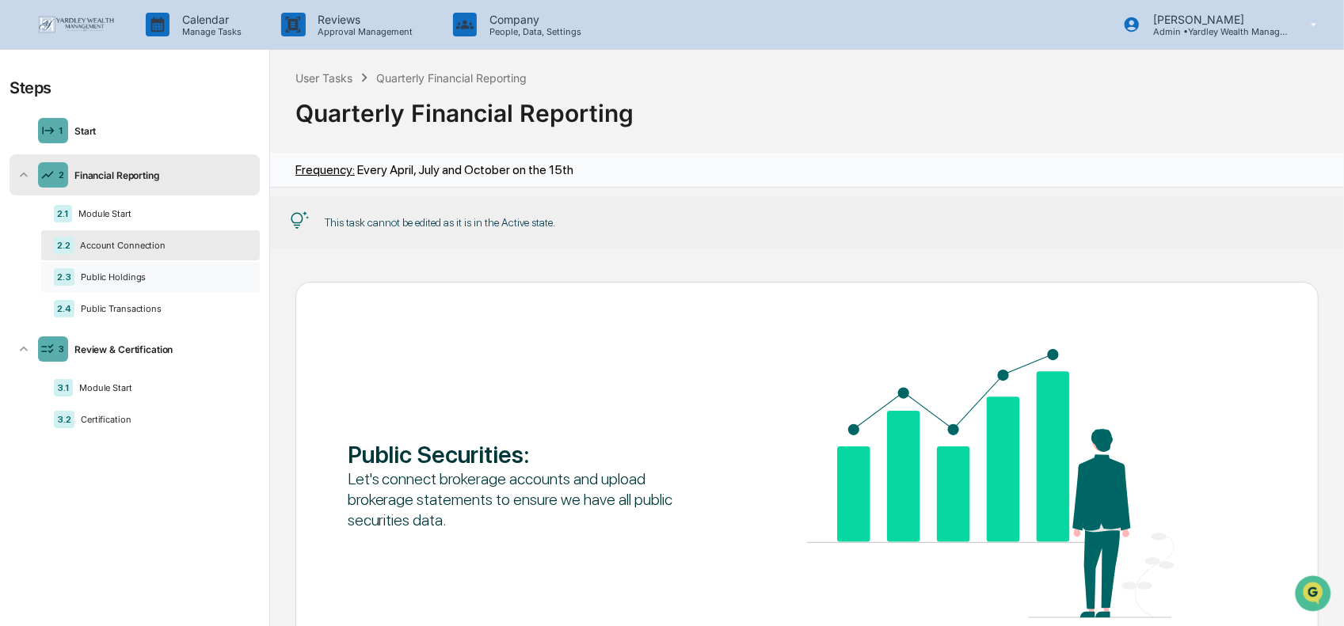
click at [93, 272] on div "Public Holdings" at bounding box center [160, 277] width 173 height 11
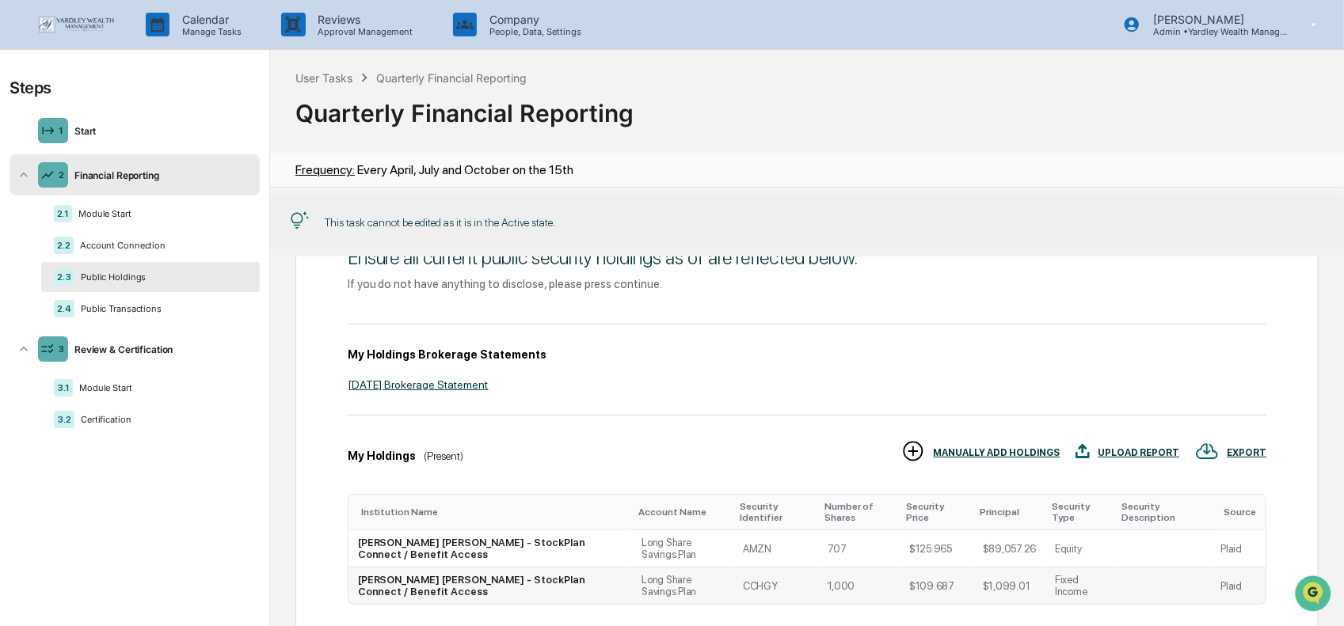
scroll to position [57, 0]
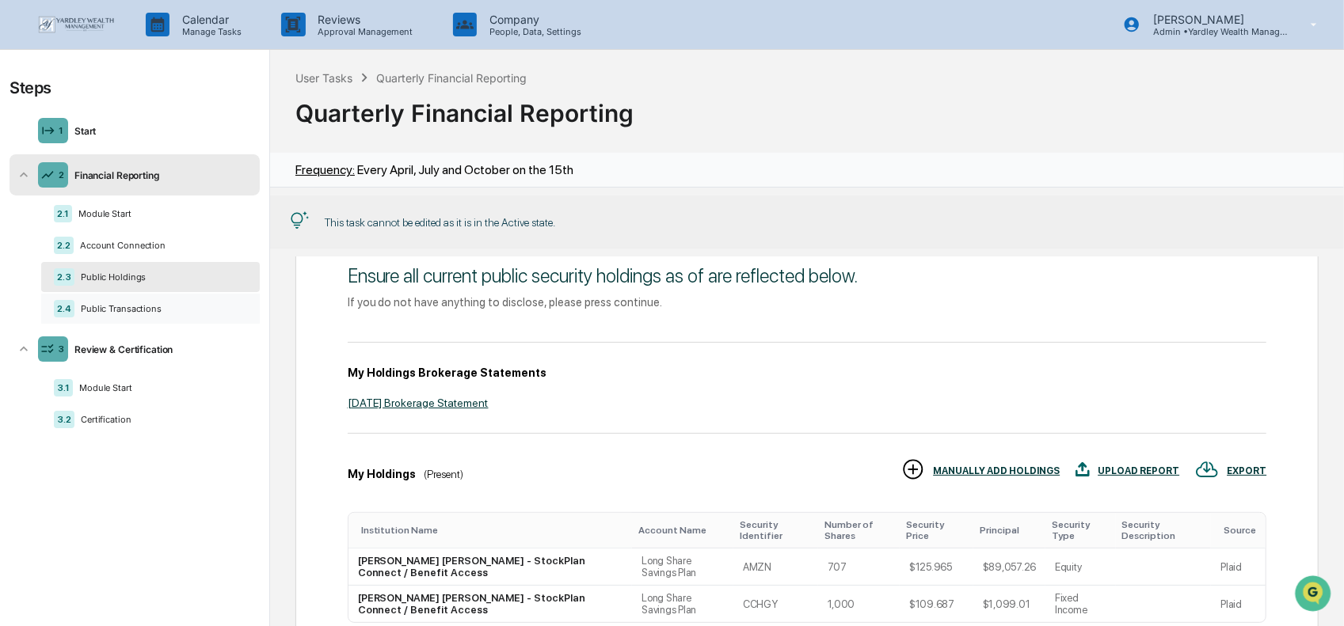
click at [98, 314] on div "2.4 Public Transactions" at bounding box center [150, 309] width 219 height 30
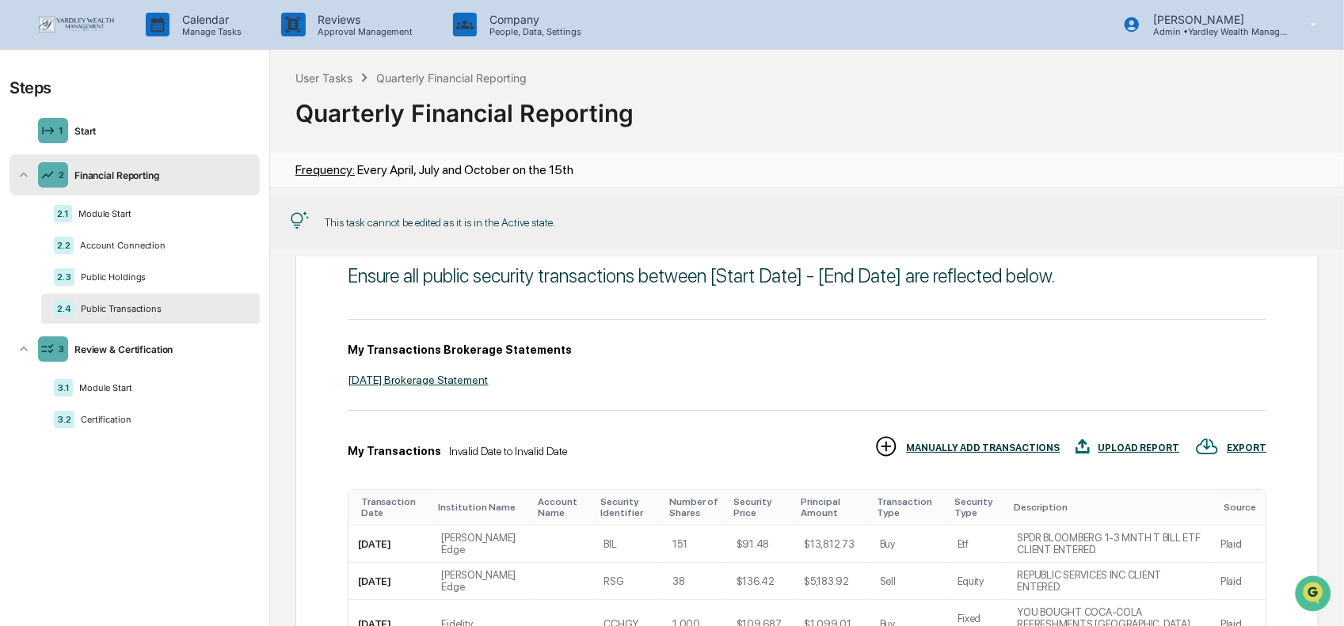
click at [80, 21] on img at bounding box center [76, 24] width 76 height 17
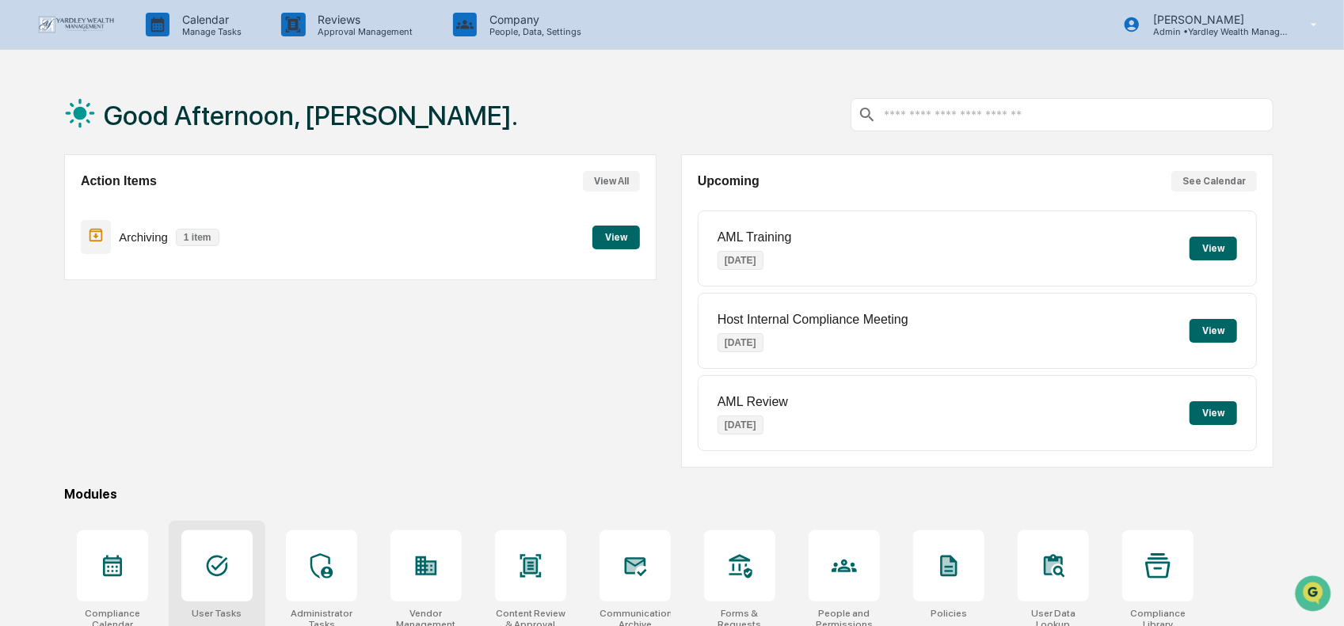
click at [218, 574] on icon at bounding box center [217, 566] width 21 height 21
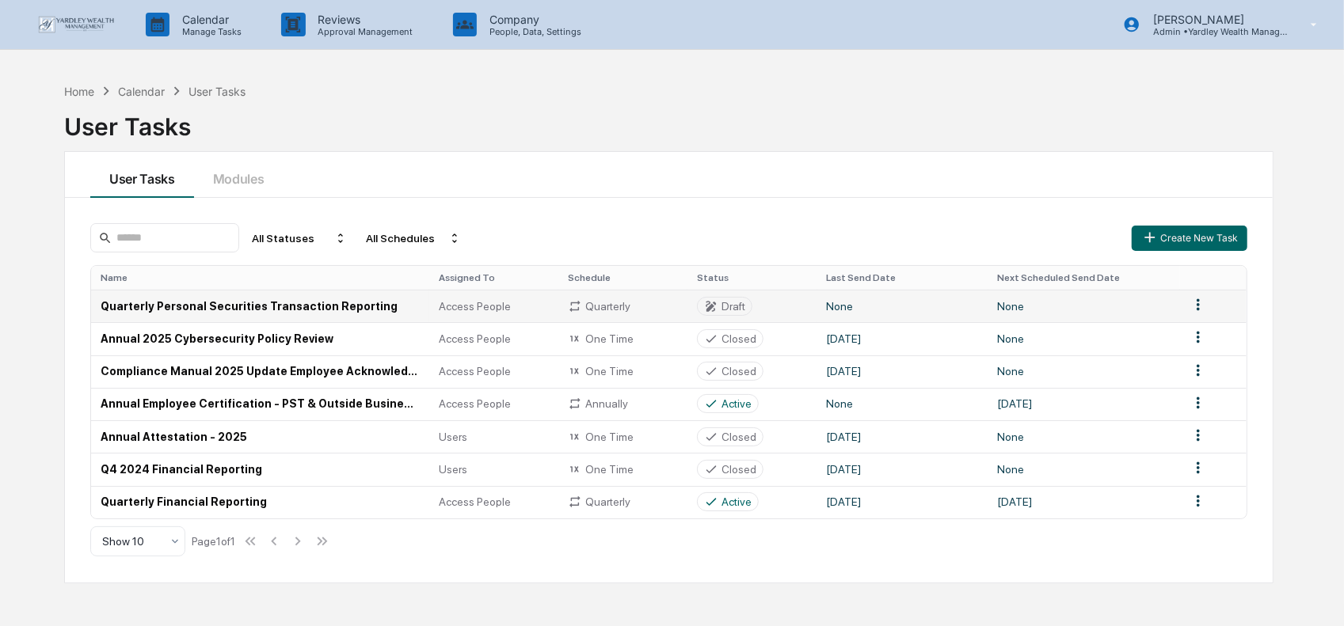
click at [192, 305] on td "Quarterly Personal Securities Transaction Reporting" at bounding box center [260, 306] width 338 height 32
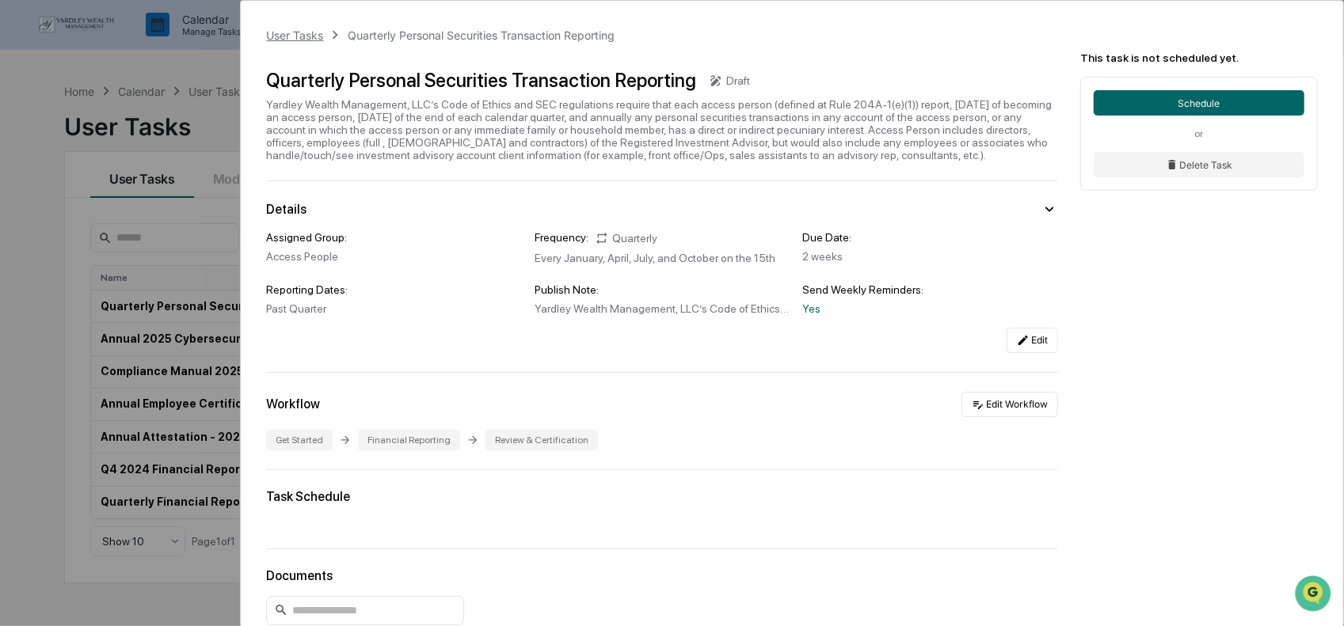
click at [299, 29] on div "User Tasks" at bounding box center [294, 35] width 57 height 13
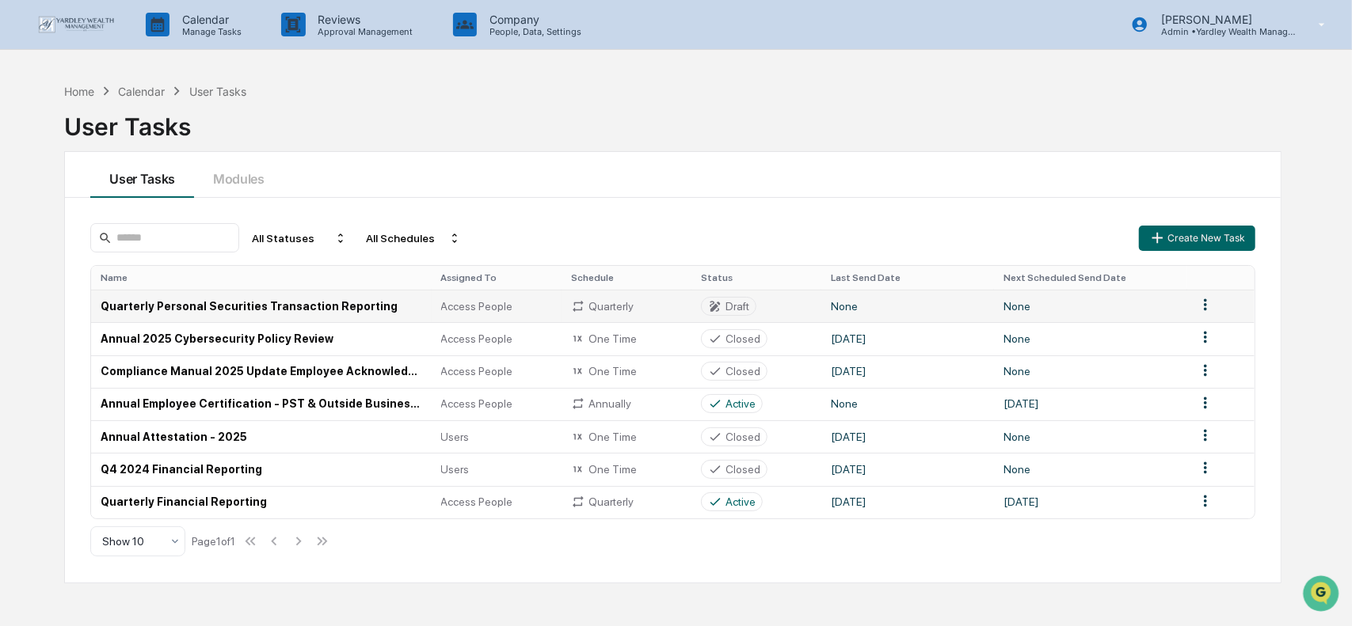
click at [1200, 305] on html "Calendar Manage Tasks Reviews Approval Management Company People, Data, Setting…" at bounding box center [676, 313] width 1352 height 626
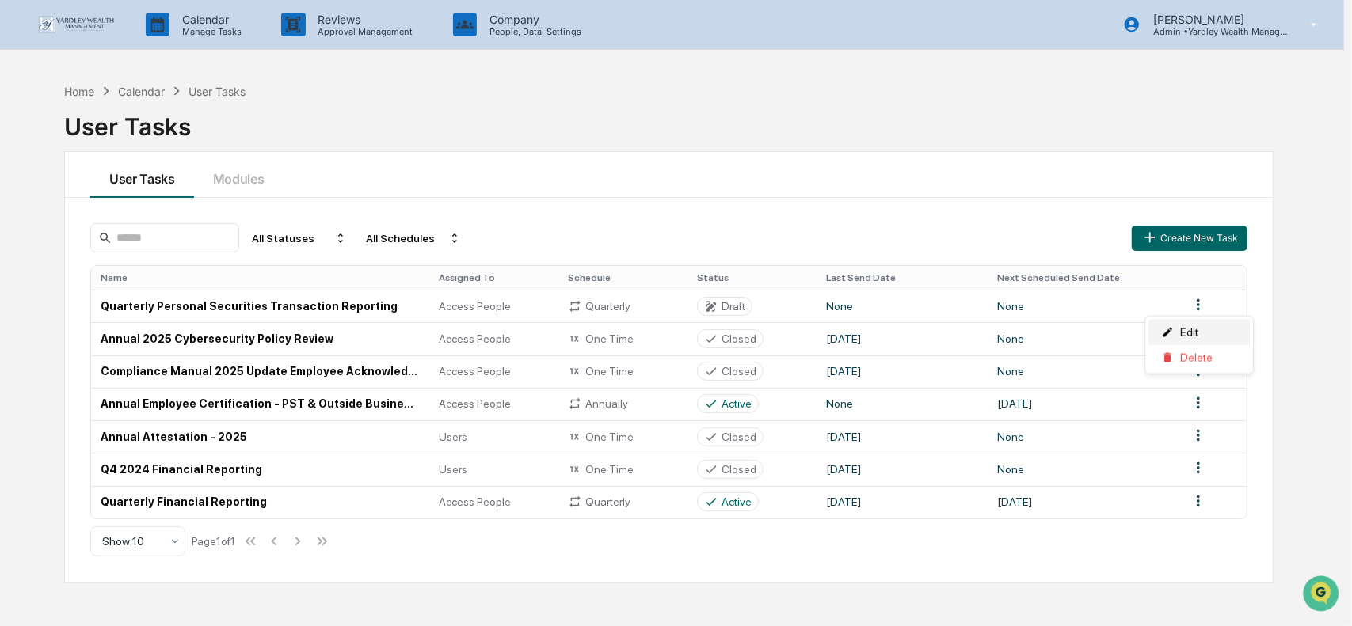
click at [1177, 335] on div "Edit" at bounding box center [1198, 332] width 101 height 25
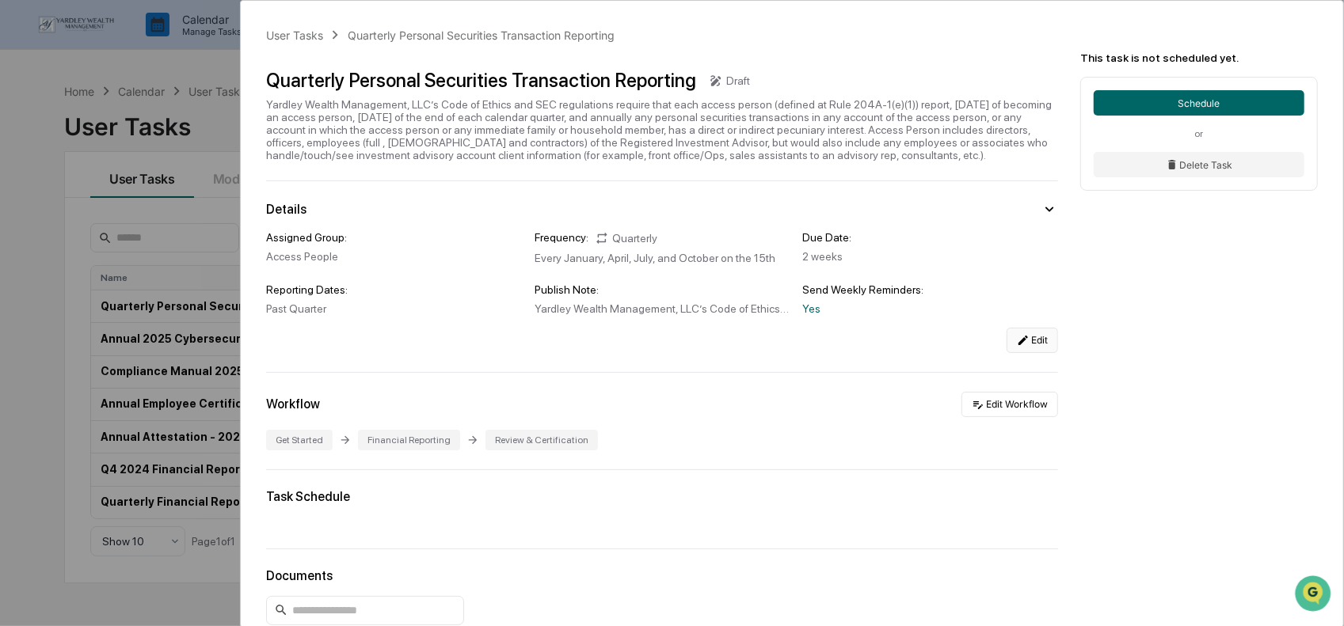
click at [1022, 341] on icon at bounding box center [1023, 340] width 13 height 13
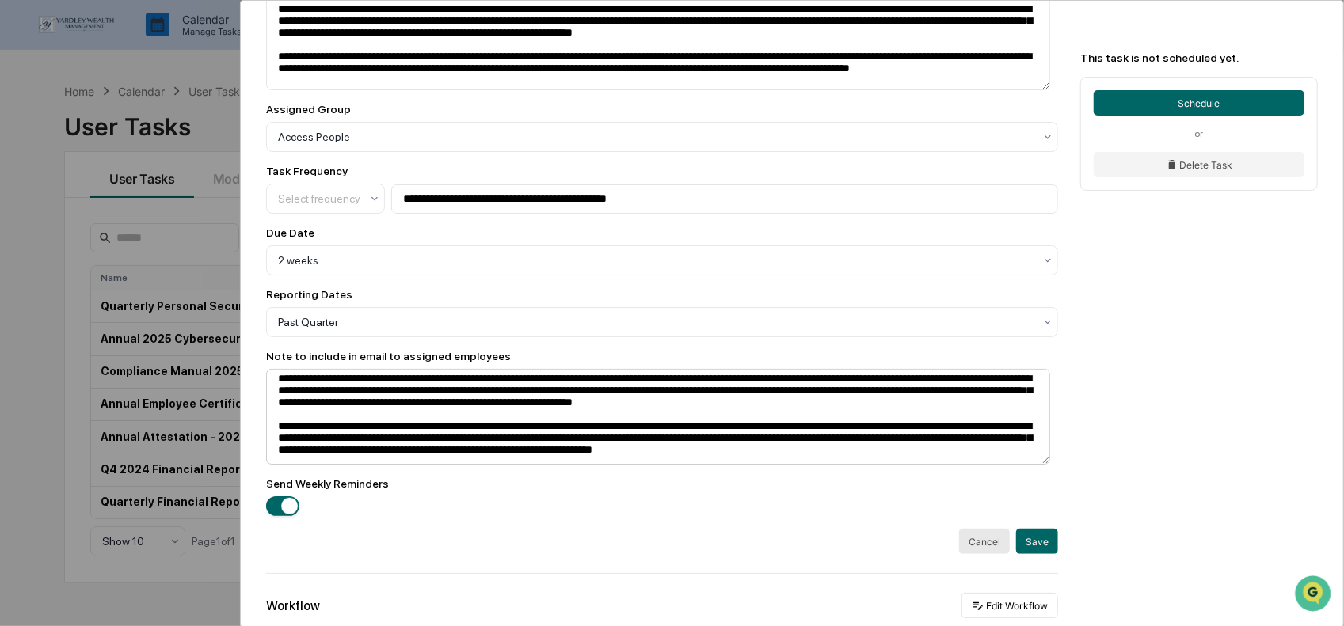
scroll to position [13, 0]
drag, startPoint x: 980, startPoint y: 554, endPoint x: 971, endPoint y: 560, distance: 10.8
click at [979, 554] on button "Cancel" at bounding box center [984, 541] width 51 height 25
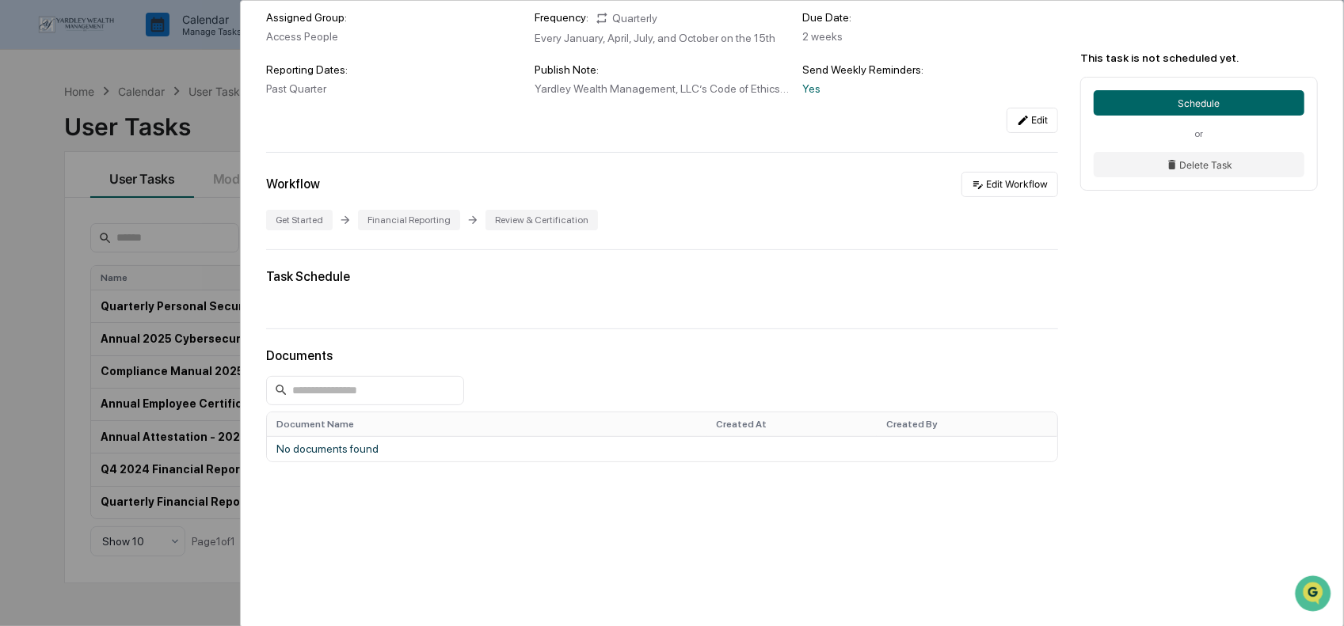
scroll to position [0, 0]
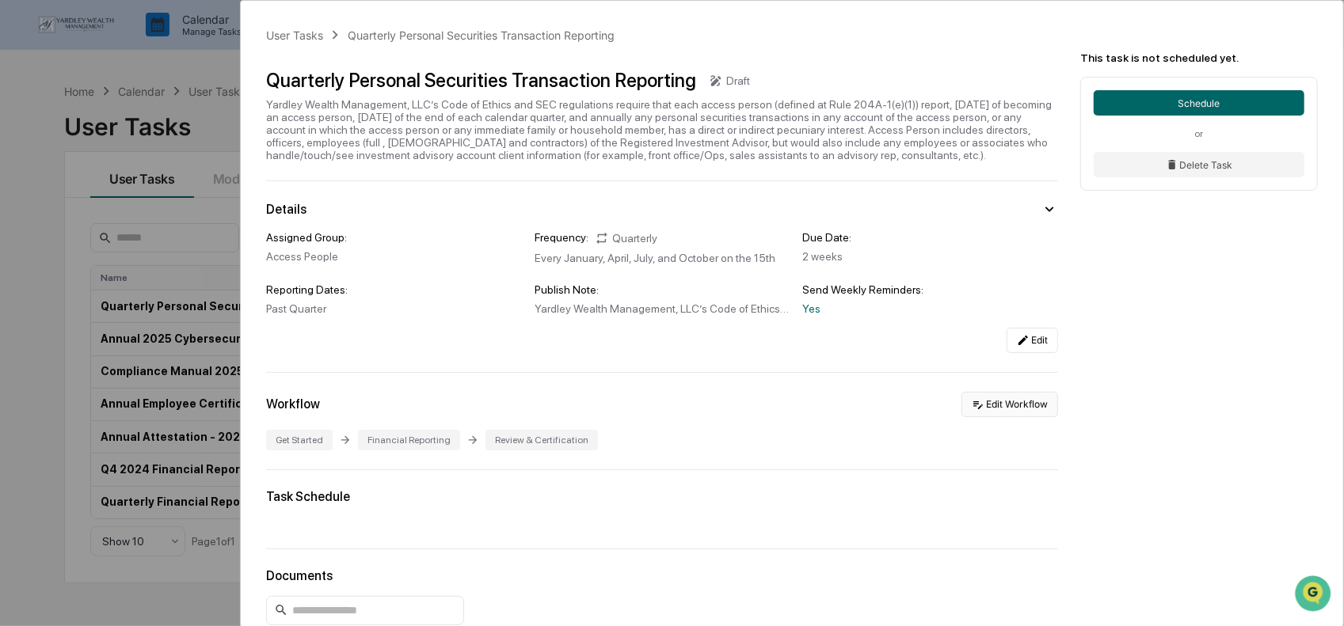
click at [1020, 404] on button "Edit Workflow" at bounding box center [1009, 404] width 97 height 25
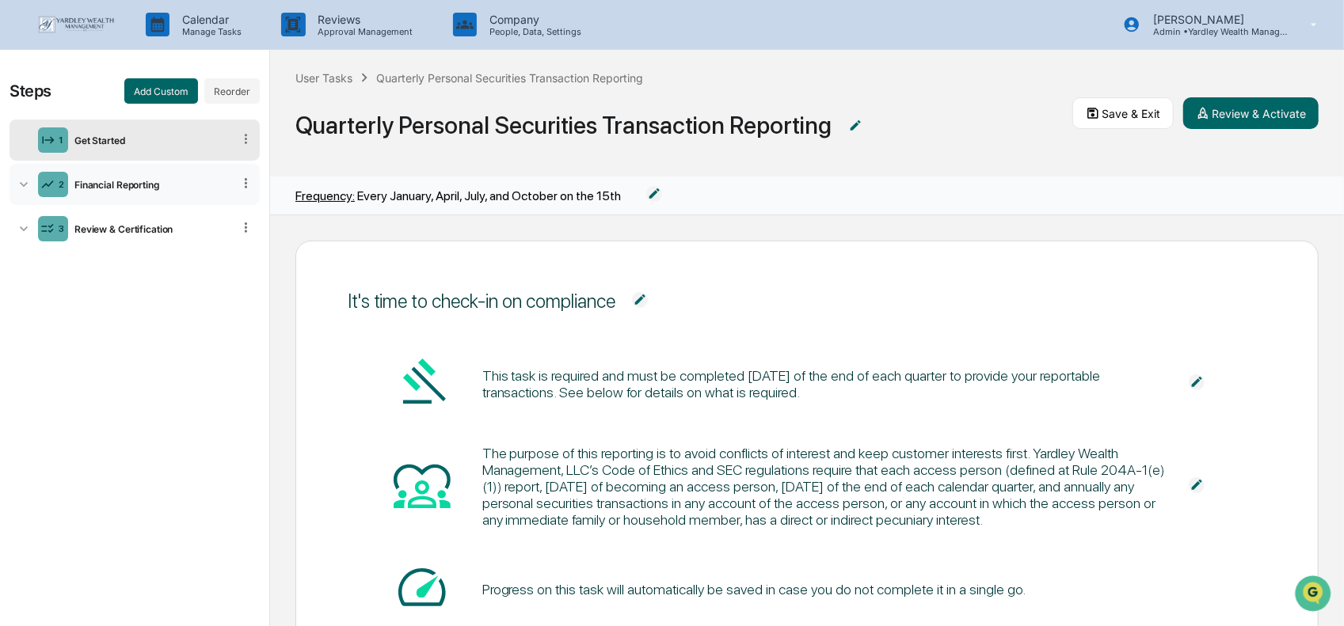
click at [252, 191] on div at bounding box center [245, 184] width 15 height 17
click at [25, 184] on icon at bounding box center [24, 184] width 8 height 5
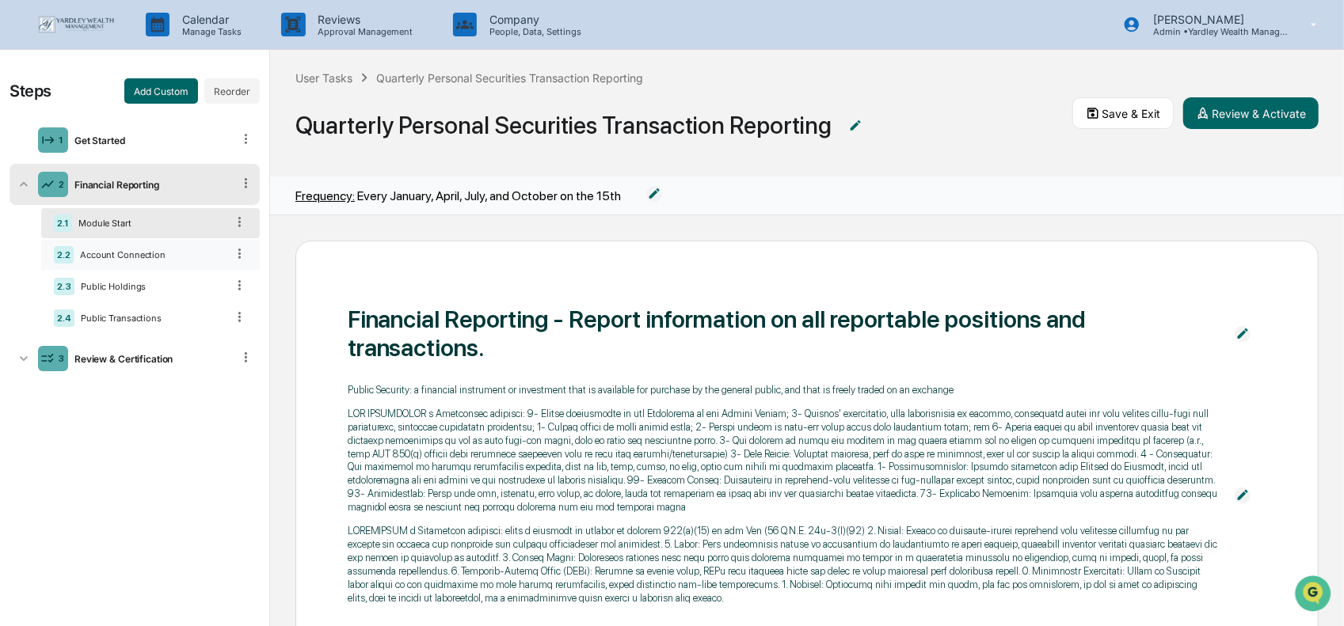
click at [238, 251] on icon at bounding box center [239, 253] width 15 height 15
click at [239, 254] on icon at bounding box center [239, 253] width 15 height 15
click at [242, 255] on icon at bounding box center [239, 253] width 15 height 15
click at [128, 263] on div "2.2 Account Connection" at bounding box center [150, 255] width 219 height 30
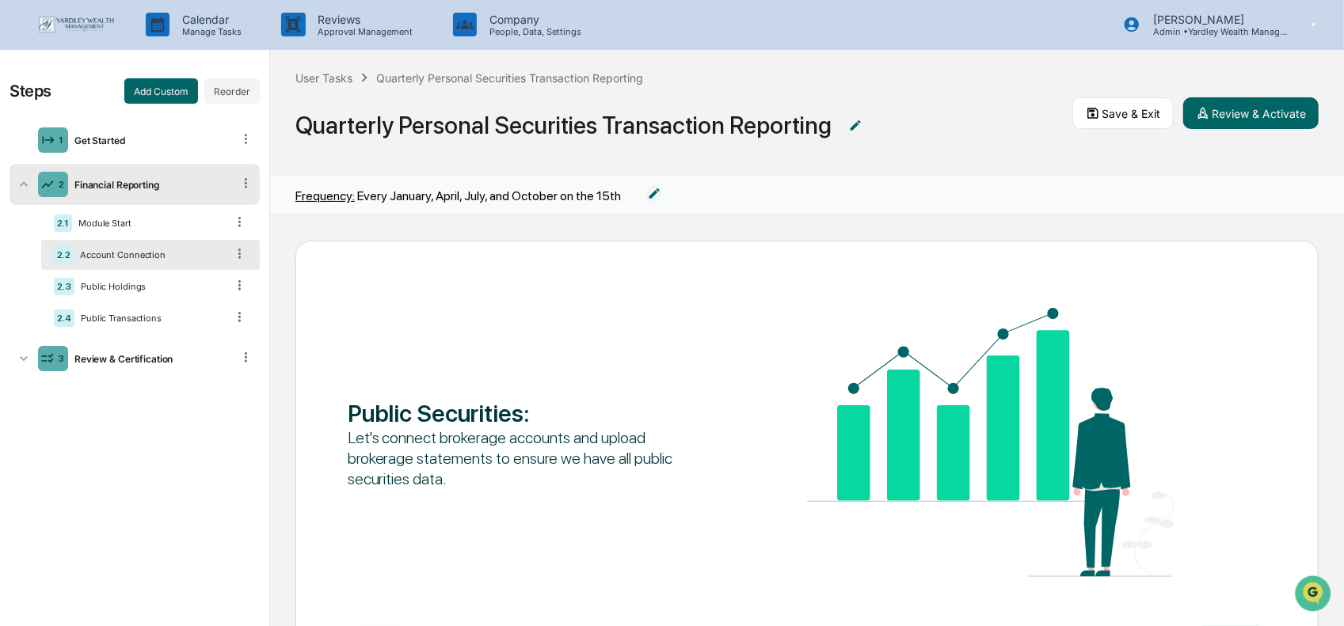
click at [238, 255] on icon at bounding box center [239, 253] width 15 height 15
click at [246, 185] on icon at bounding box center [246, 183] width 2 height 10
click at [193, 314] on div "2.4 Public Transactions" at bounding box center [150, 318] width 219 height 30
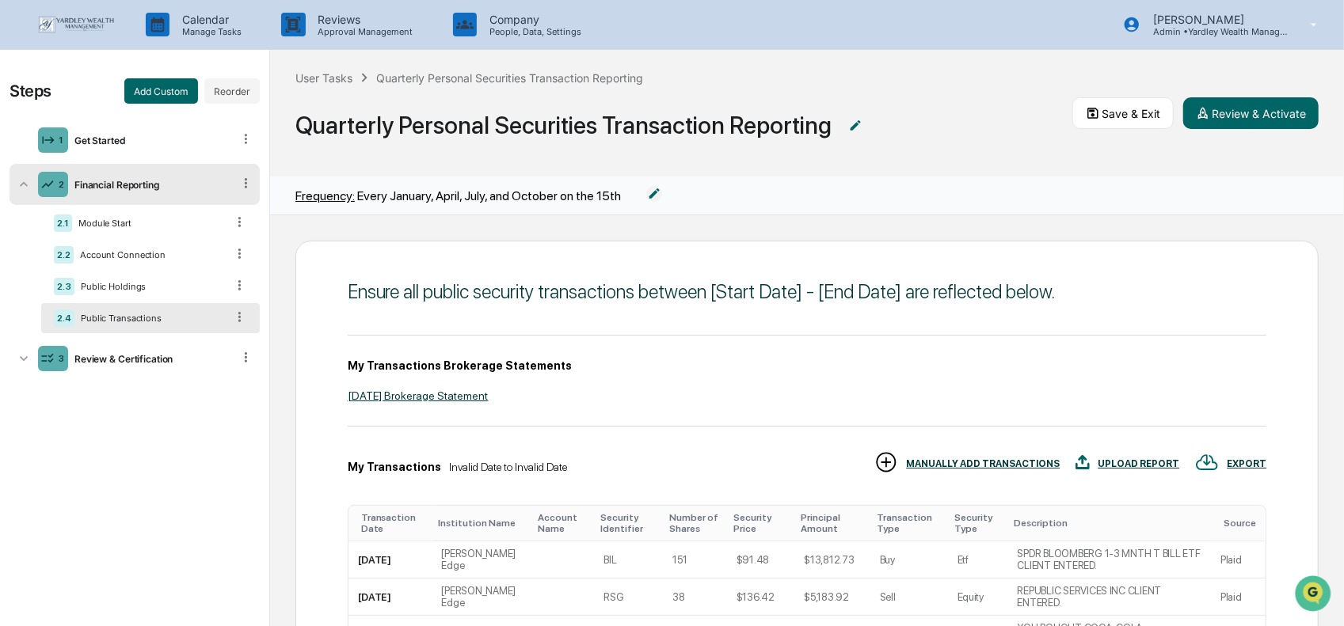
click at [238, 318] on icon at bounding box center [239, 317] width 15 height 15
click at [156, 325] on div "2.4 Public Transactions" at bounding box center [150, 318] width 219 height 30
click at [236, 324] on icon at bounding box center [239, 317] width 15 height 15
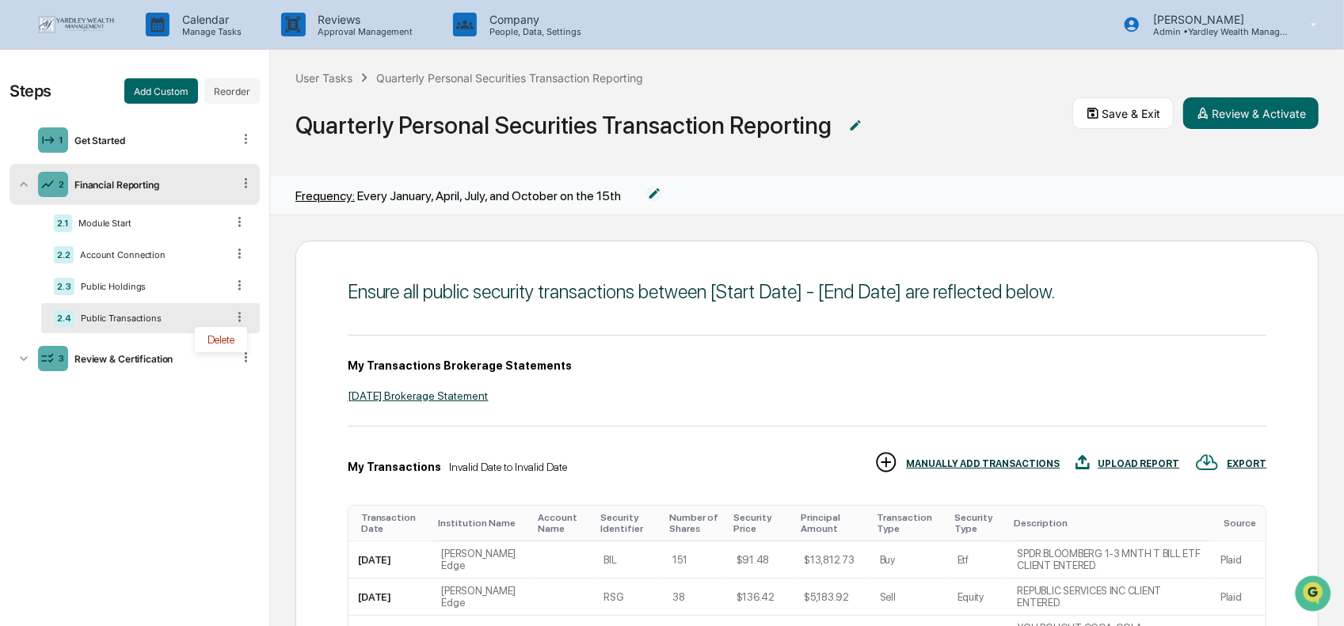
click at [131, 387] on div "Steps Add Custom Reorder 1 Get Started 2 Financial Reporting 2.1 Module Start 2…" at bounding box center [134, 338] width 269 height 577
click at [101, 25] on img at bounding box center [76, 24] width 76 height 17
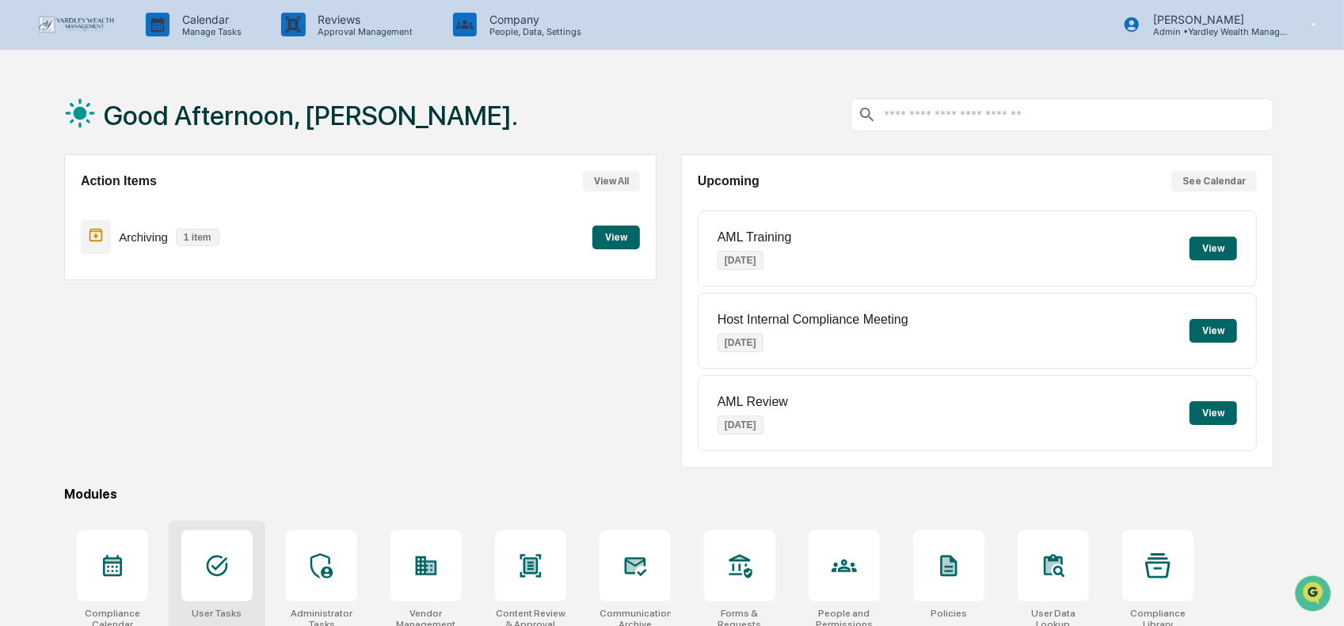
click at [206, 546] on div at bounding box center [216, 566] width 71 height 71
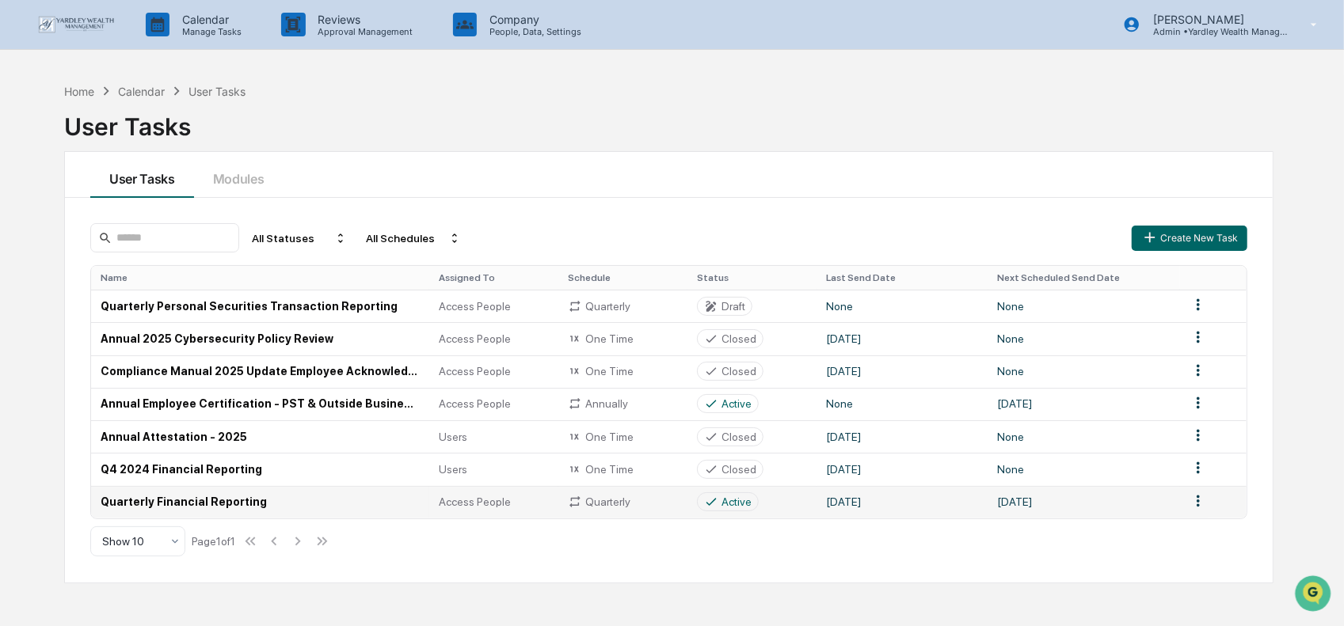
click at [212, 507] on td "Quarterly Financial Reporting" at bounding box center [260, 502] width 338 height 32
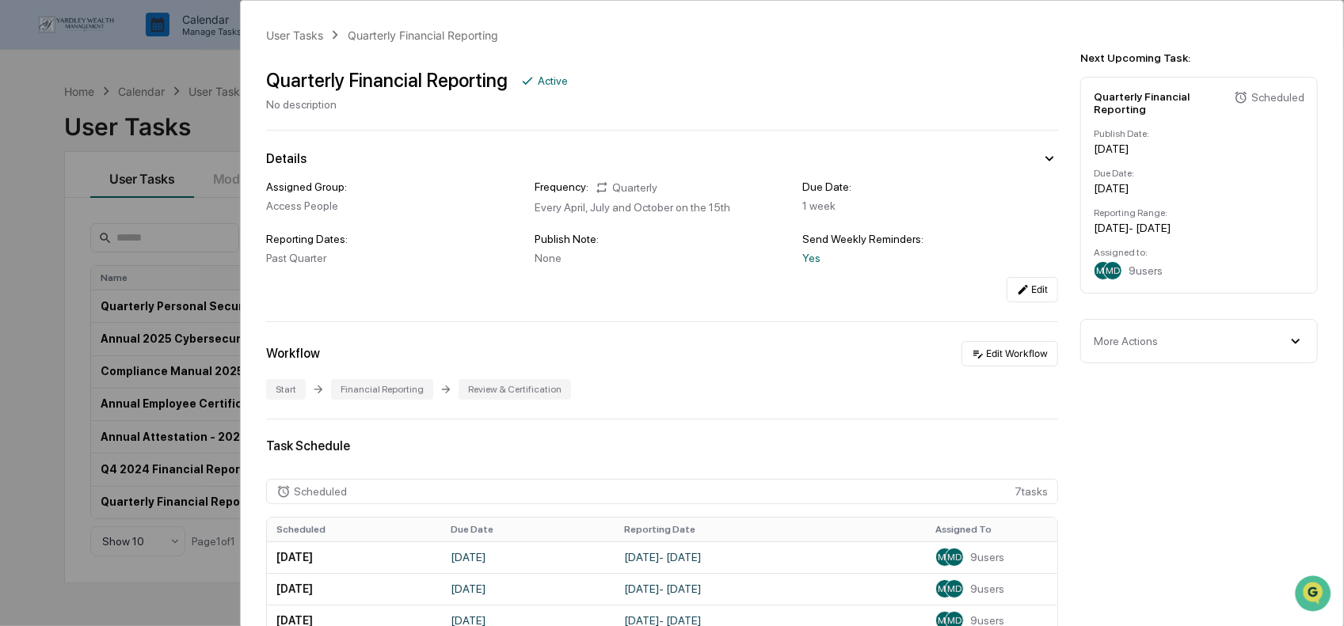
click at [87, 177] on div "User Tasks Quarterly Financial Reporting Quarterly Financial Reporting Active N…" at bounding box center [672, 313] width 1344 height 626
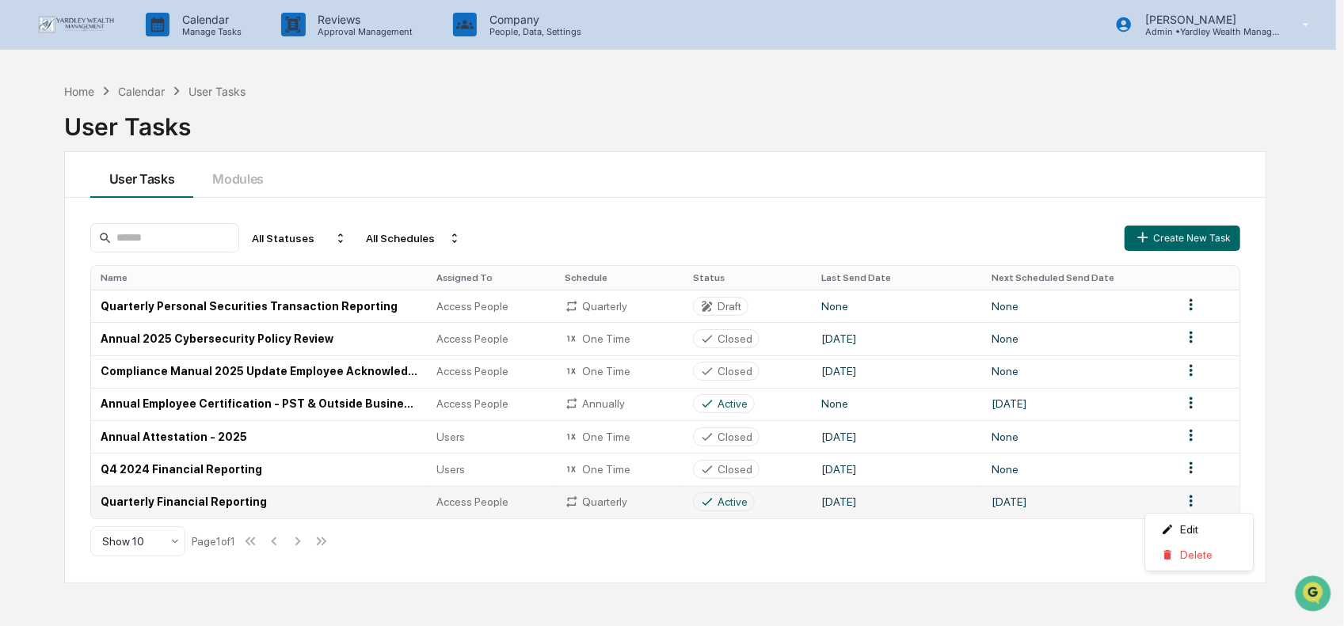
click at [1197, 501] on html "Calendar Manage Tasks Reviews Approval Management Company People, Data, Setting…" at bounding box center [672, 313] width 1344 height 626
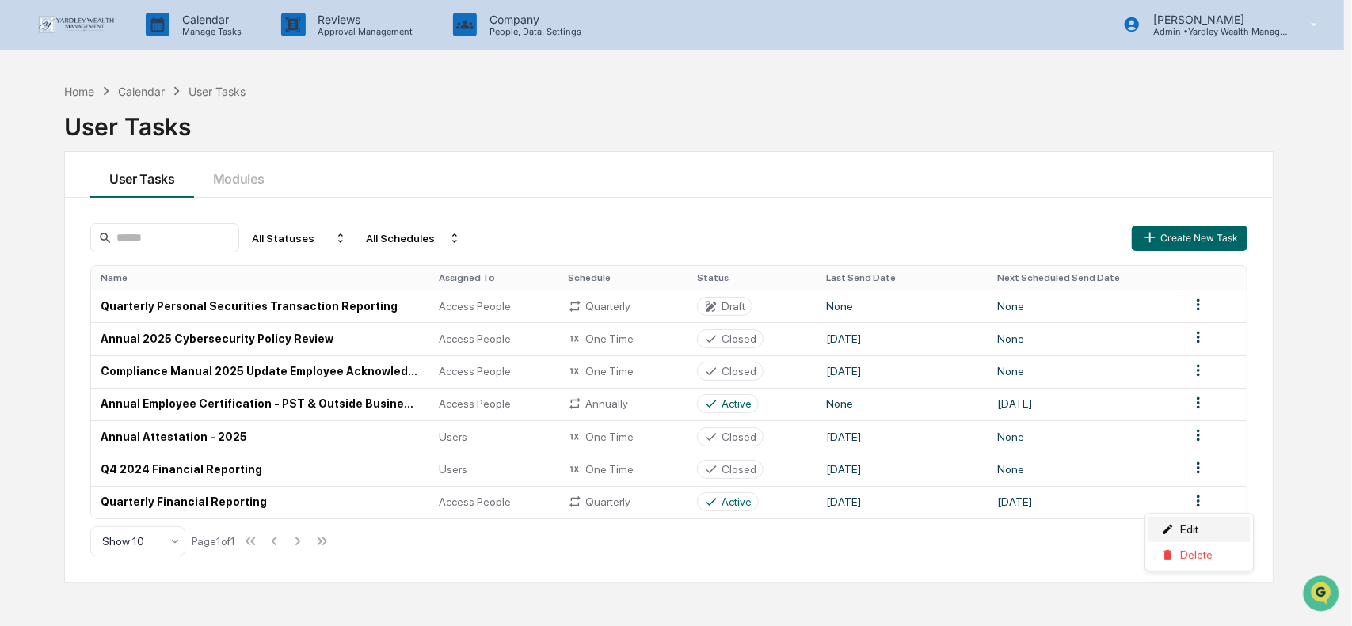
click at [1189, 531] on div "Edit" at bounding box center [1198, 529] width 101 height 25
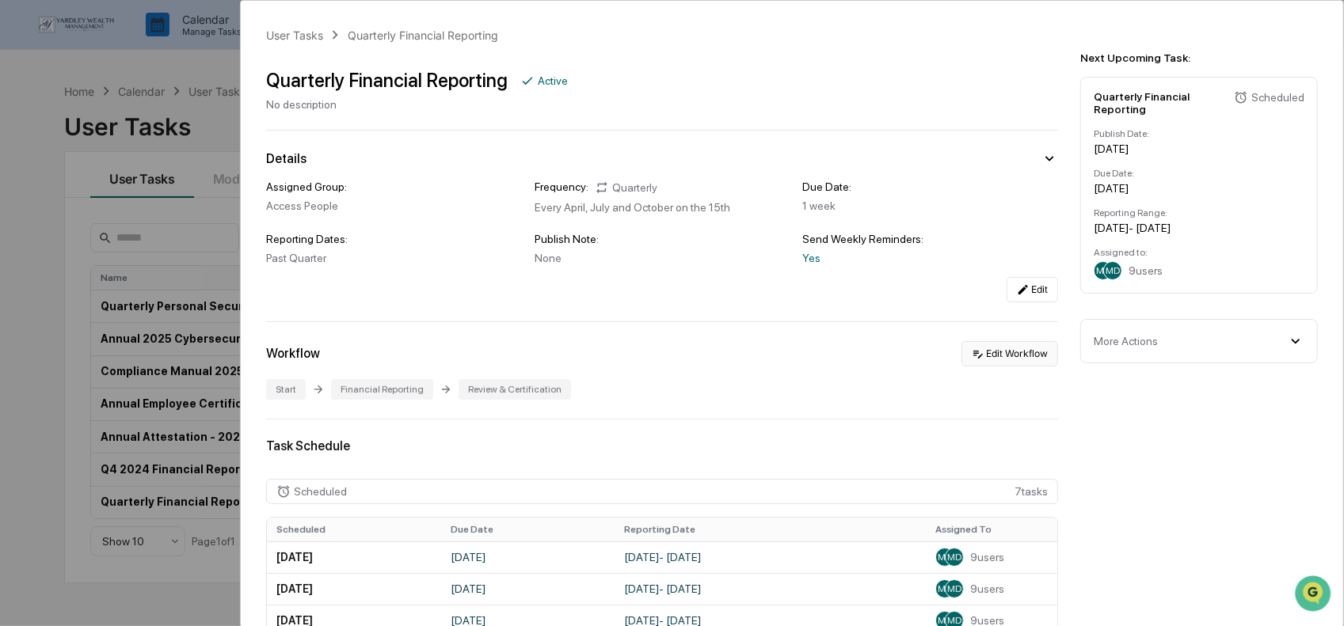
click at [1004, 358] on button "Edit Workflow" at bounding box center [1009, 353] width 97 height 25
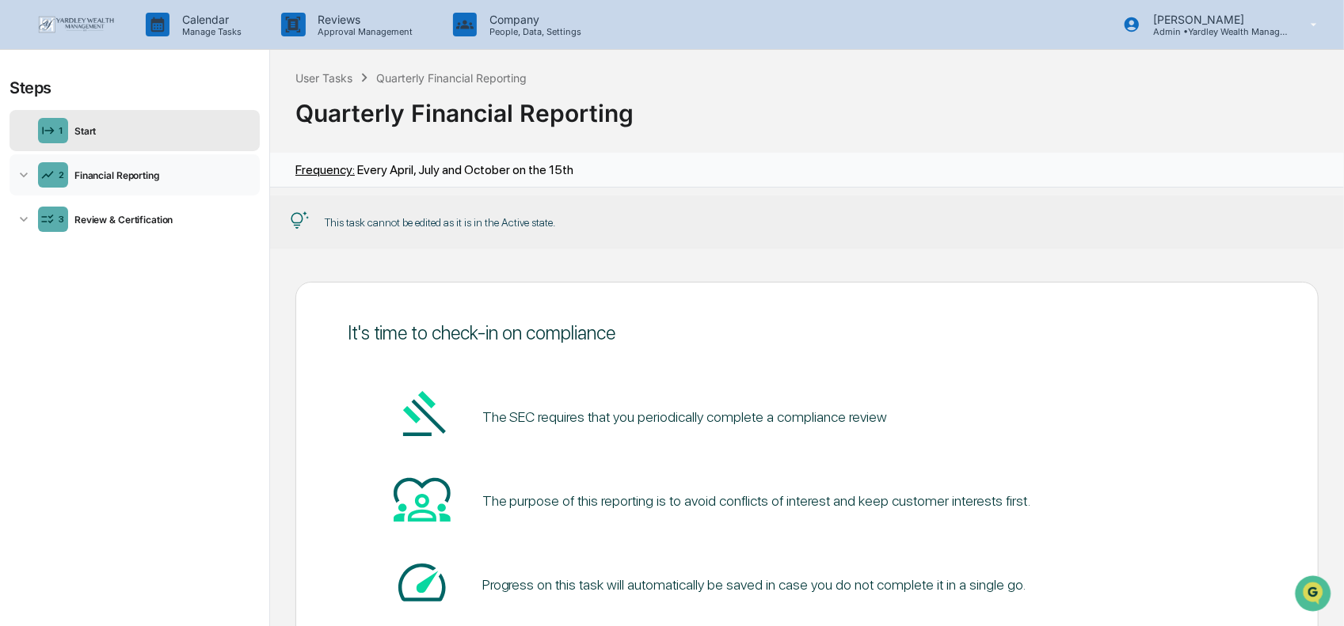
click at [30, 179] on icon at bounding box center [24, 175] width 16 height 16
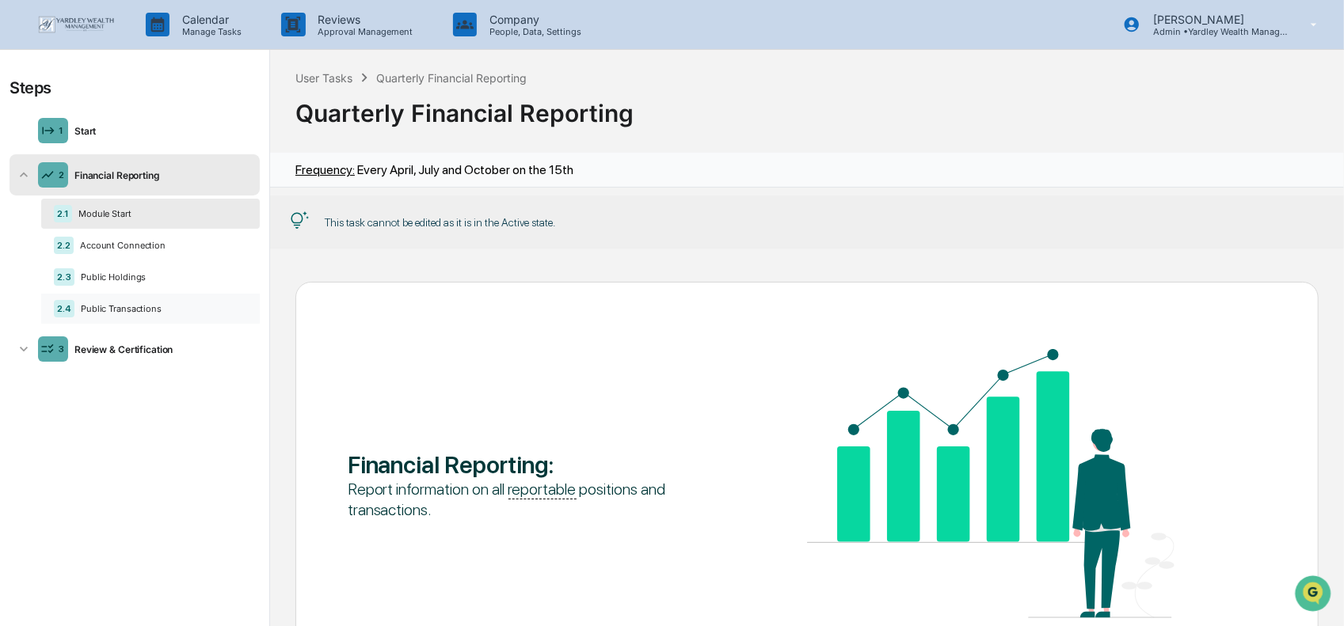
click at [164, 312] on div "Public Transactions" at bounding box center [160, 308] width 173 height 11
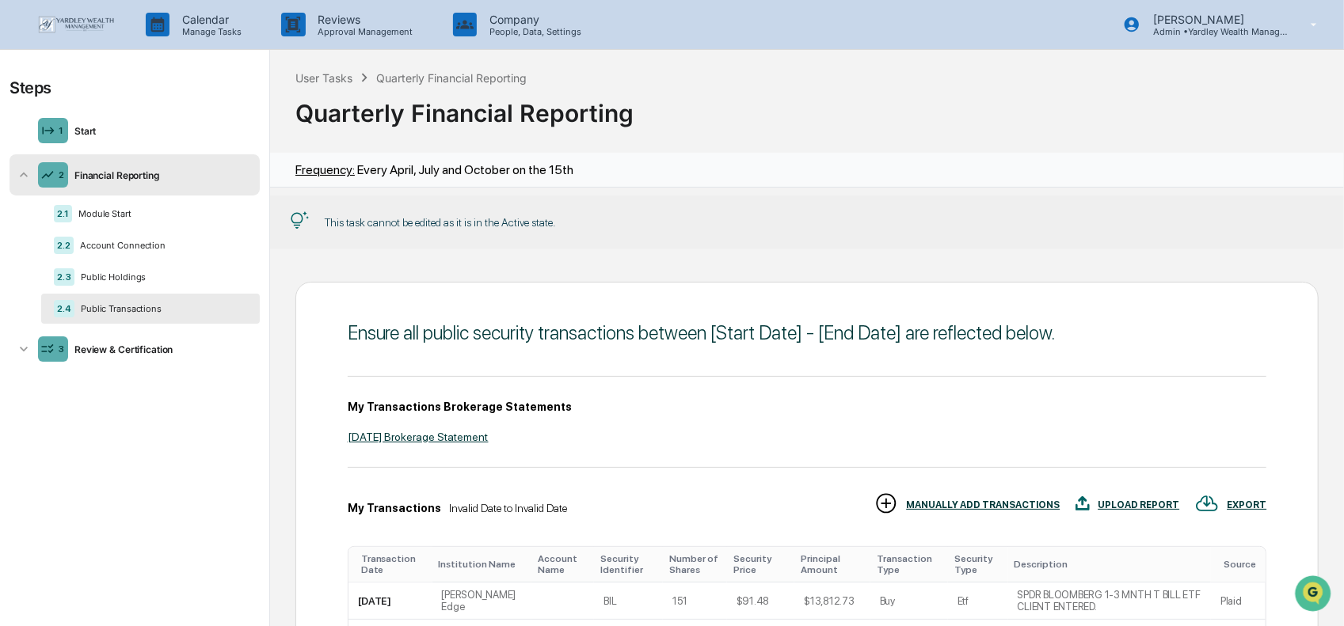
click at [234, 310] on div "Public Transactions" at bounding box center [160, 308] width 173 height 11
click at [227, 308] on div "Public Transactions" at bounding box center [160, 308] width 173 height 11
click at [128, 297] on div "2.4 Public Transactions" at bounding box center [150, 309] width 219 height 30
click at [117, 276] on div "Public Holdings" at bounding box center [160, 277] width 173 height 11
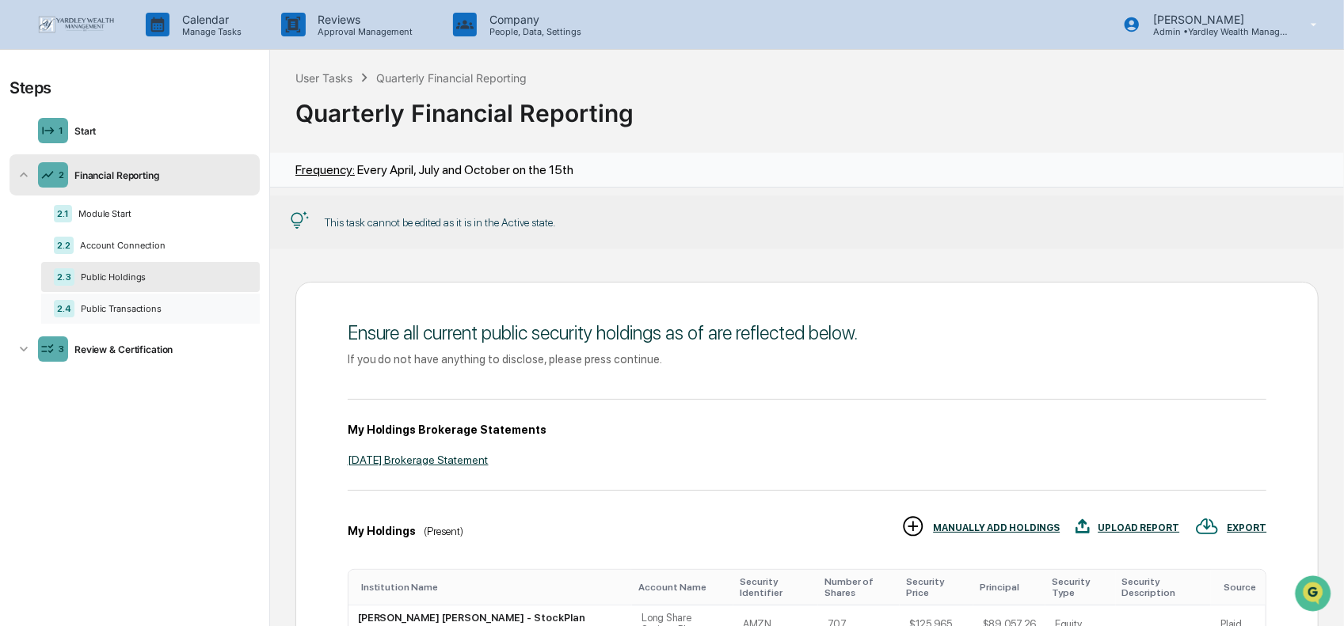
click at [137, 316] on div "2.4 Public Transactions" at bounding box center [150, 309] width 219 height 30
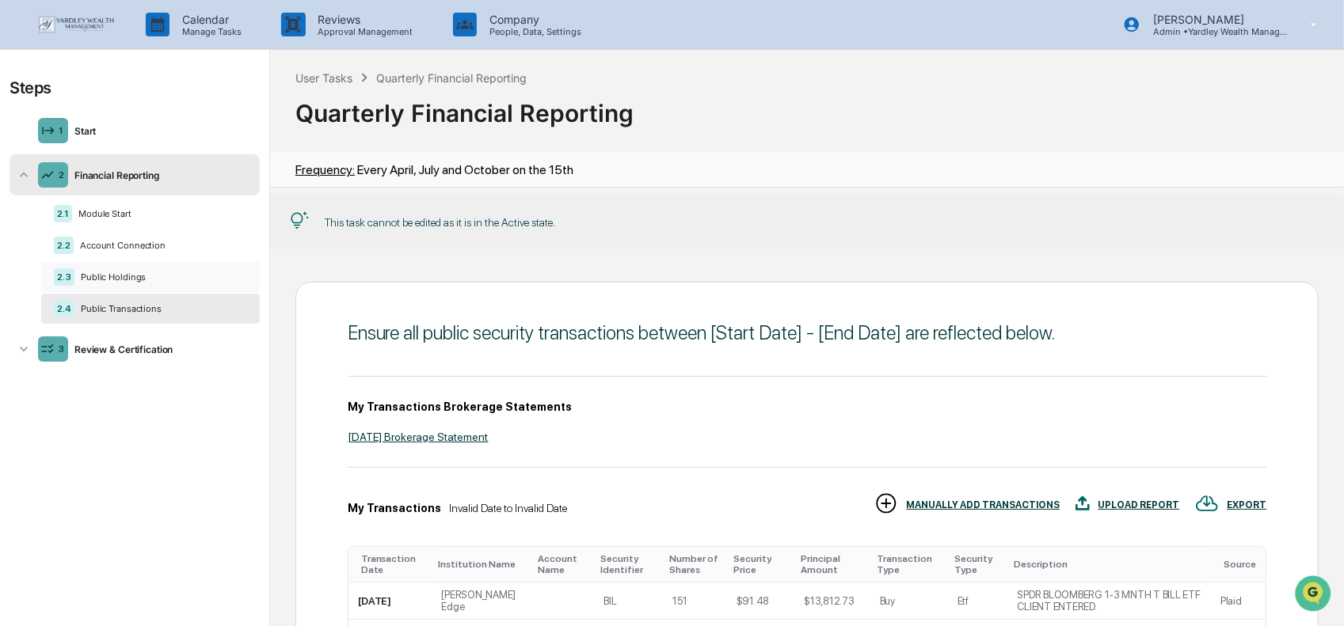
click at [93, 270] on div "2.3 Public Holdings" at bounding box center [150, 277] width 219 height 30
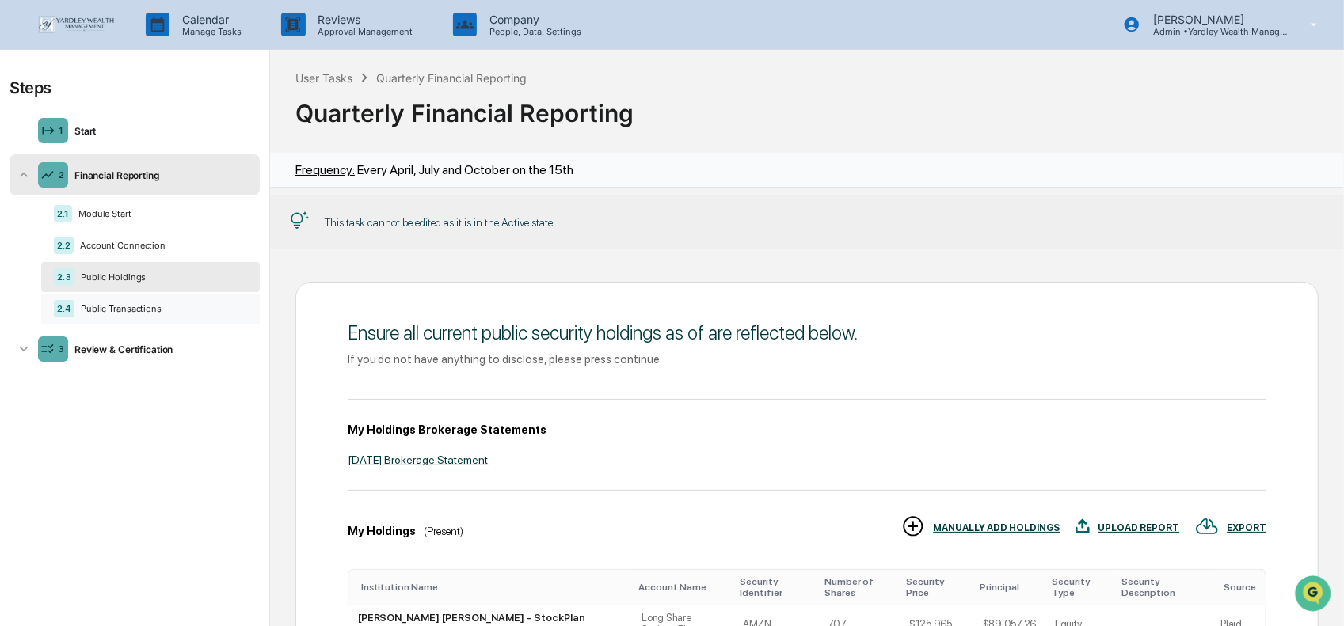
click at [97, 316] on div "2.4 Public Transactions" at bounding box center [150, 309] width 219 height 30
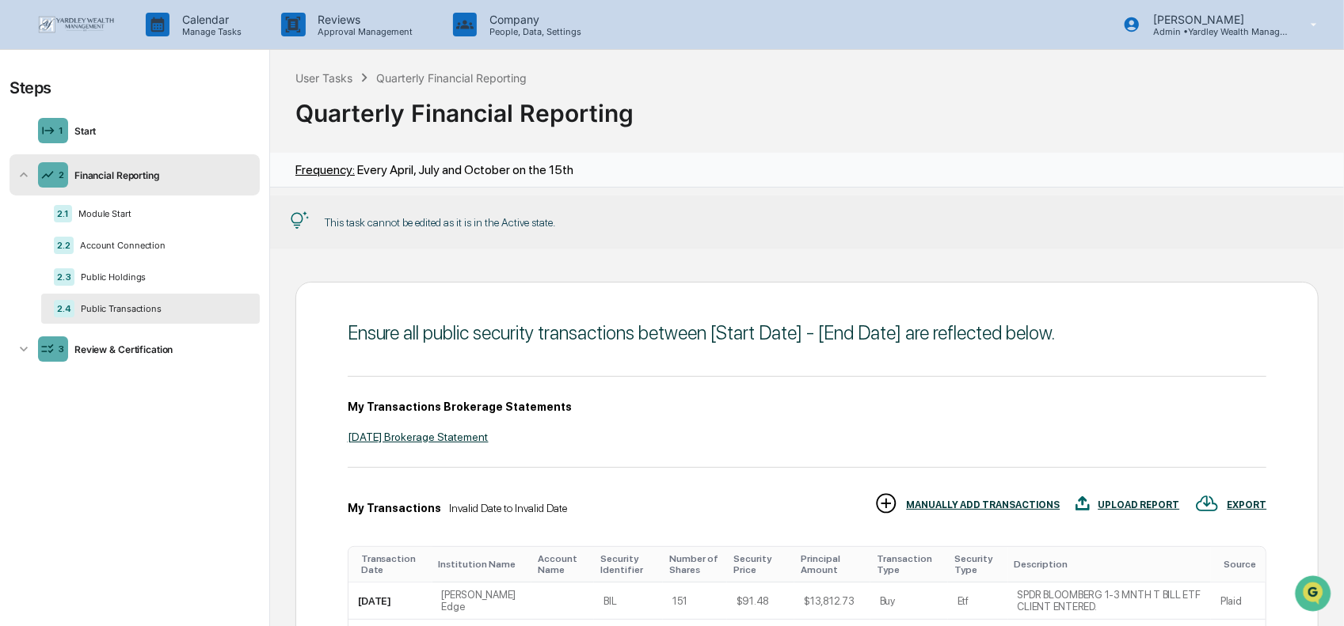
click at [72, 179] on div "Financial Reporting" at bounding box center [160, 175] width 185 height 12
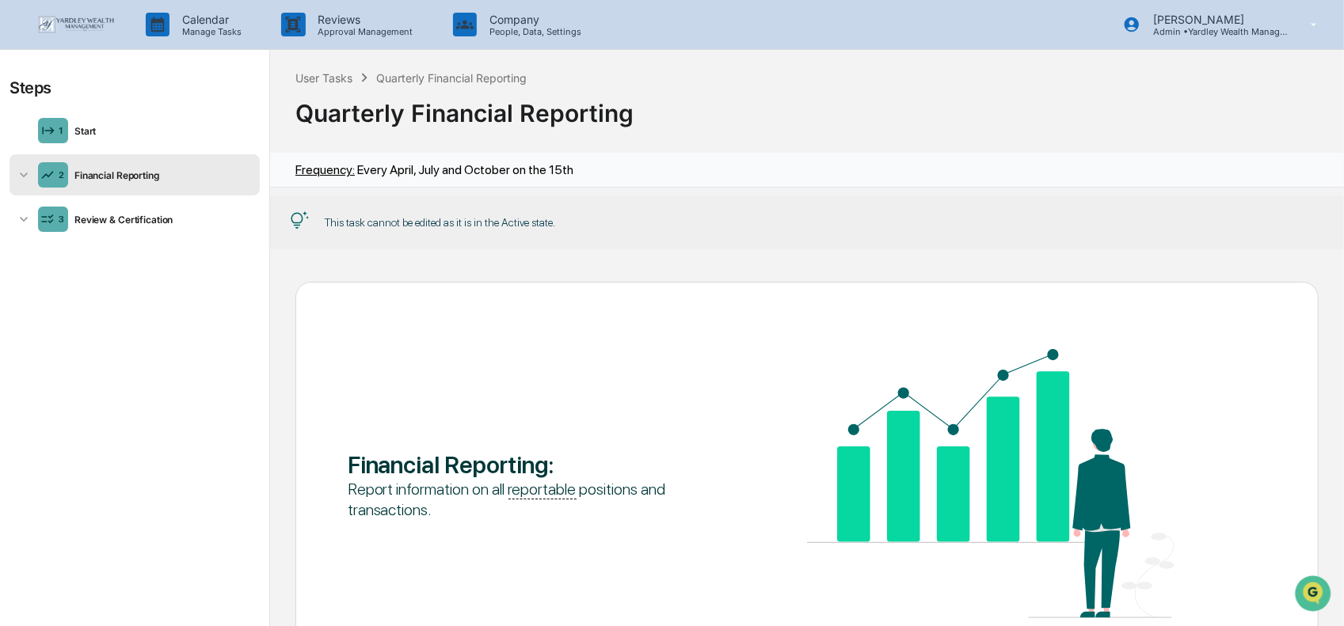
click at [29, 175] on icon at bounding box center [24, 175] width 16 height 16
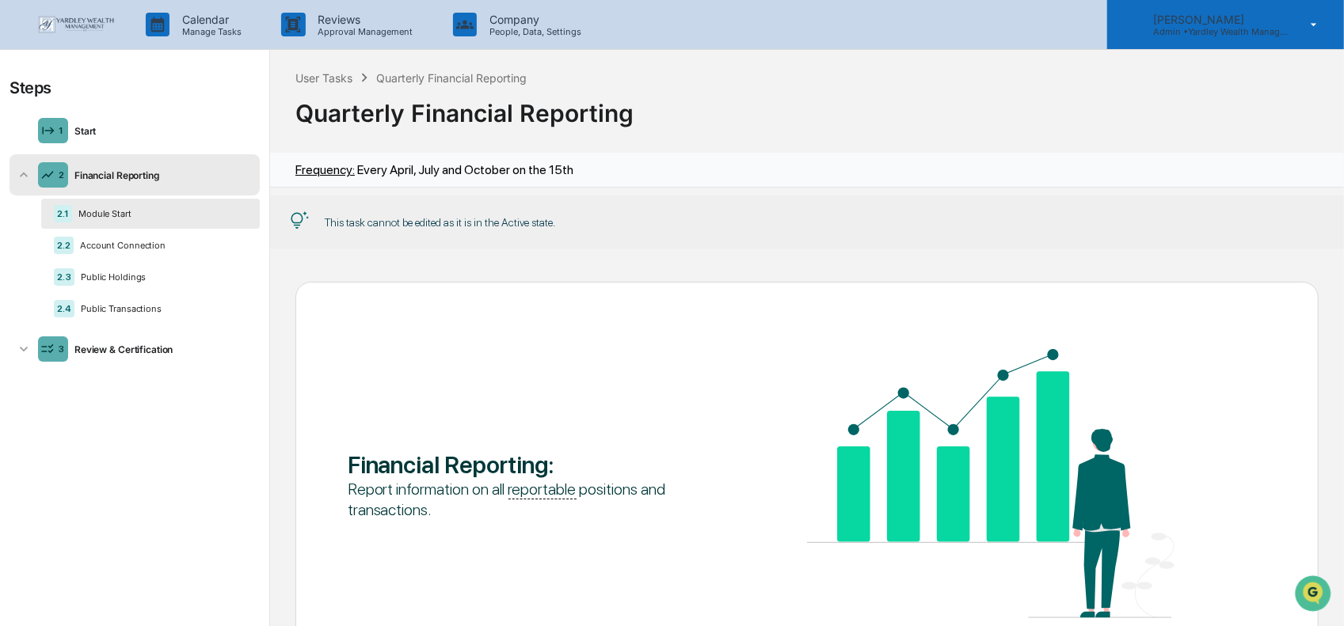
click at [1292, 33] on div "Karen Lynch Admin • Yardley Wealth Management" at bounding box center [1225, 24] width 237 height 49
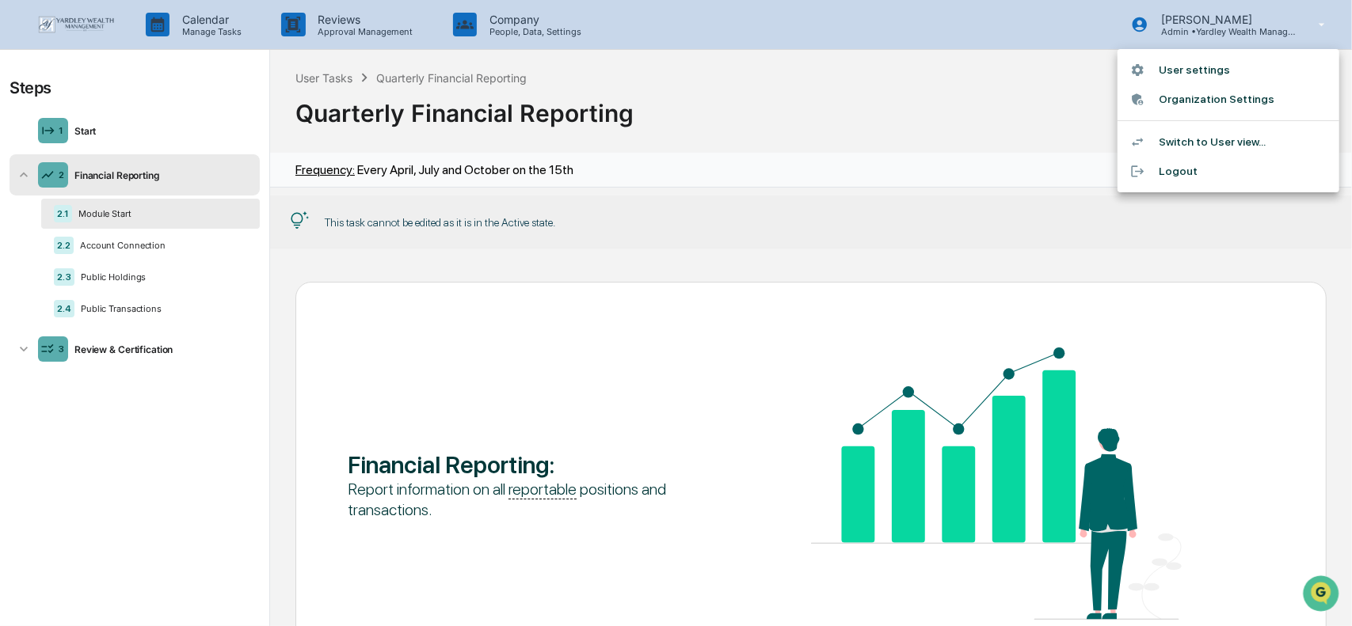
click at [1193, 93] on li "Organization Settings" at bounding box center [1228, 99] width 222 height 29
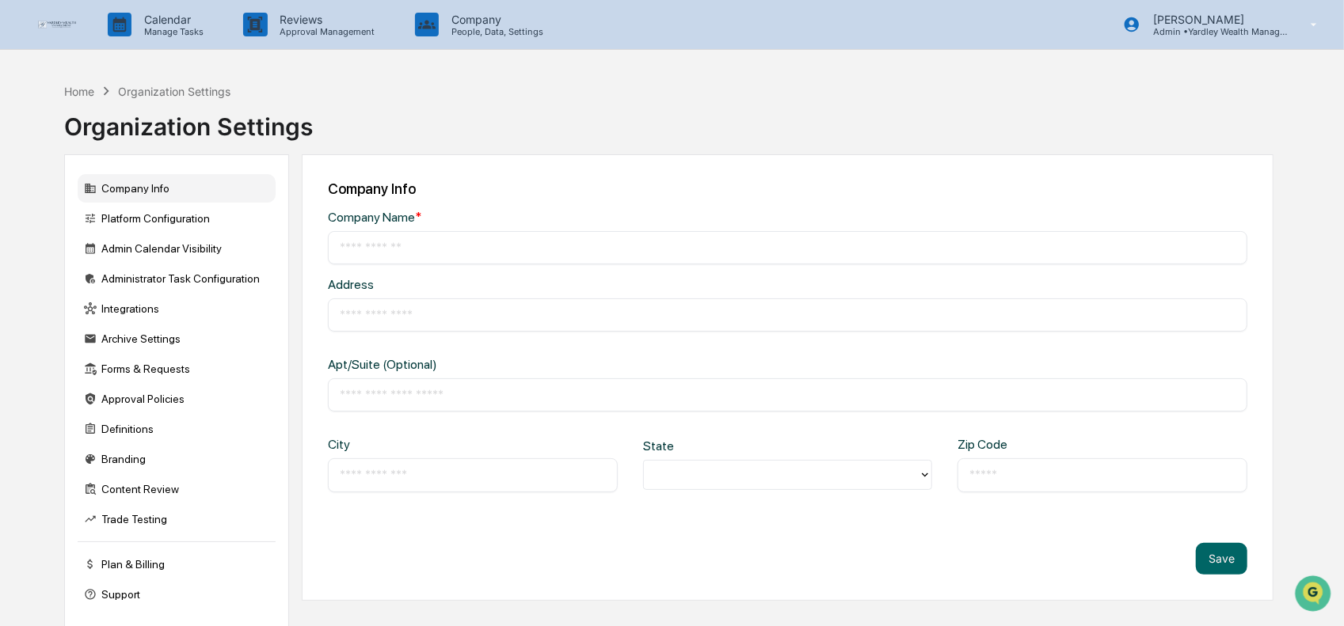
type input "**********"
type input "*******"
type input "*****"
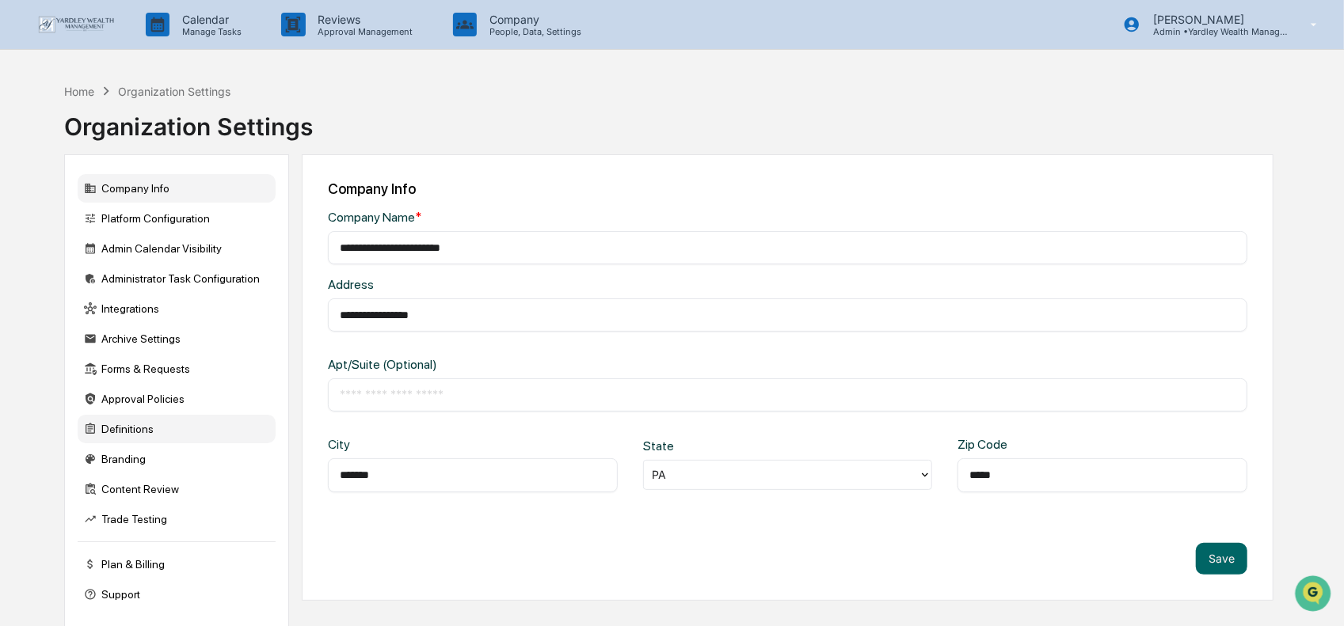
click at [105, 435] on div "Definitions" at bounding box center [177, 429] width 198 height 29
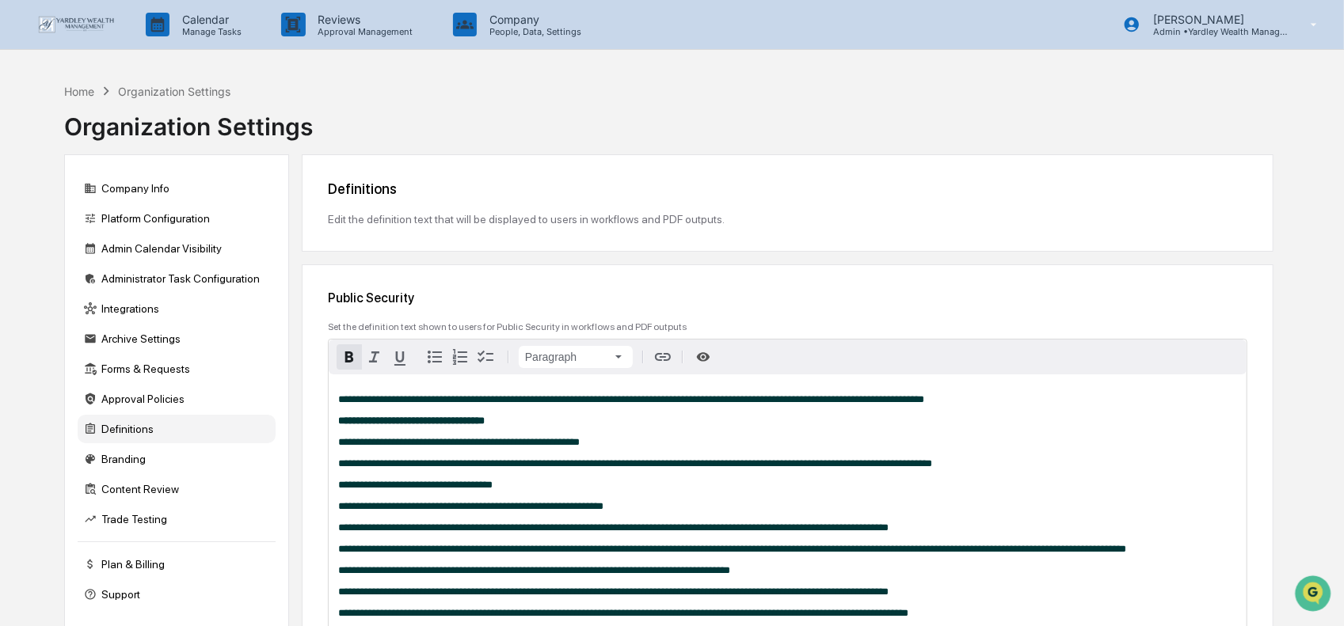
click at [441, 421] on div "**********" at bounding box center [788, 614] width 918 height 478
click at [429, 438] on div "**********" at bounding box center [788, 614] width 918 height 478
click at [429, 437] on div "**********" at bounding box center [788, 614] width 918 height 478
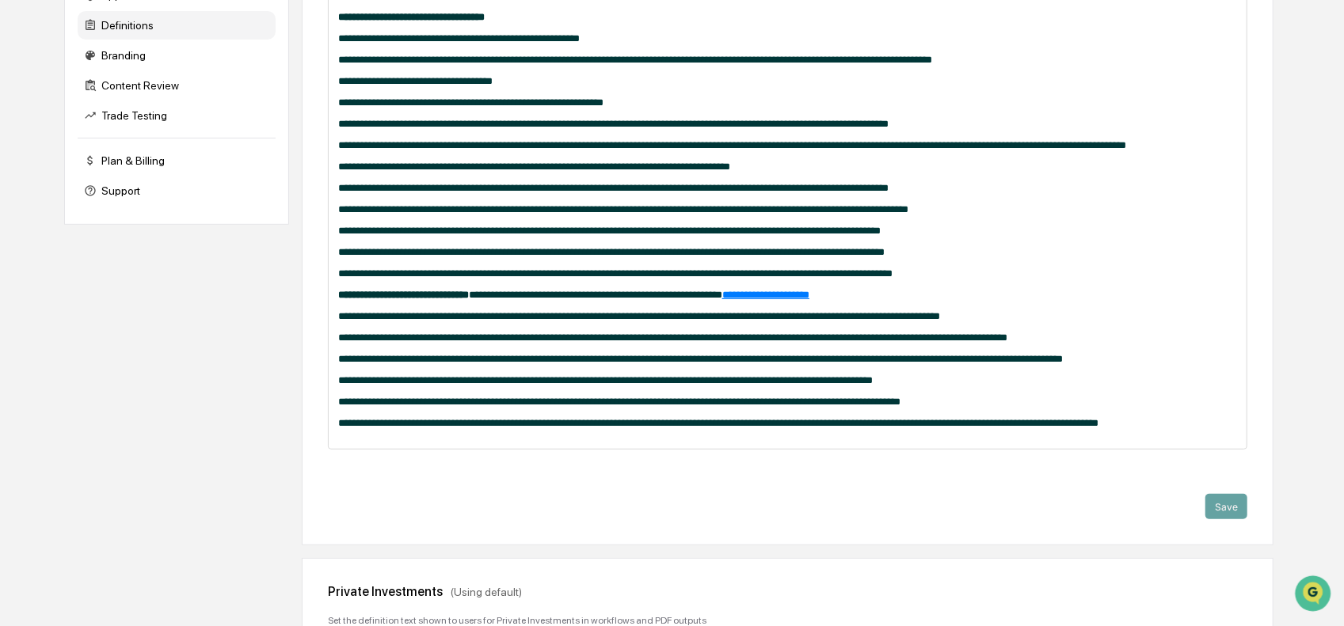
scroll to position [317, 0]
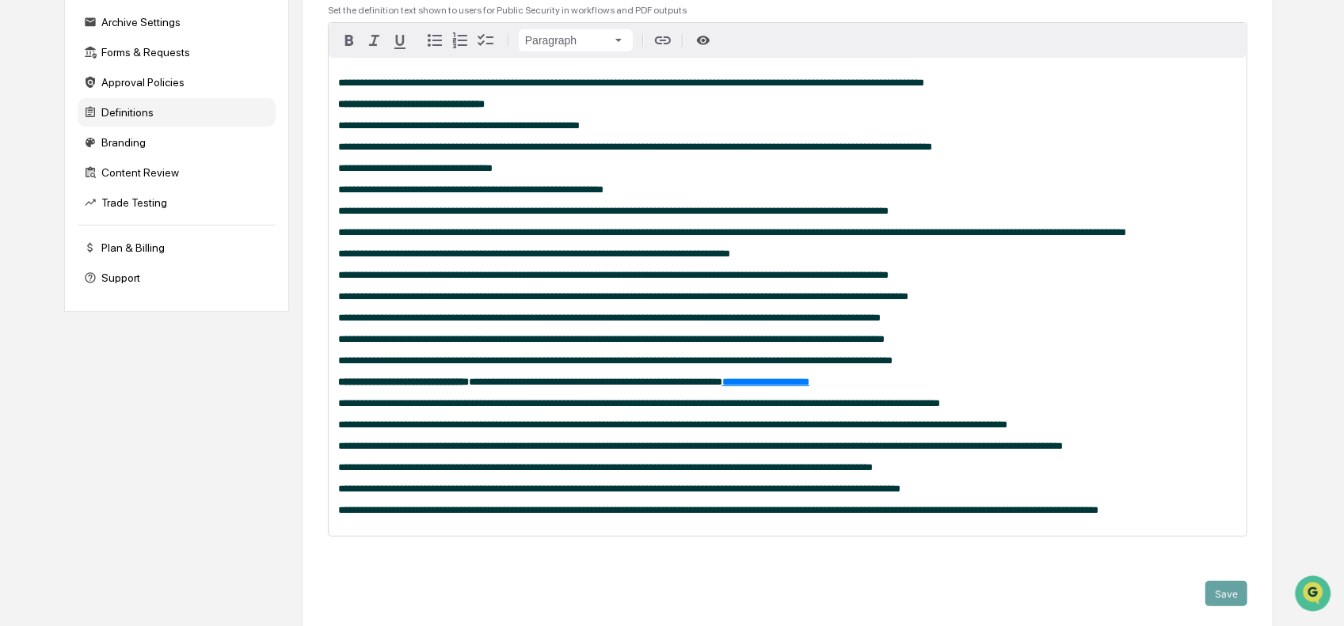
click at [433, 302] on span "**********" at bounding box center [623, 296] width 570 height 10
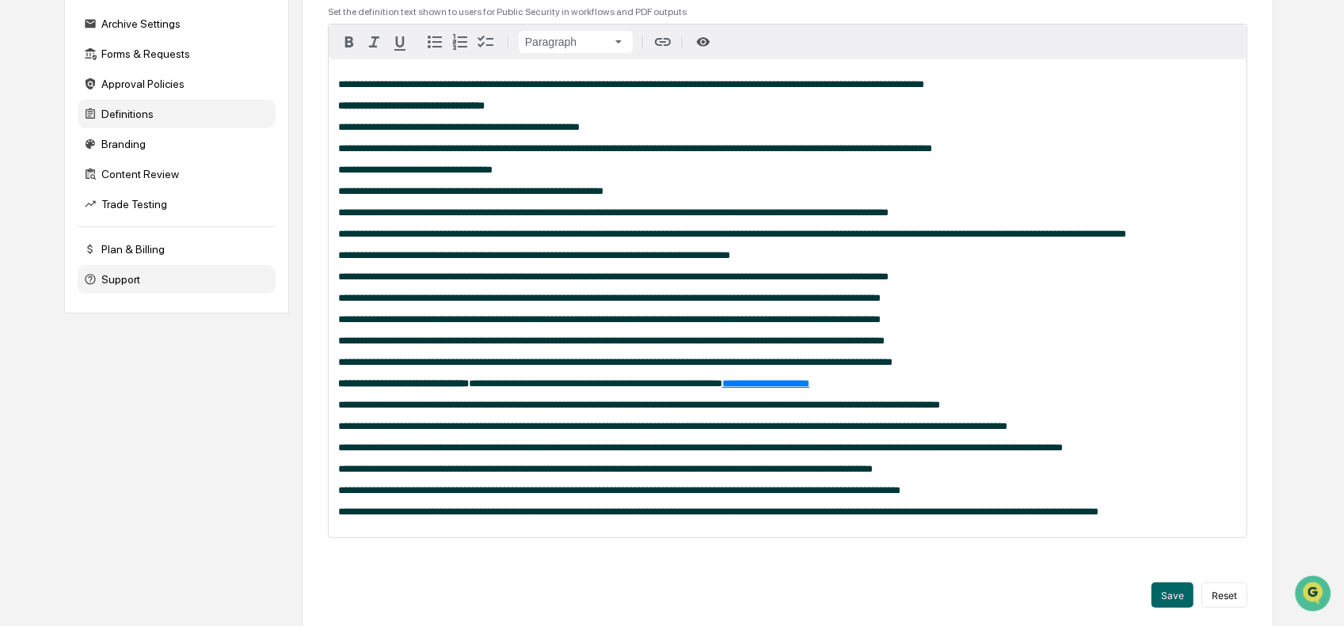
scroll to position [158, 0]
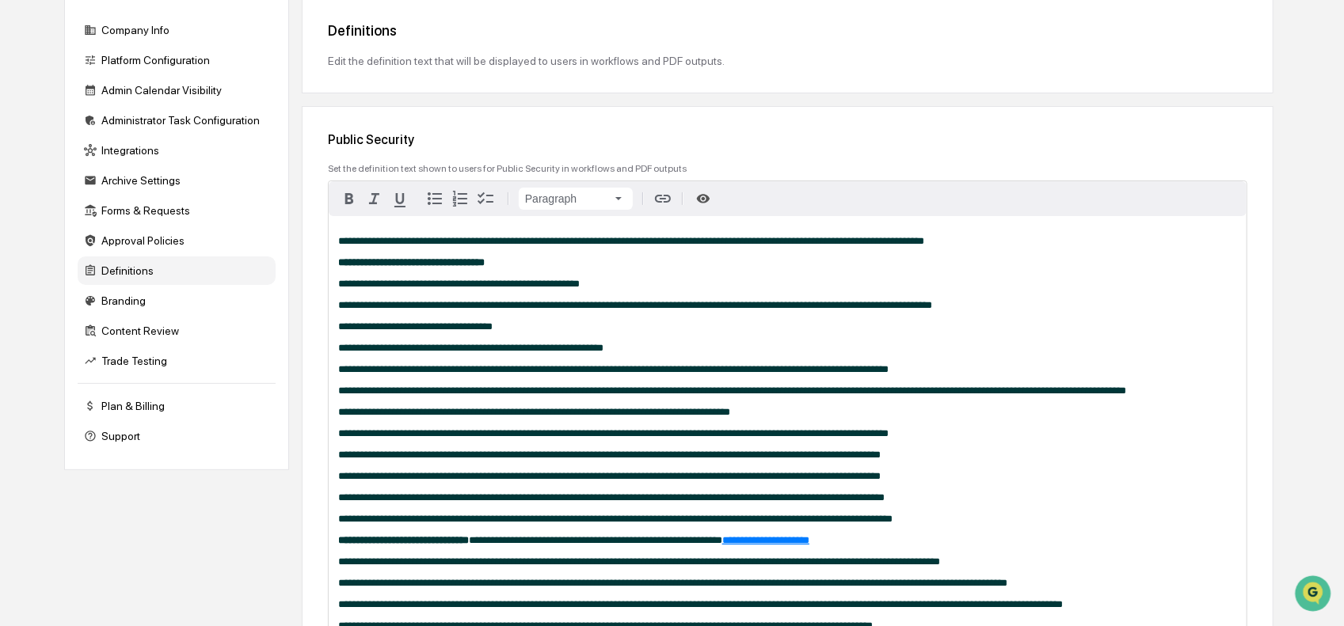
drag, startPoint x: 549, startPoint y: 436, endPoint x: 325, endPoint y: 273, distance: 277.2
click at [325, 273] on div "**********" at bounding box center [788, 448] width 972 height 685
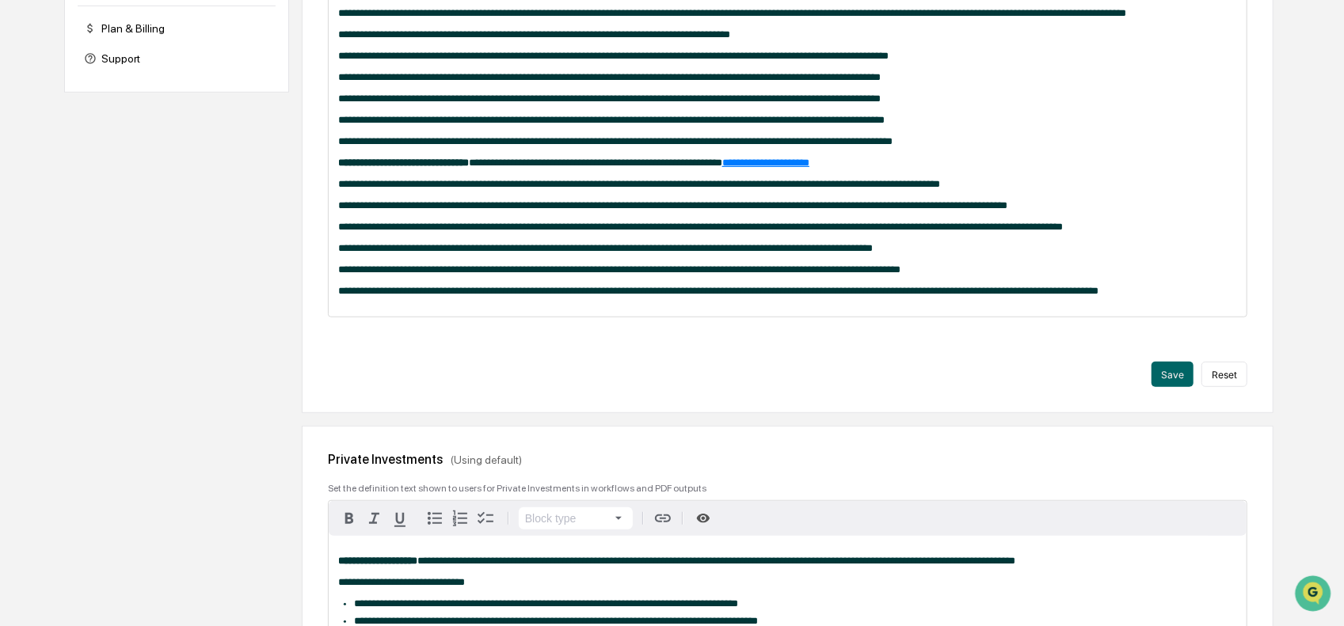
scroll to position [853, 0]
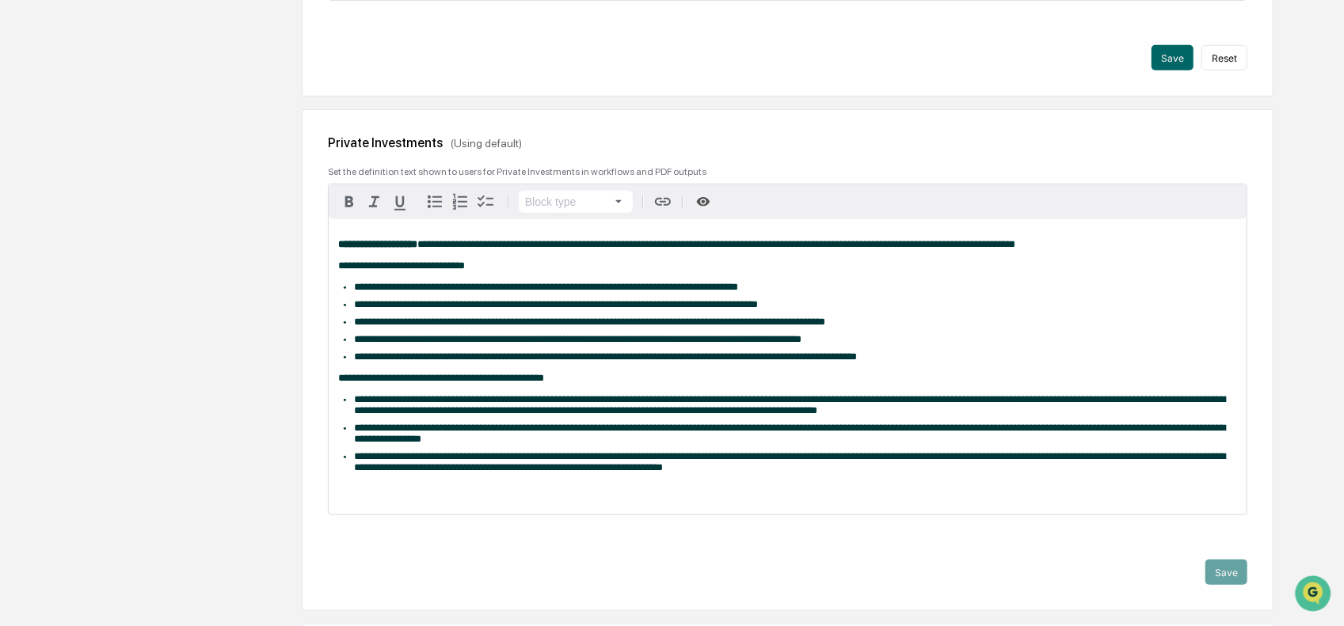
click at [415, 219] on div "Block type" at bounding box center [788, 202] width 918 height 35
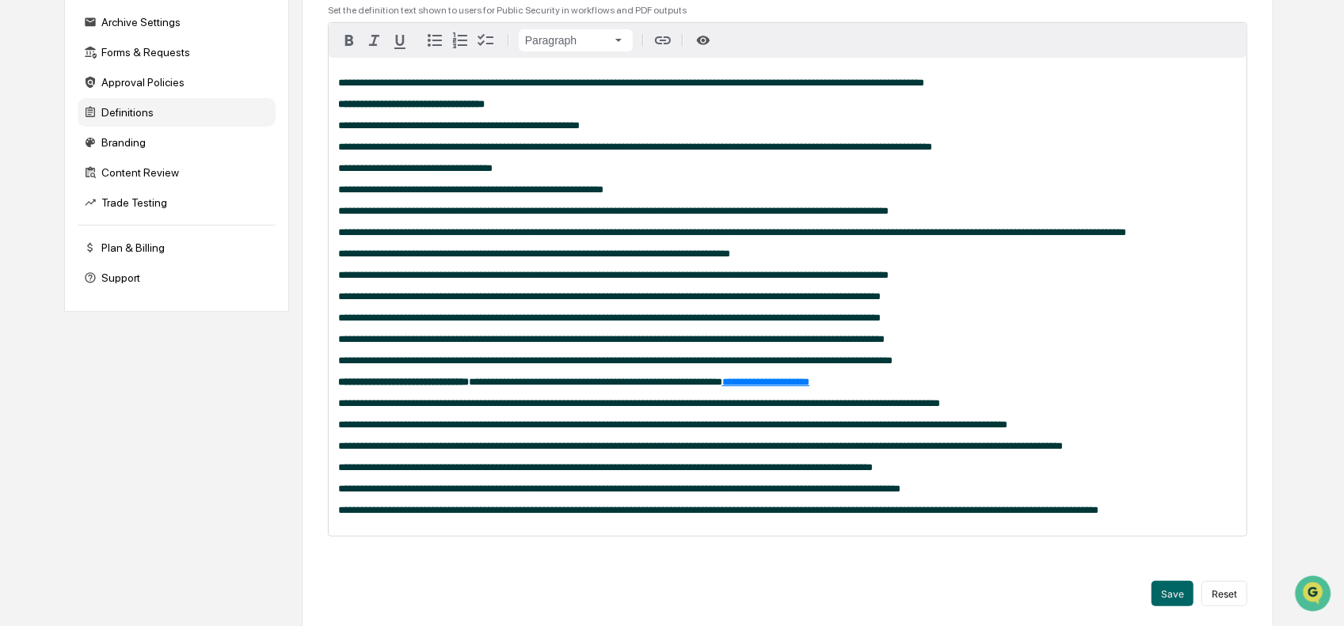
scroll to position [775, 0]
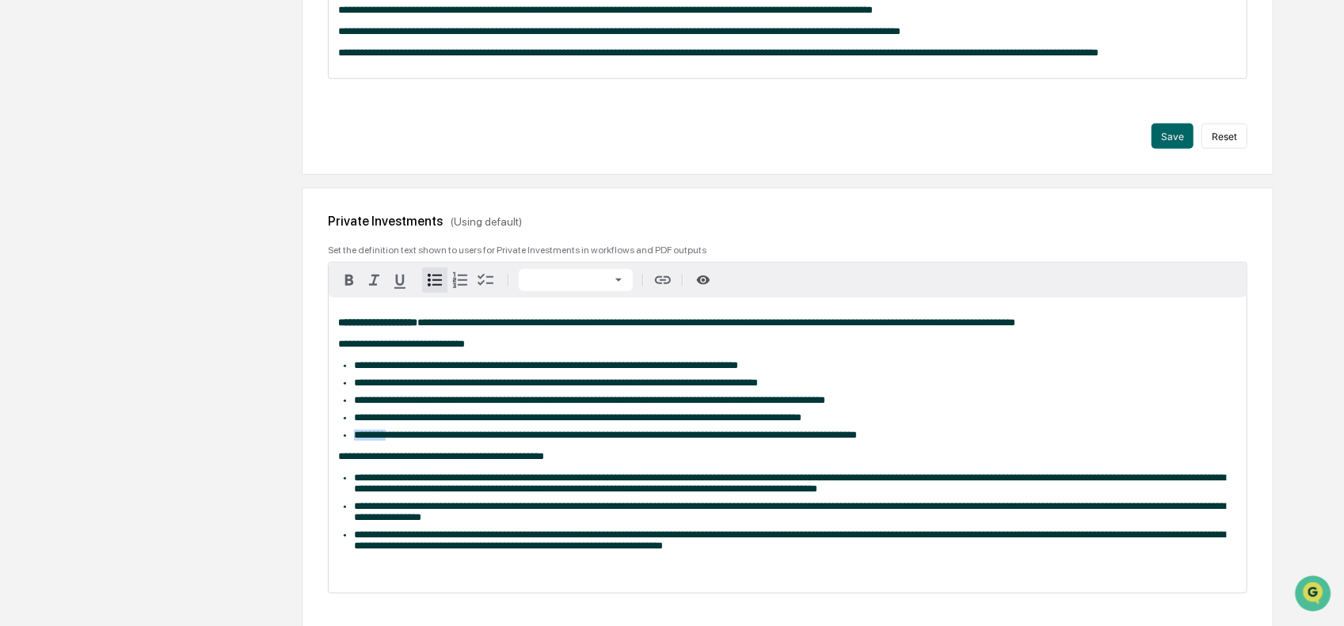
drag, startPoint x: 349, startPoint y: 478, endPoint x: 392, endPoint y: 478, distance: 42.8
click at [392, 441] on ul "**********" at bounding box center [787, 400] width 899 height 81
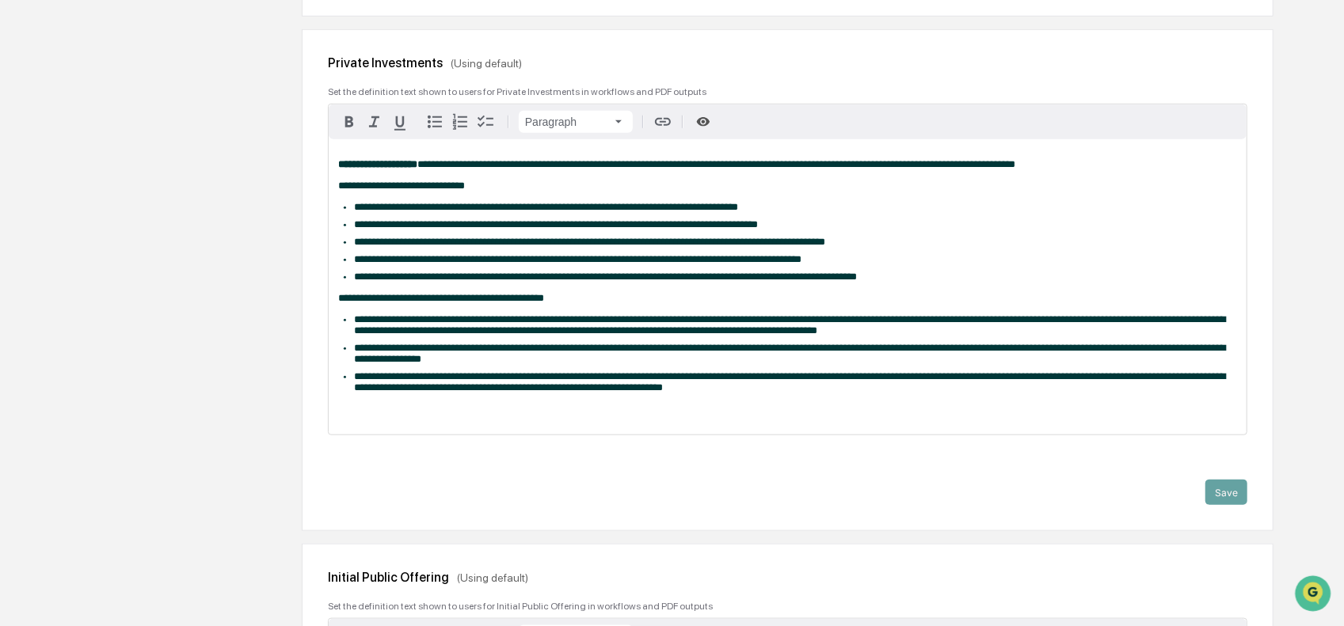
click at [357, 435] on div "**********" at bounding box center [788, 286] width 918 height 295
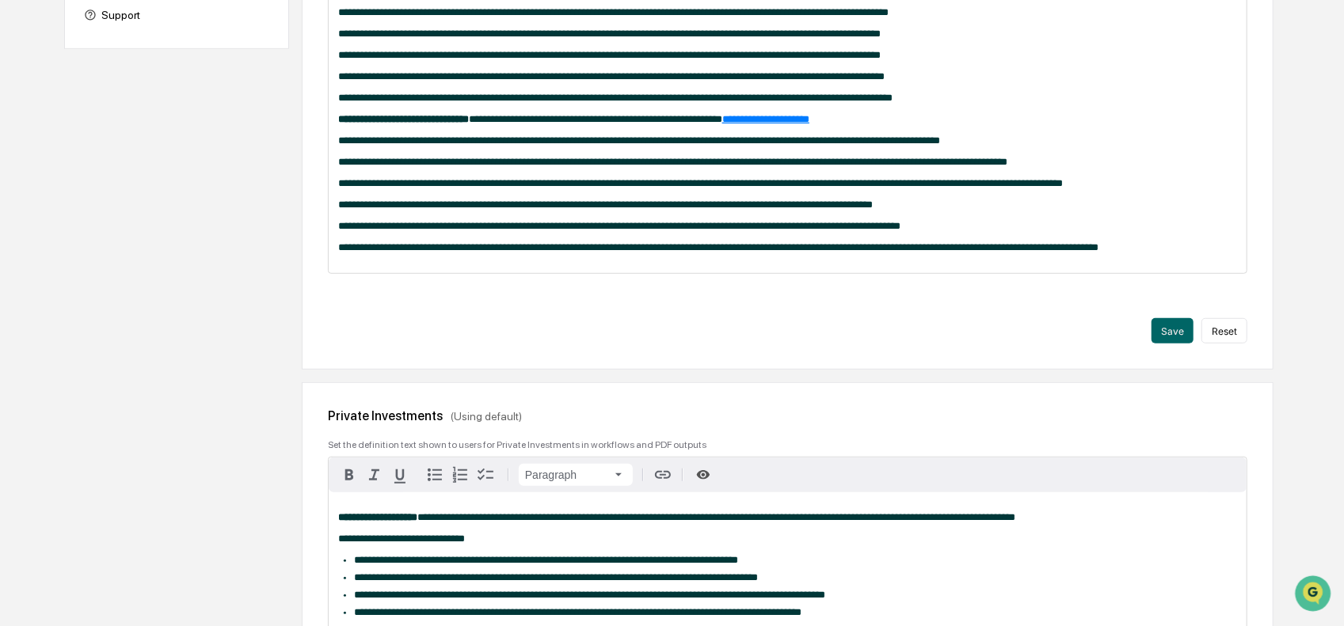
scroll to position [379, 0]
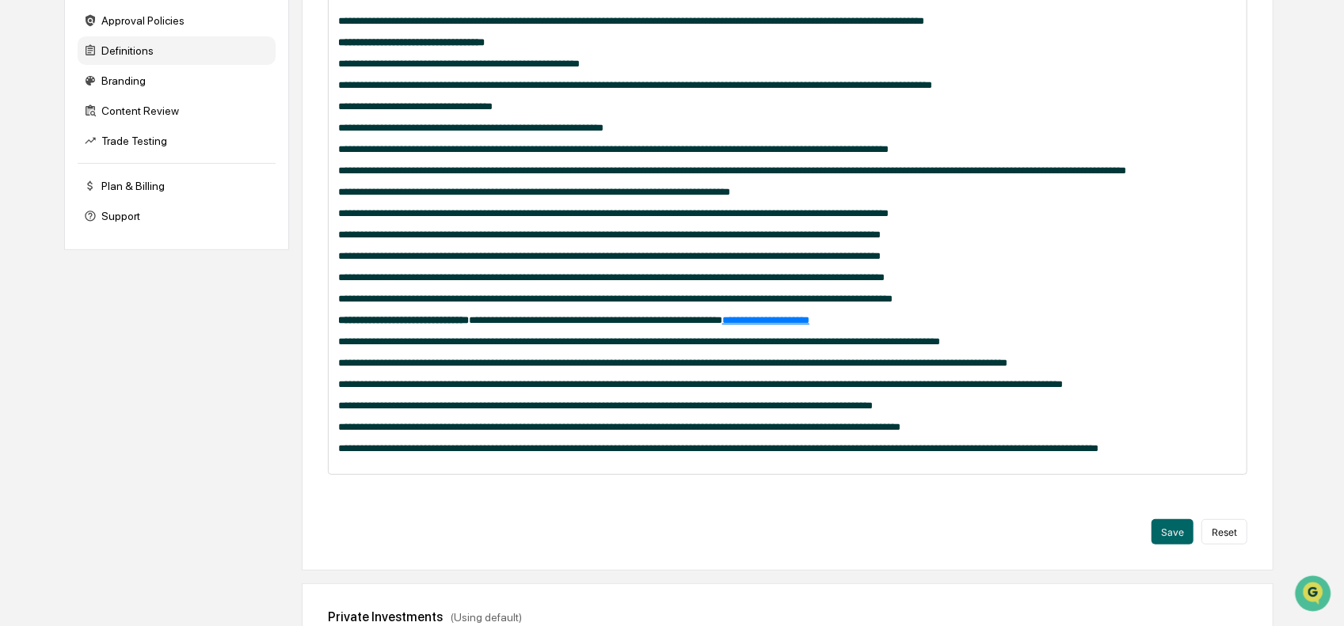
click at [347, 390] on span "**********" at bounding box center [700, 384] width 725 height 10
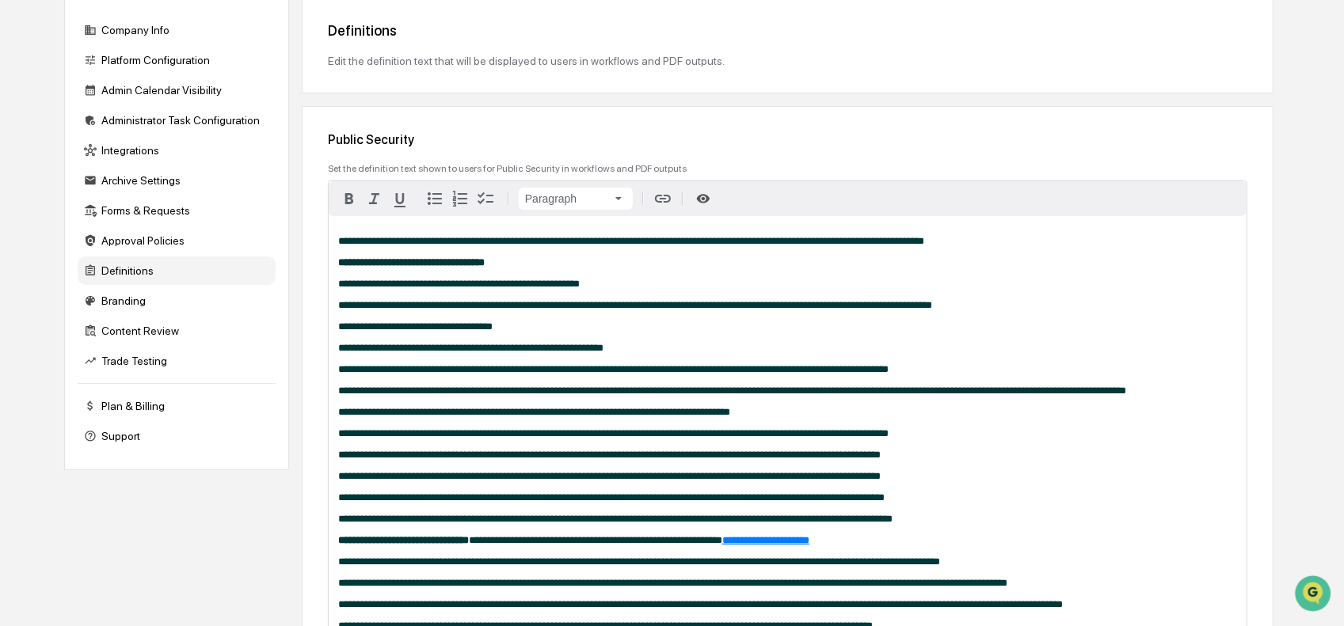
scroll to position [0, 0]
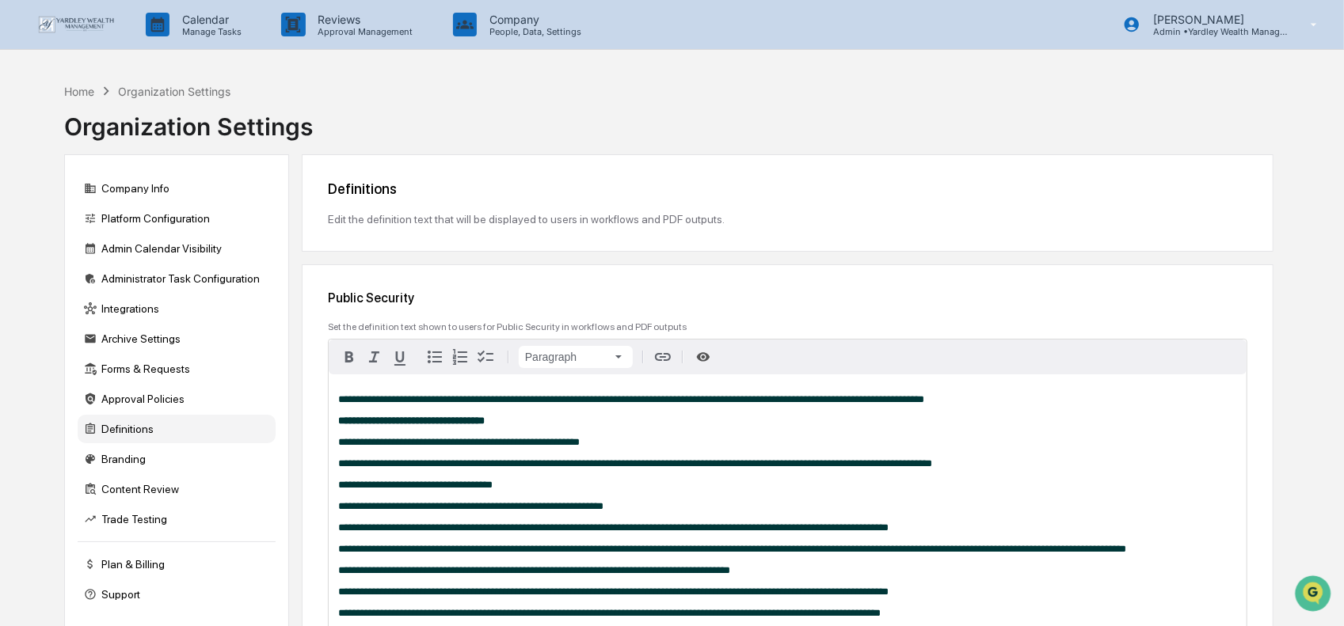
click at [74, 17] on img at bounding box center [76, 24] width 76 height 17
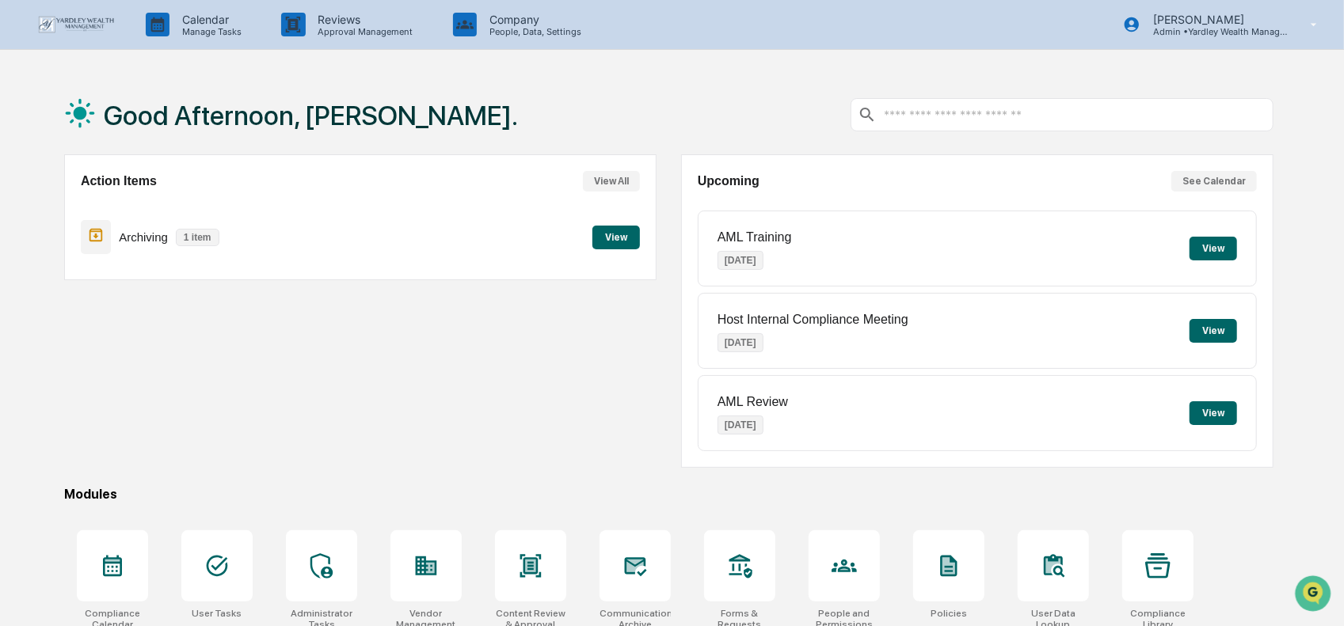
click at [956, 114] on input "text" at bounding box center [1075, 115] width 384 height 15
drag, startPoint x: 950, startPoint y: 113, endPoint x: 957, endPoint y: 117, distance: 8.2
click at [957, 117] on input "text" at bounding box center [1075, 115] width 384 height 15
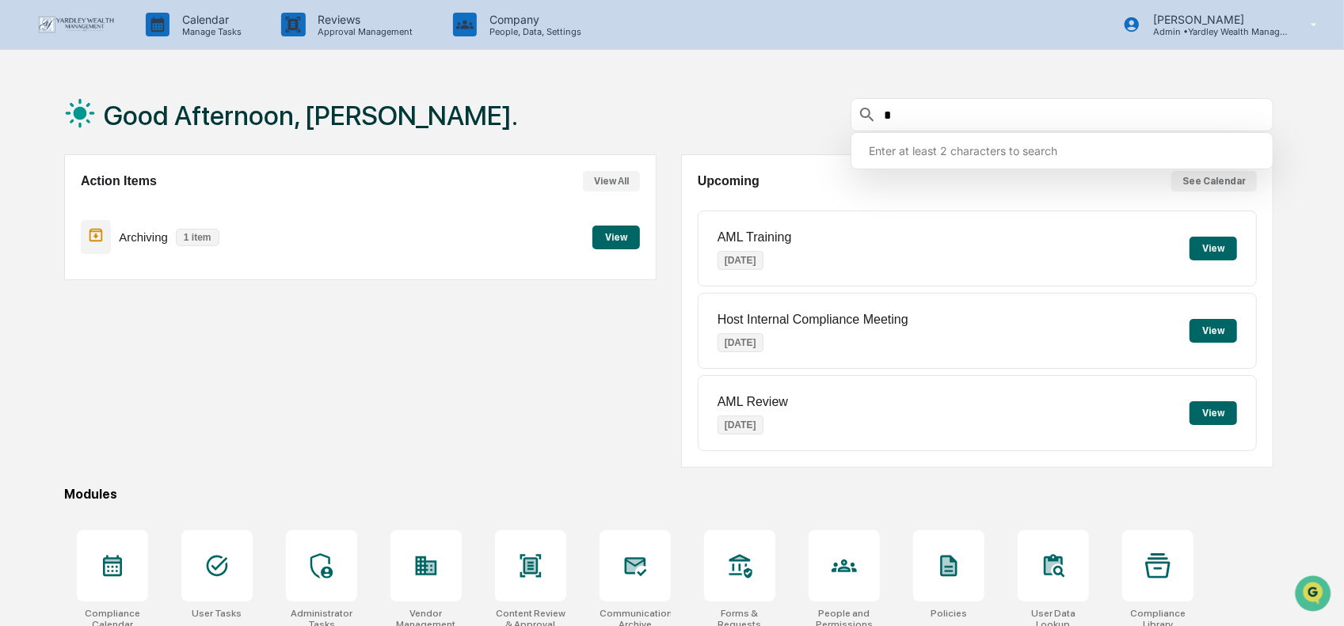
type input "**"
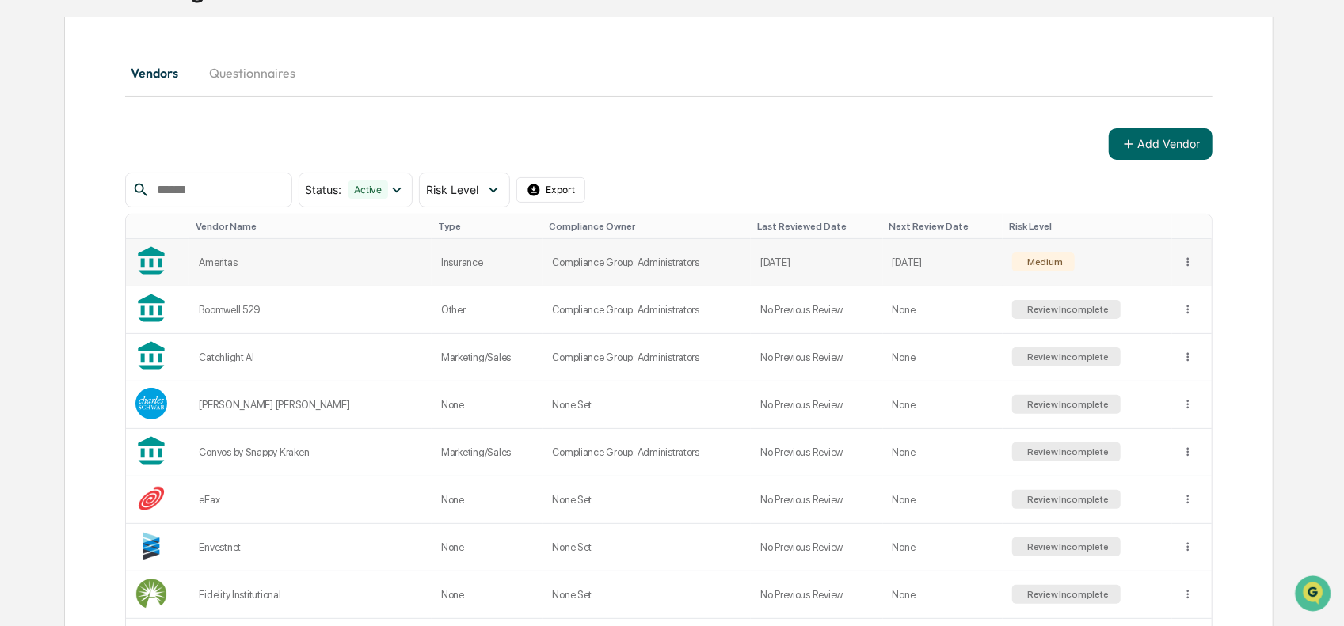
scroll to position [158, 0]
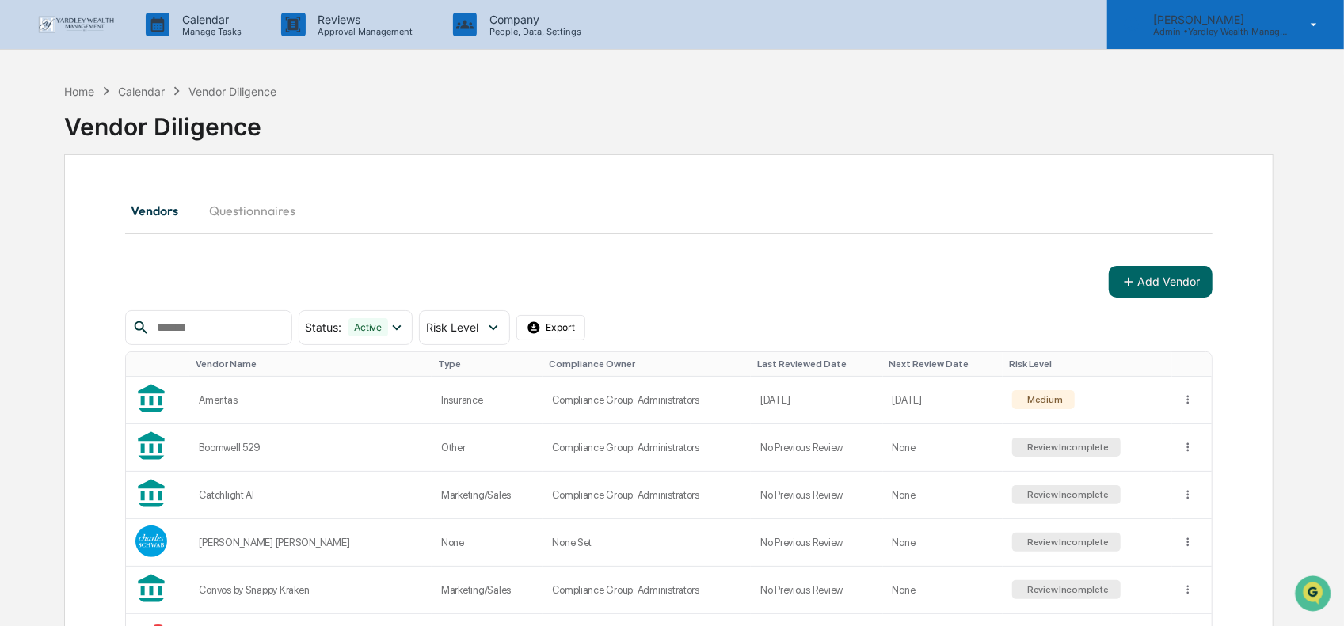
click at [1237, 29] on p "Admin • Yardley Wealth Management" at bounding box center [1213, 31] width 147 height 11
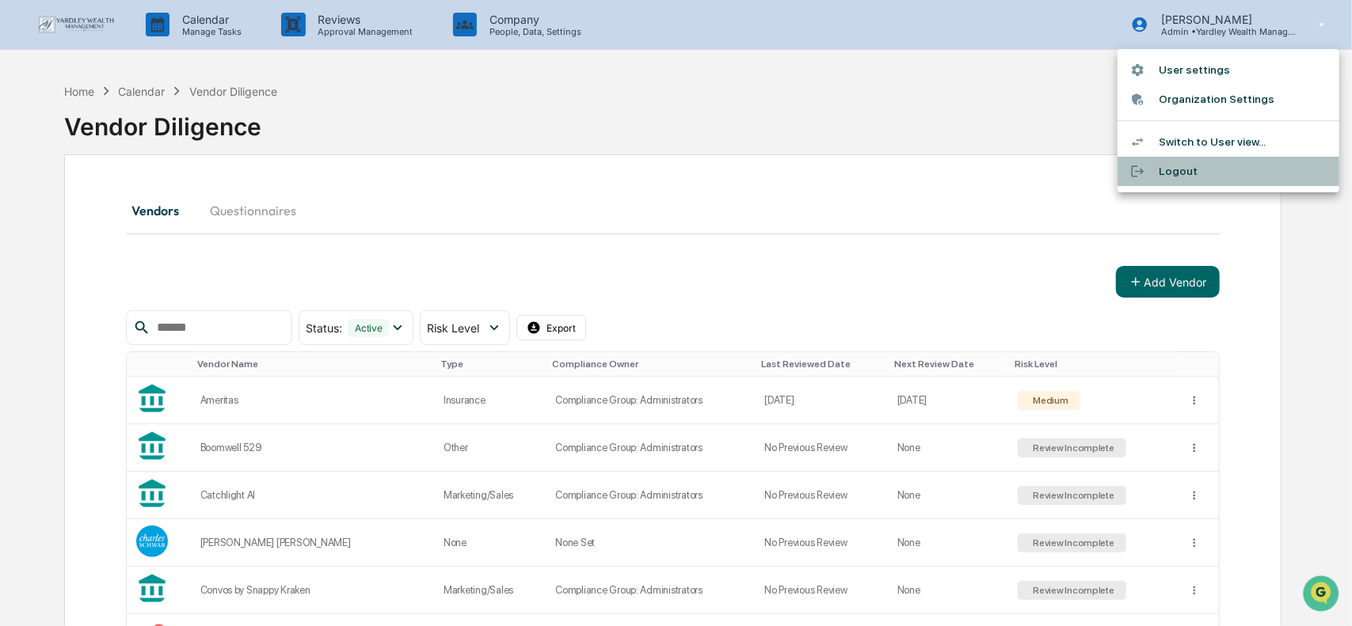
click at [1188, 166] on li "Logout" at bounding box center [1228, 171] width 222 height 29
